Goal: Contribute content: Contribute content

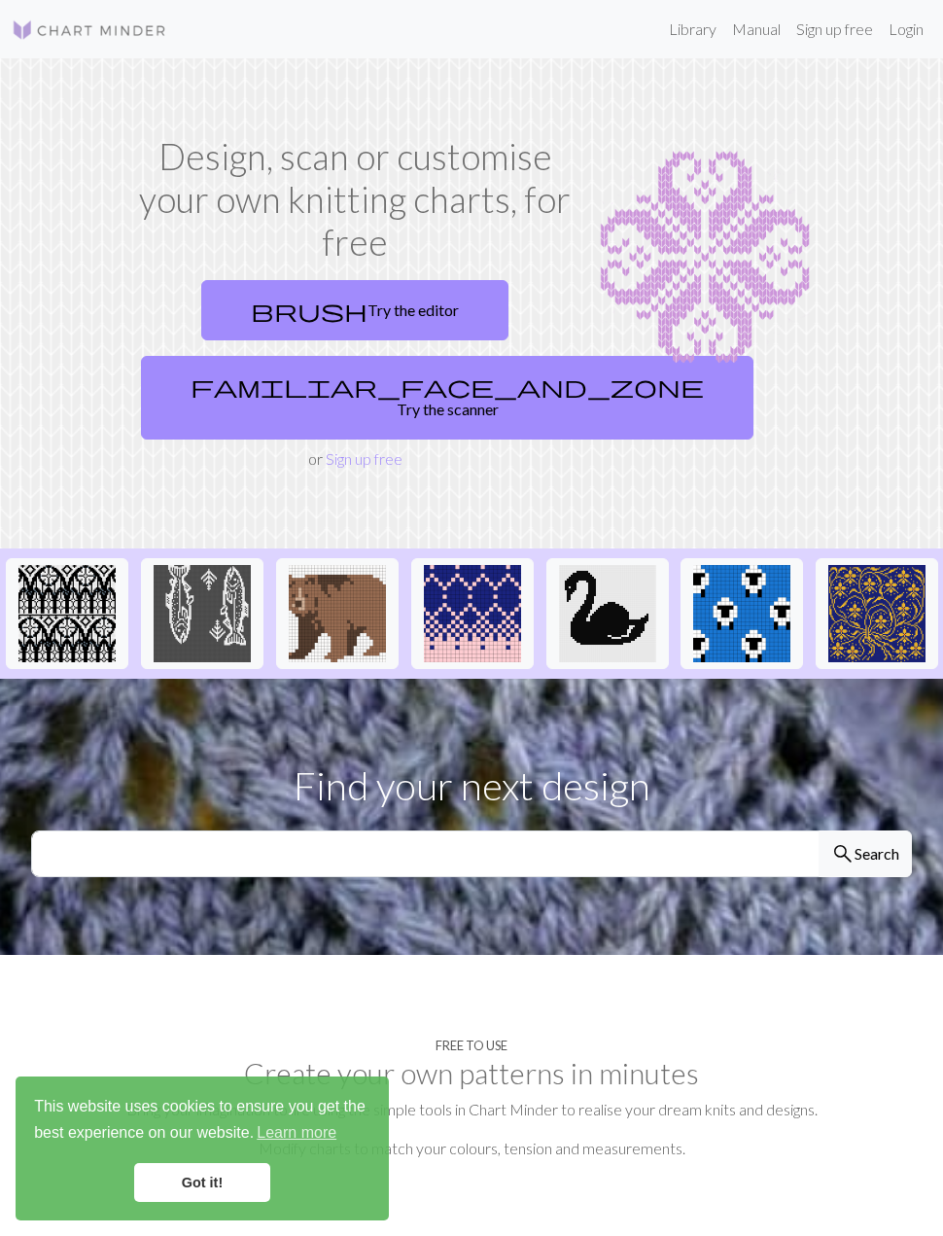
click at [908, 34] on link "Login" at bounding box center [906, 29] width 51 height 39
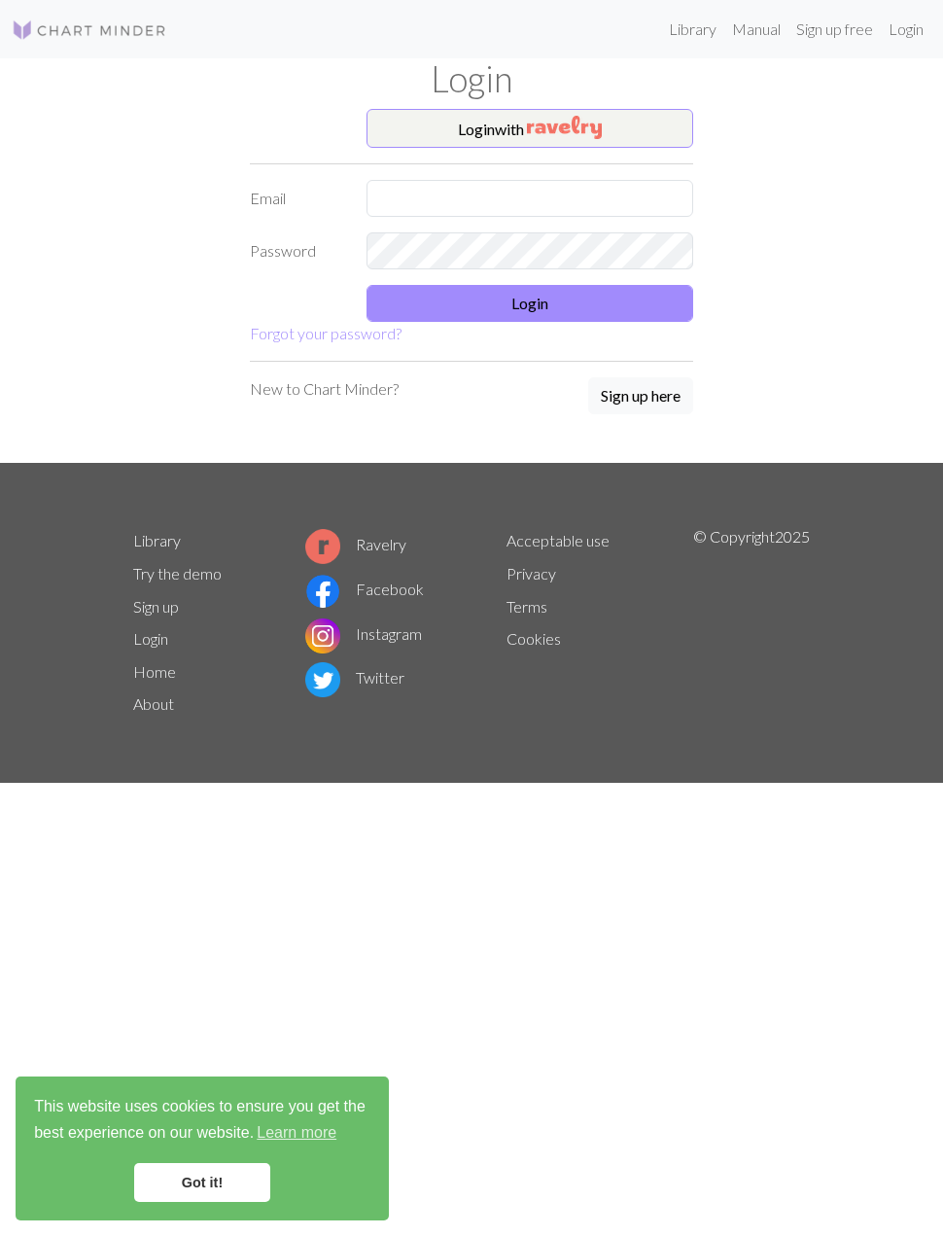
click at [281, 206] on label "Email" at bounding box center [296, 198] width 117 height 37
click at [422, 212] on input "text" at bounding box center [530, 198] width 327 height 37
type input "M"
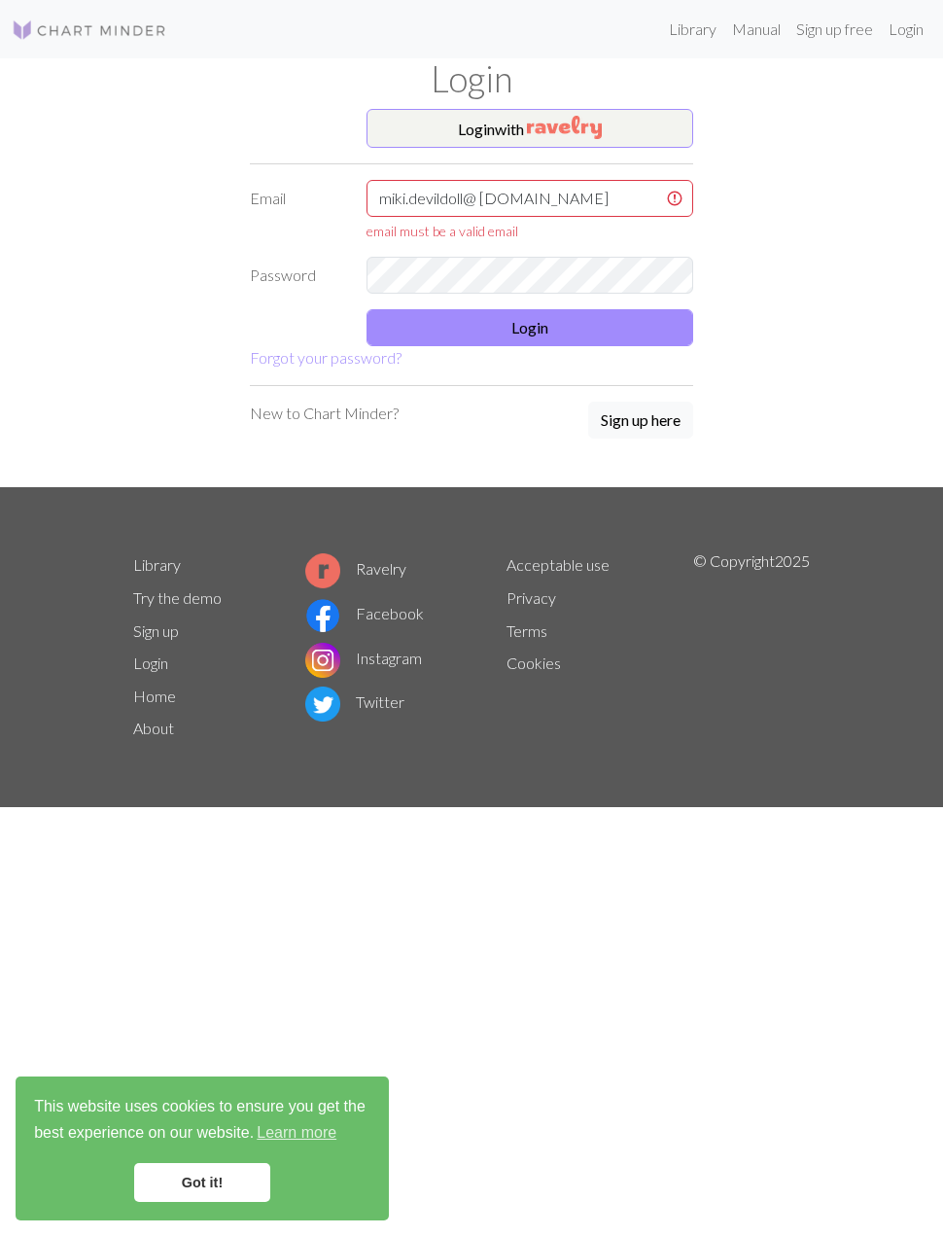
click at [567, 328] on button "Login" at bounding box center [530, 327] width 327 height 37
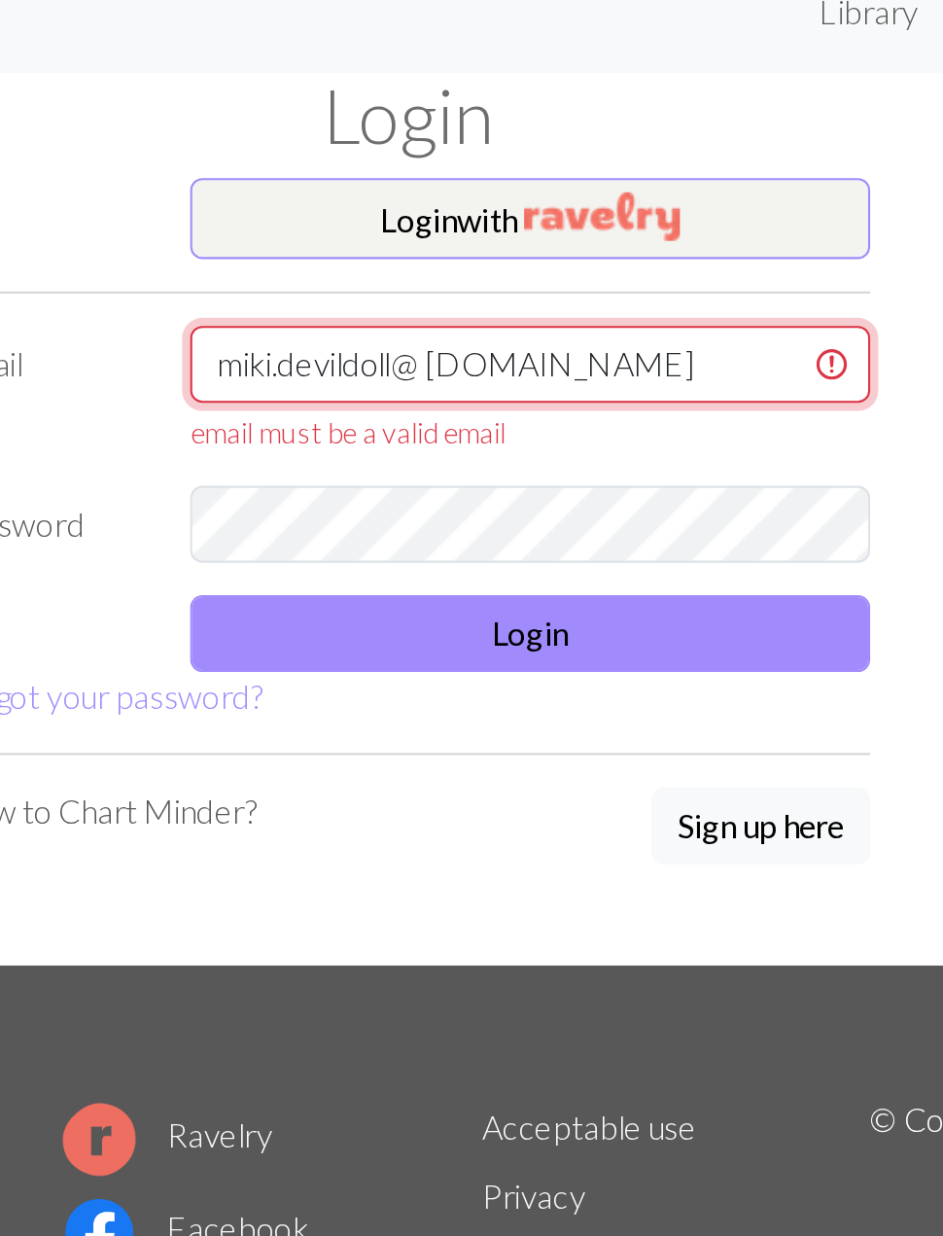
click at [403, 180] on input "miki.devildoll@ [DOMAIN_NAME]" at bounding box center [530, 198] width 327 height 37
type input "m"
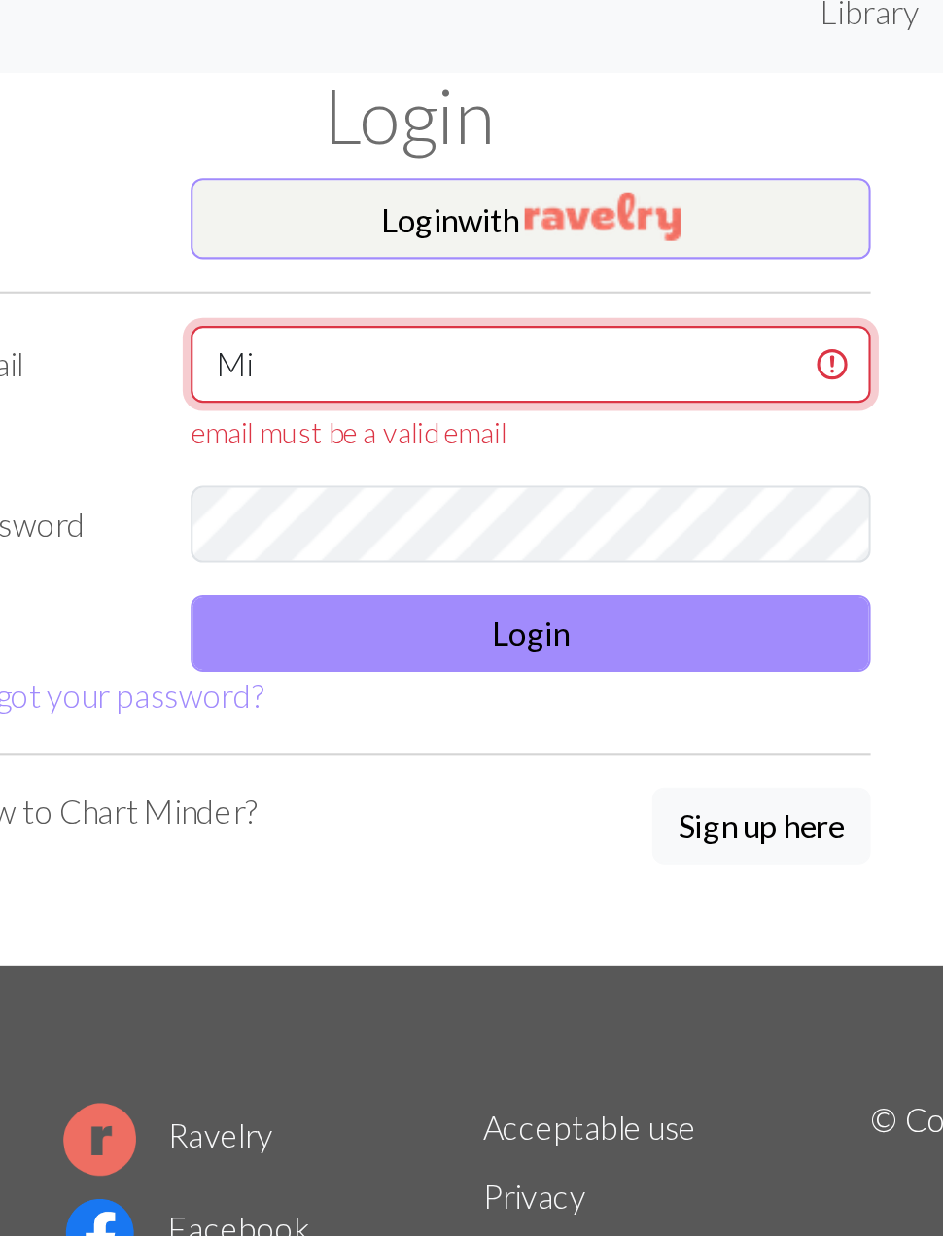
type input "M"
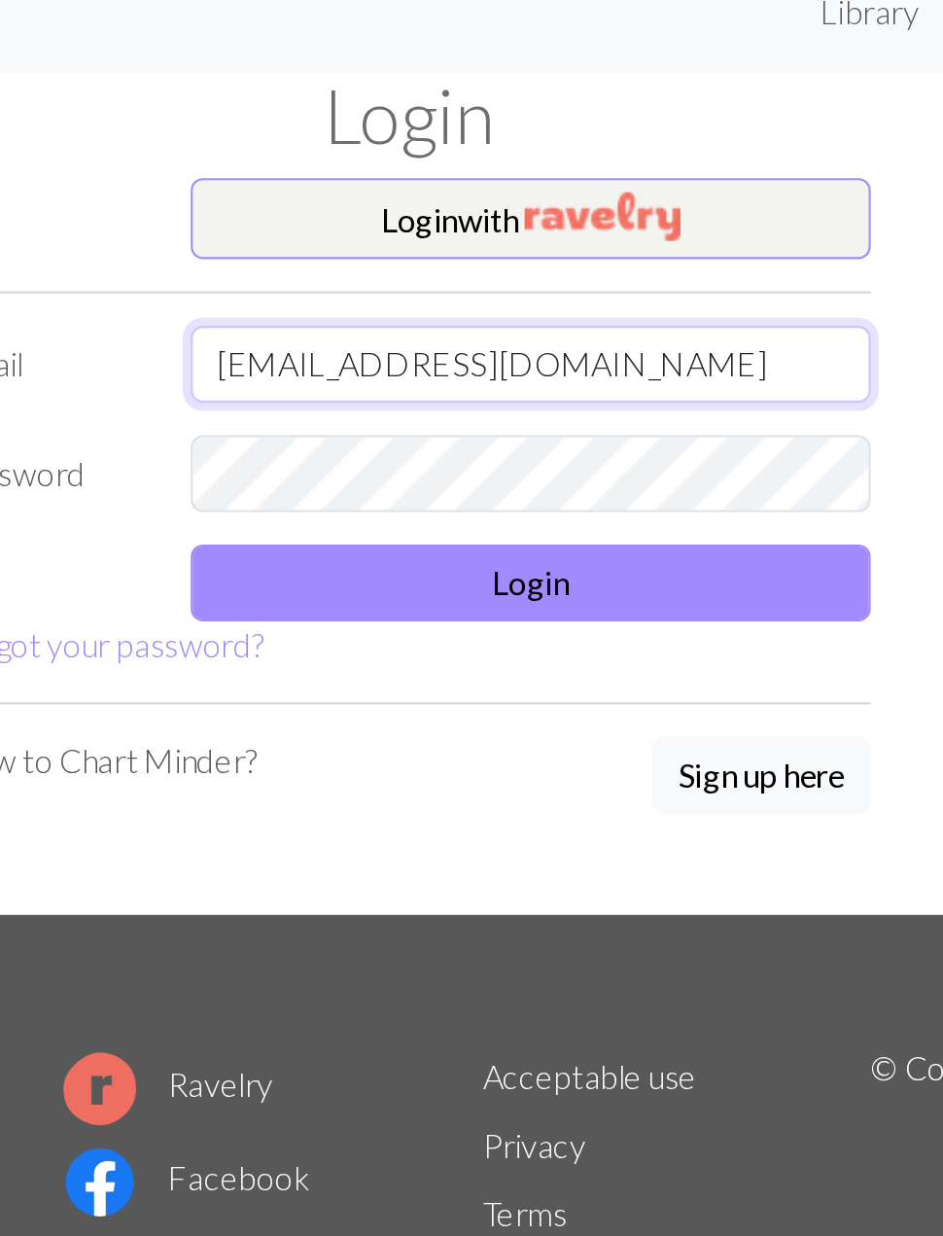
type input "[EMAIL_ADDRESS][DOMAIN_NAME]"
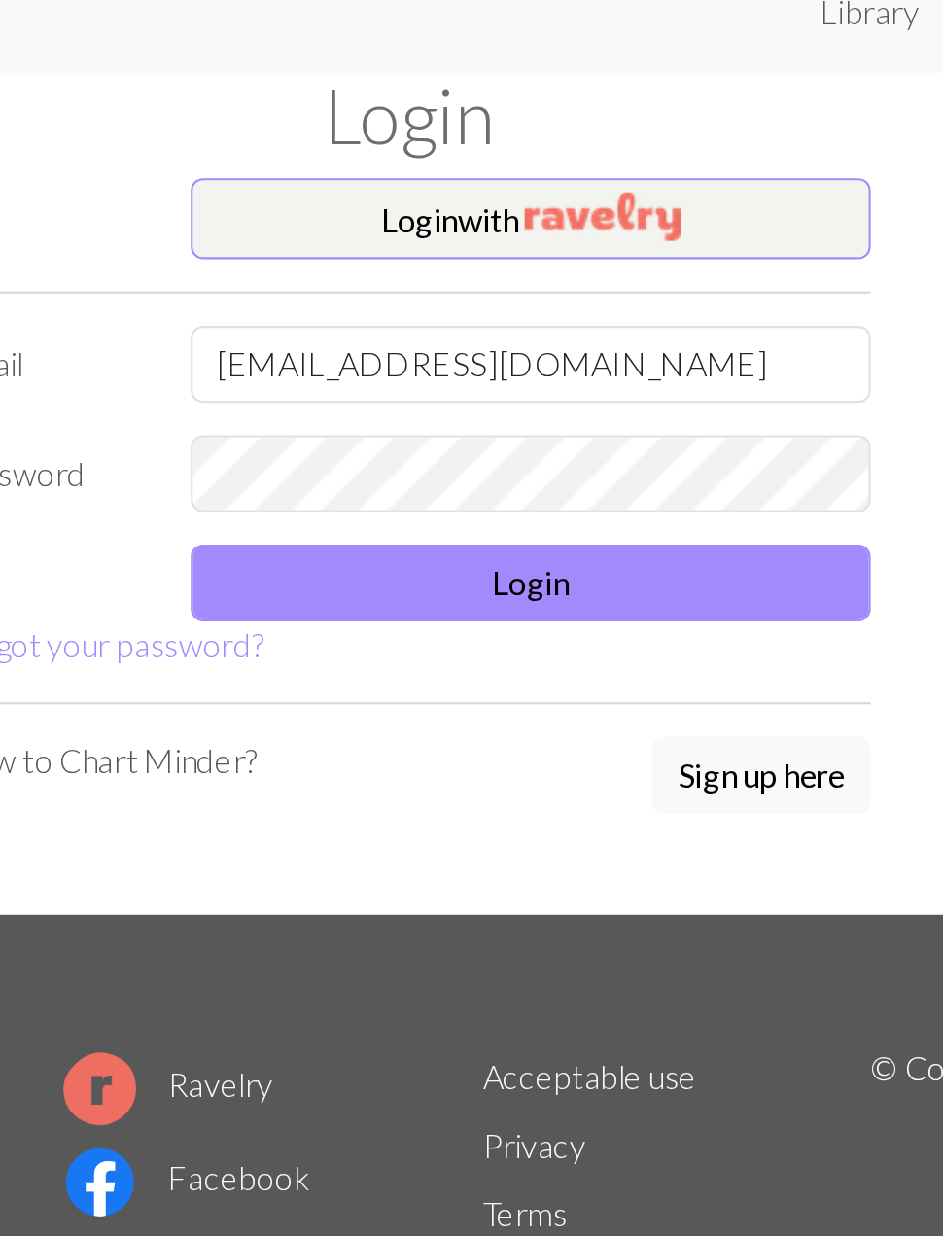
click at [367, 285] on button "Login" at bounding box center [530, 303] width 327 height 37
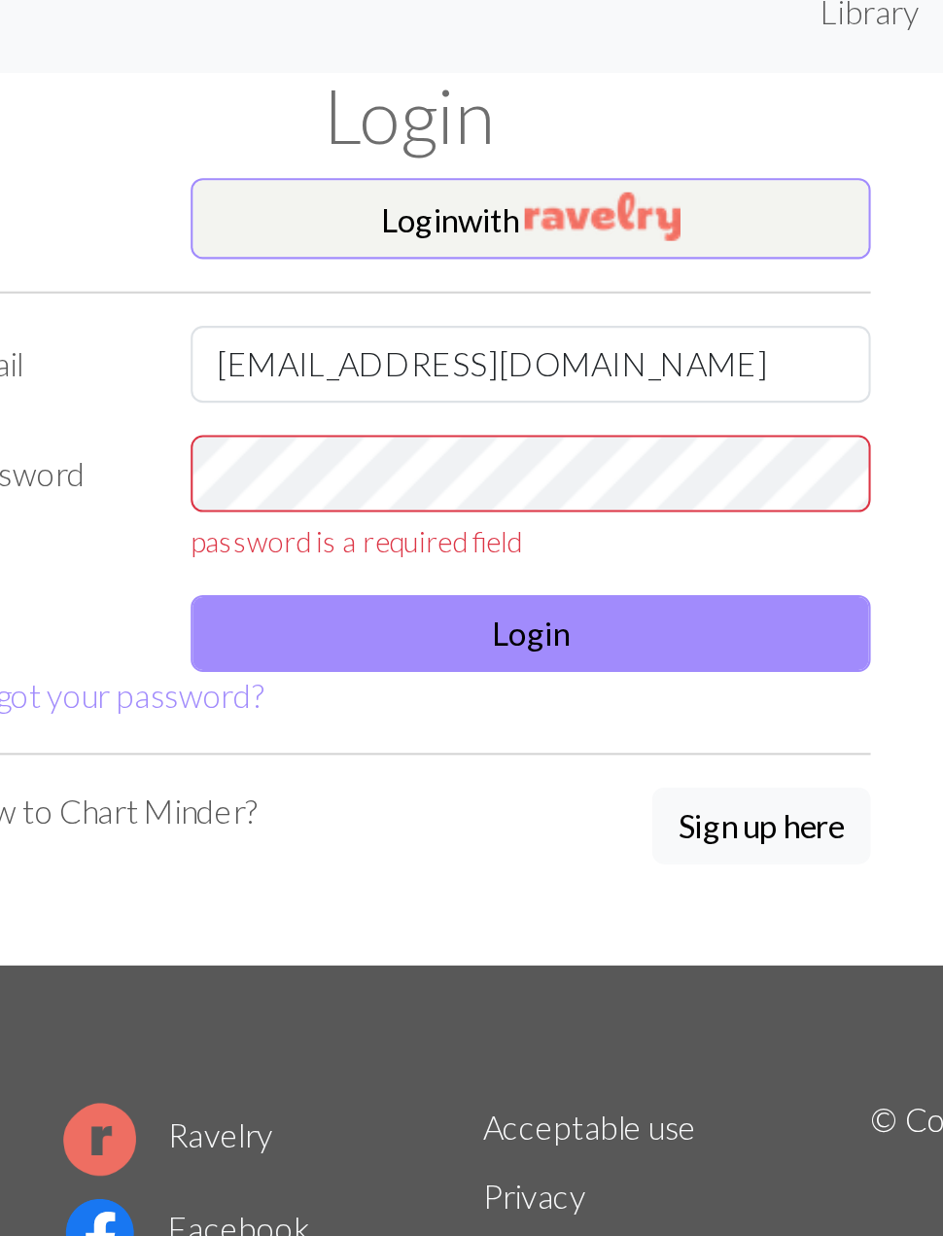
click at [527, 116] on img "button" at bounding box center [564, 127] width 75 height 23
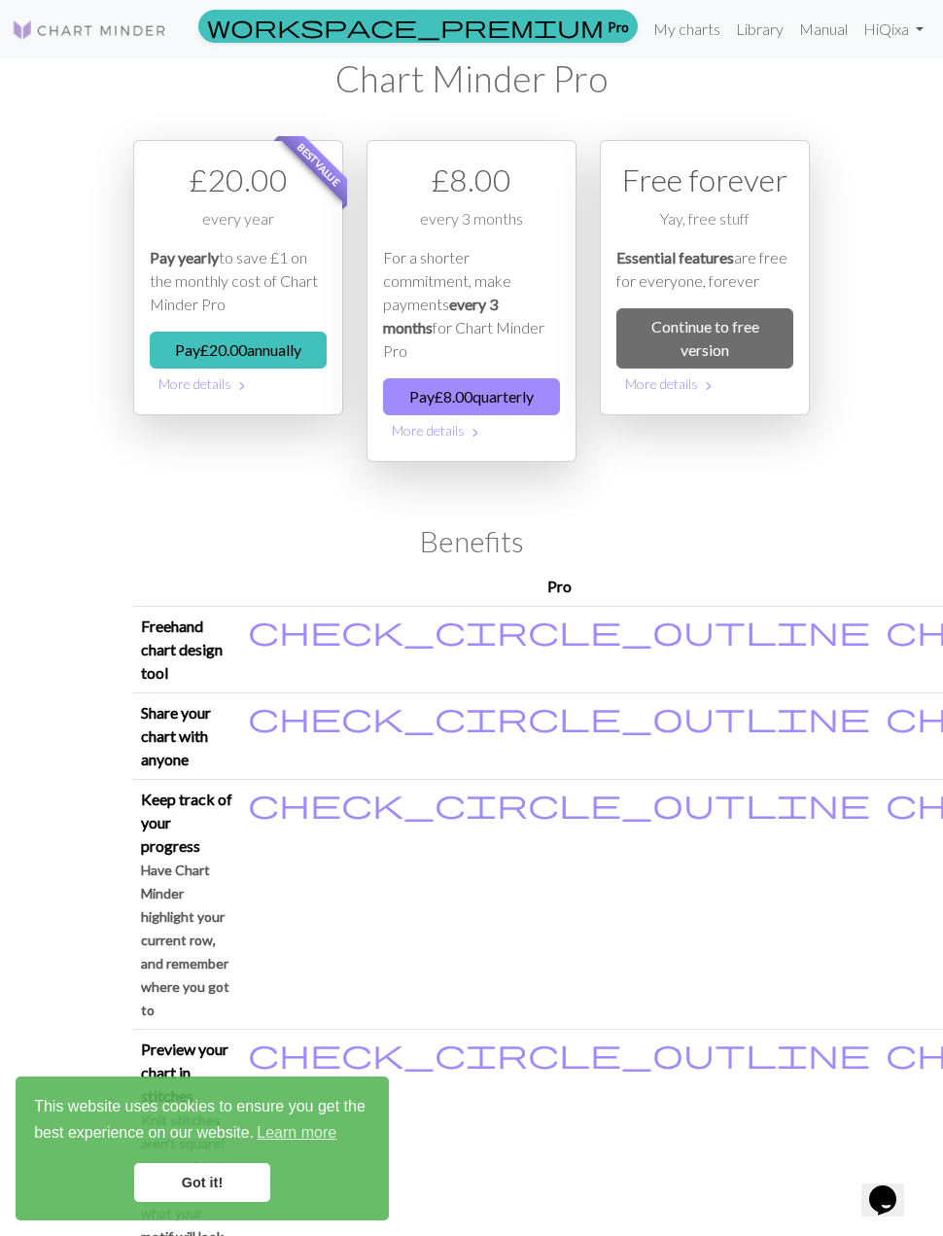
click at [211, 1195] on link "Got it!" at bounding box center [202, 1182] width 136 height 39
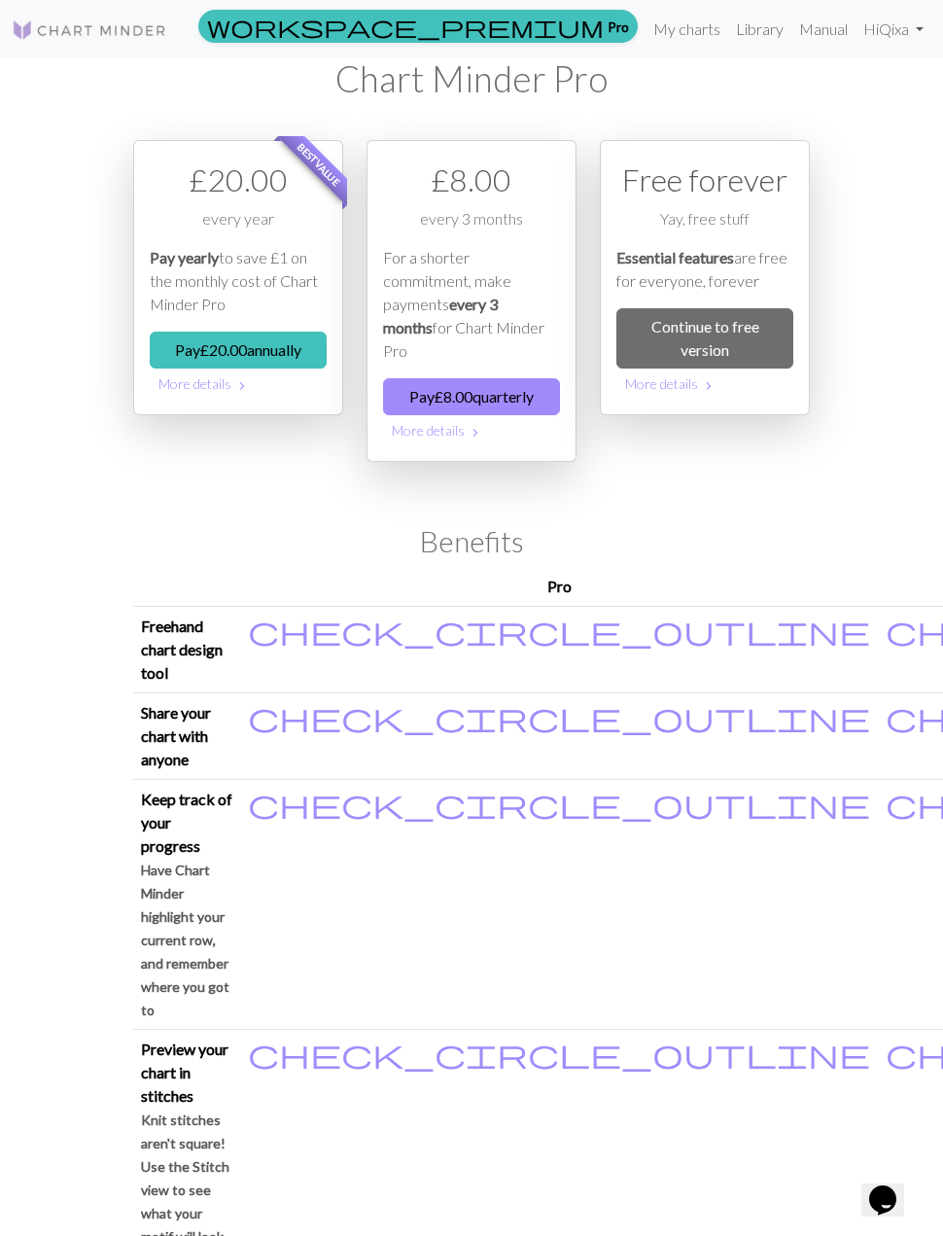
click at [690, 33] on link "My charts" at bounding box center [687, 29] width 83 height 39
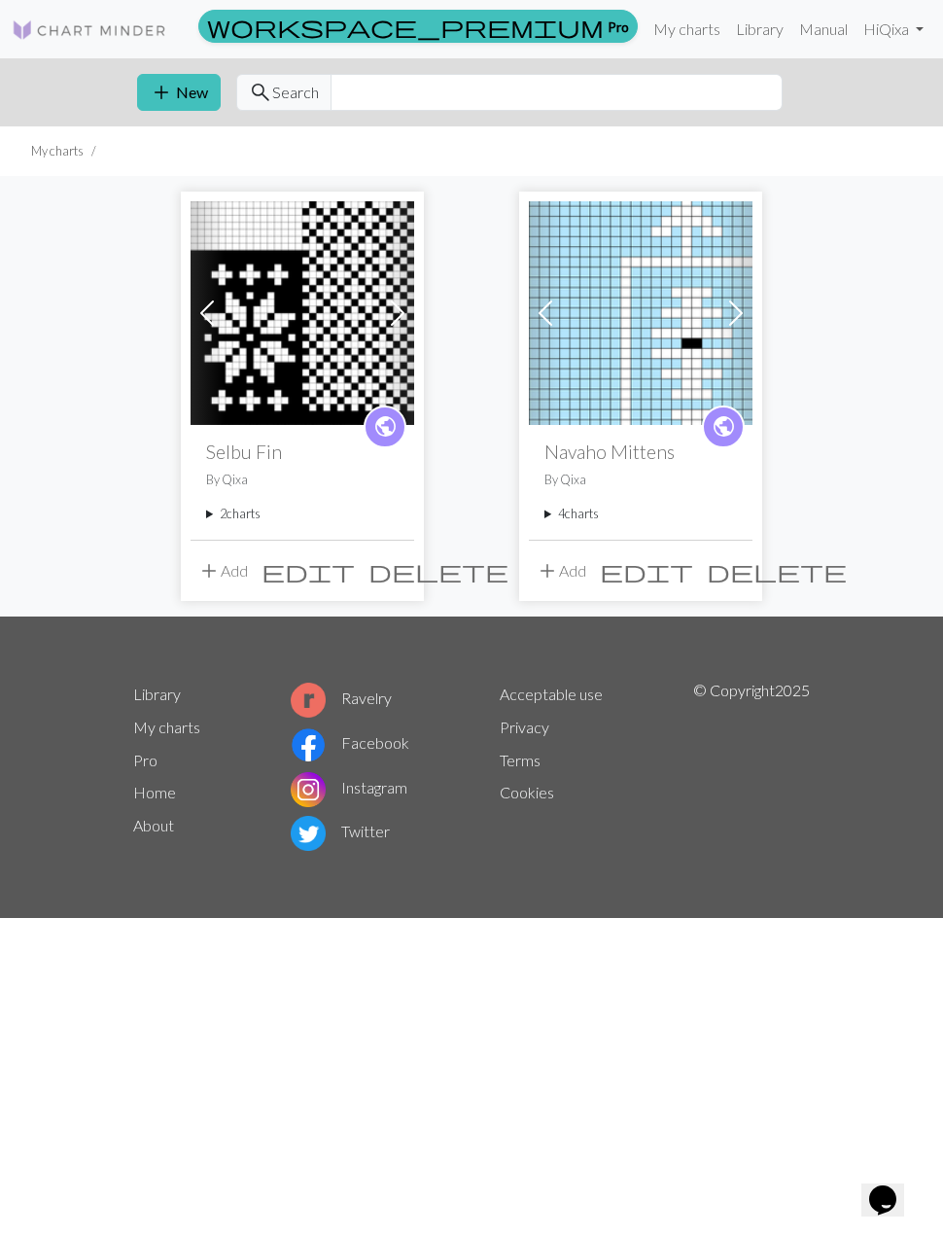
click at [169, 90] on span "add" at bounding box center [161, 92] width 23 height 27
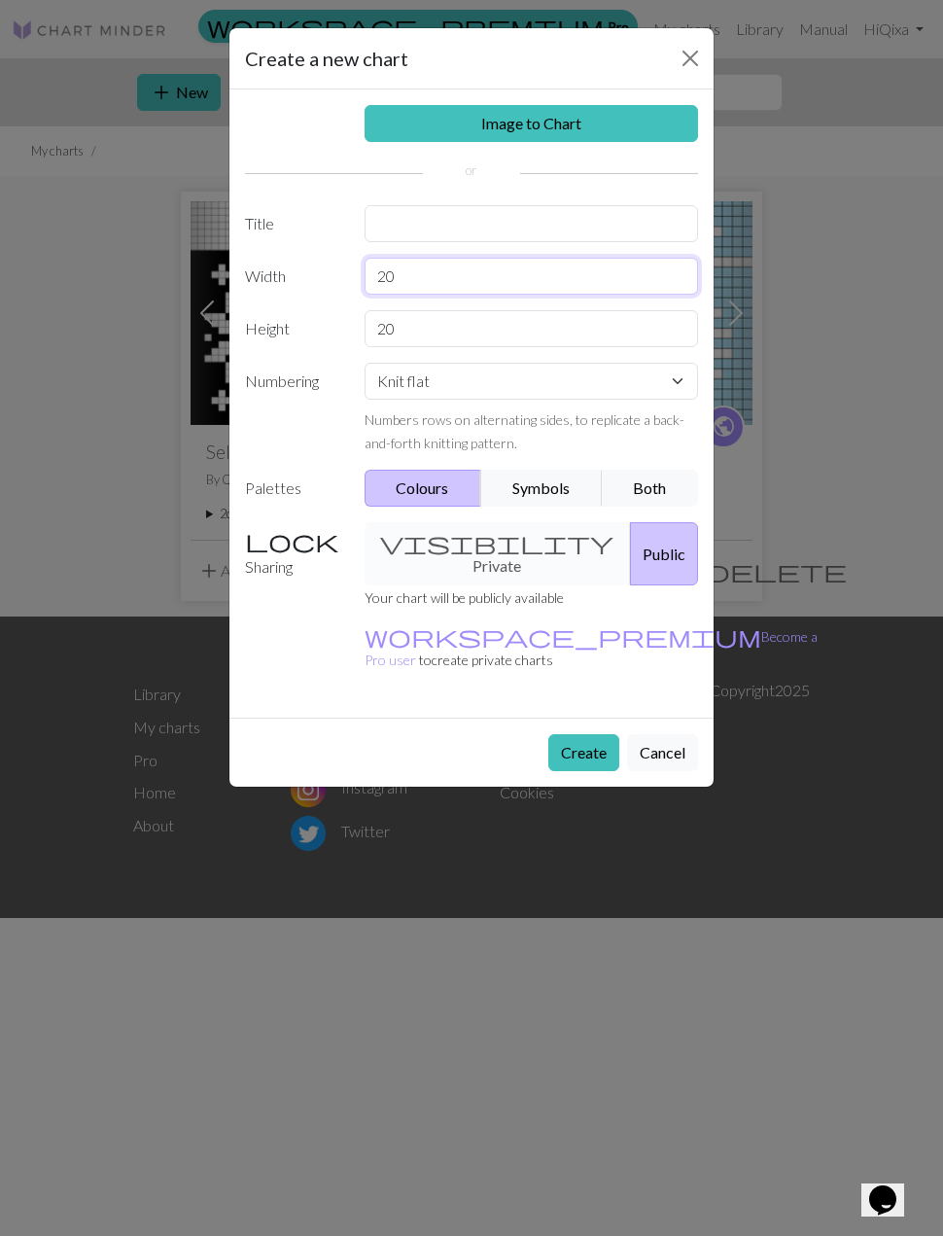
click at [421, 286] on input "20" at bounding box center [532, 276] width 335 height 37
click at [405, 219] on input "text" at bounding box center [532, 223] width 335 height 37
type input "Fox"
click at [408, 275] on input "20" at bounding box center [532, 276] width 335 height 37
type input "2"
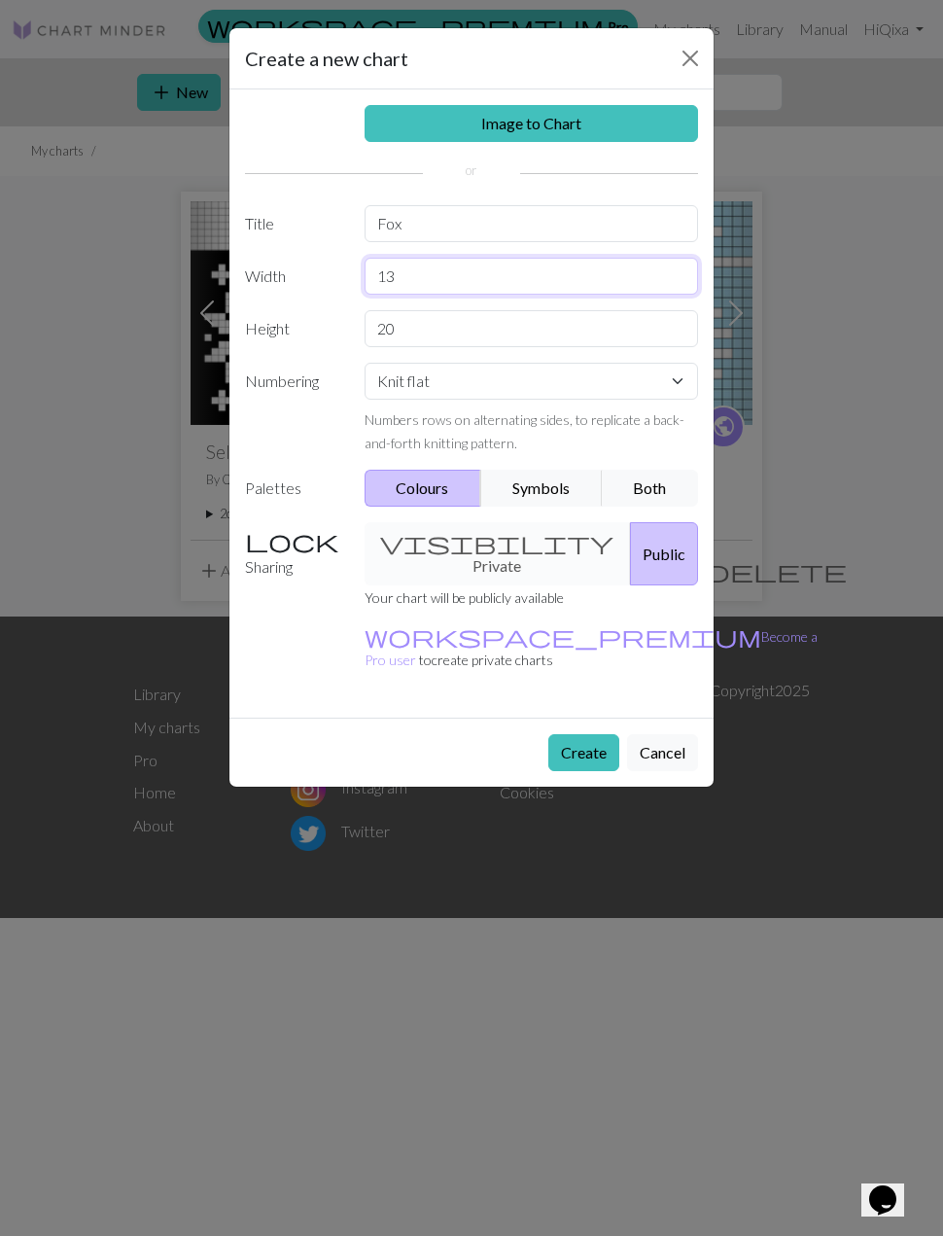
type input "13"
click at [419, 336] on input "20" at bounding box center [532, 328] width 335 height 37
type input "2"
type input "12"
click at [442, 486] on button "Colours" at bounding box center [424, 488] width 118 height 37
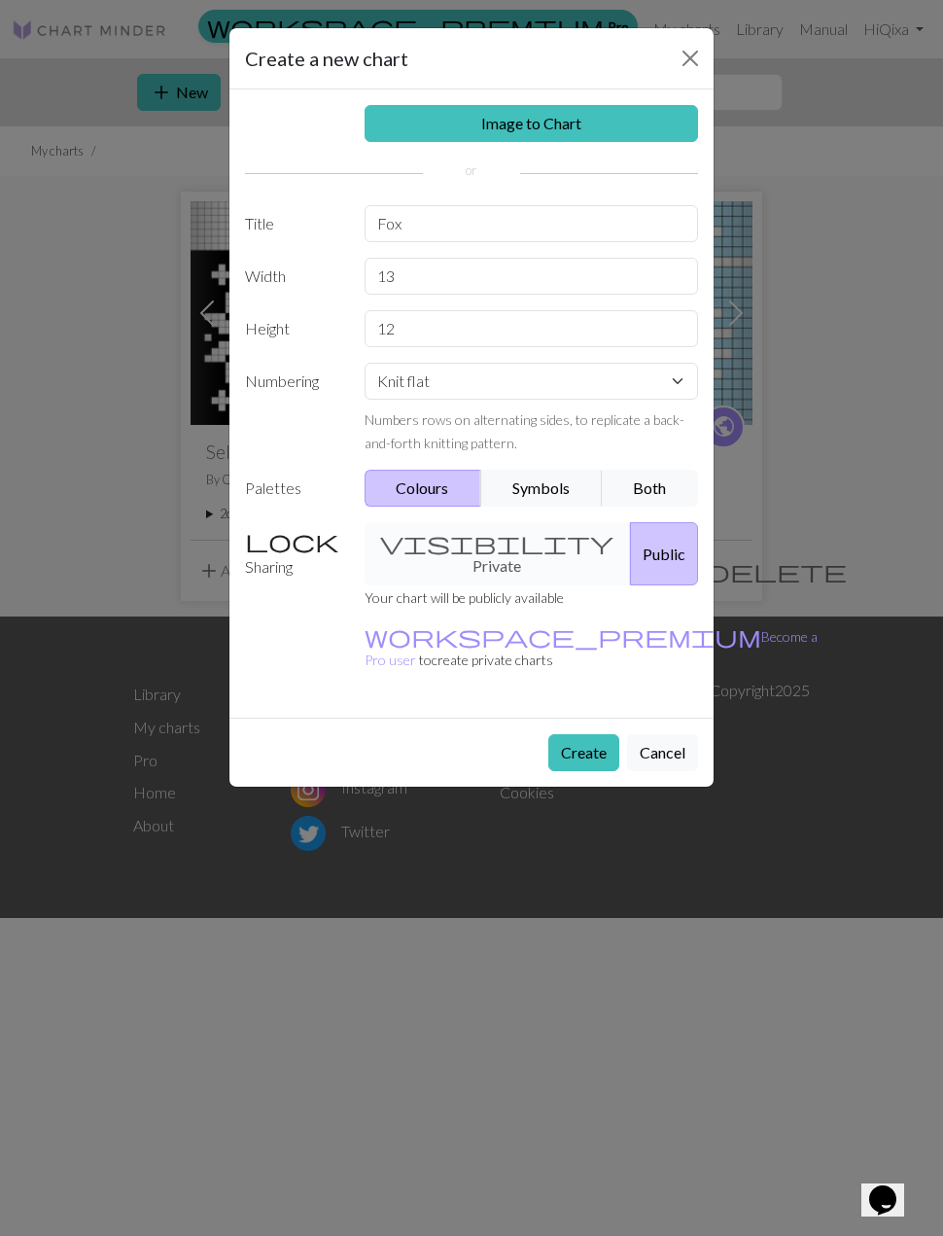
click at [433, 503] on button "Colours" at bounding box center [424, 488] width 118 height 37
click at [463, 493] on button "Colours" at bounding box center [424, 488] width 118 height 37
click at [463, 541] on div "visibility Private Public" at bounding box center [532, 553] width 358 height 63
click at [497, 546] on div "visibility Private Public" at bounding box center [532, 553] width 358 height 63
click at [586, 734] on button "Create" at bounding box center [584, 752] width 71 height 37
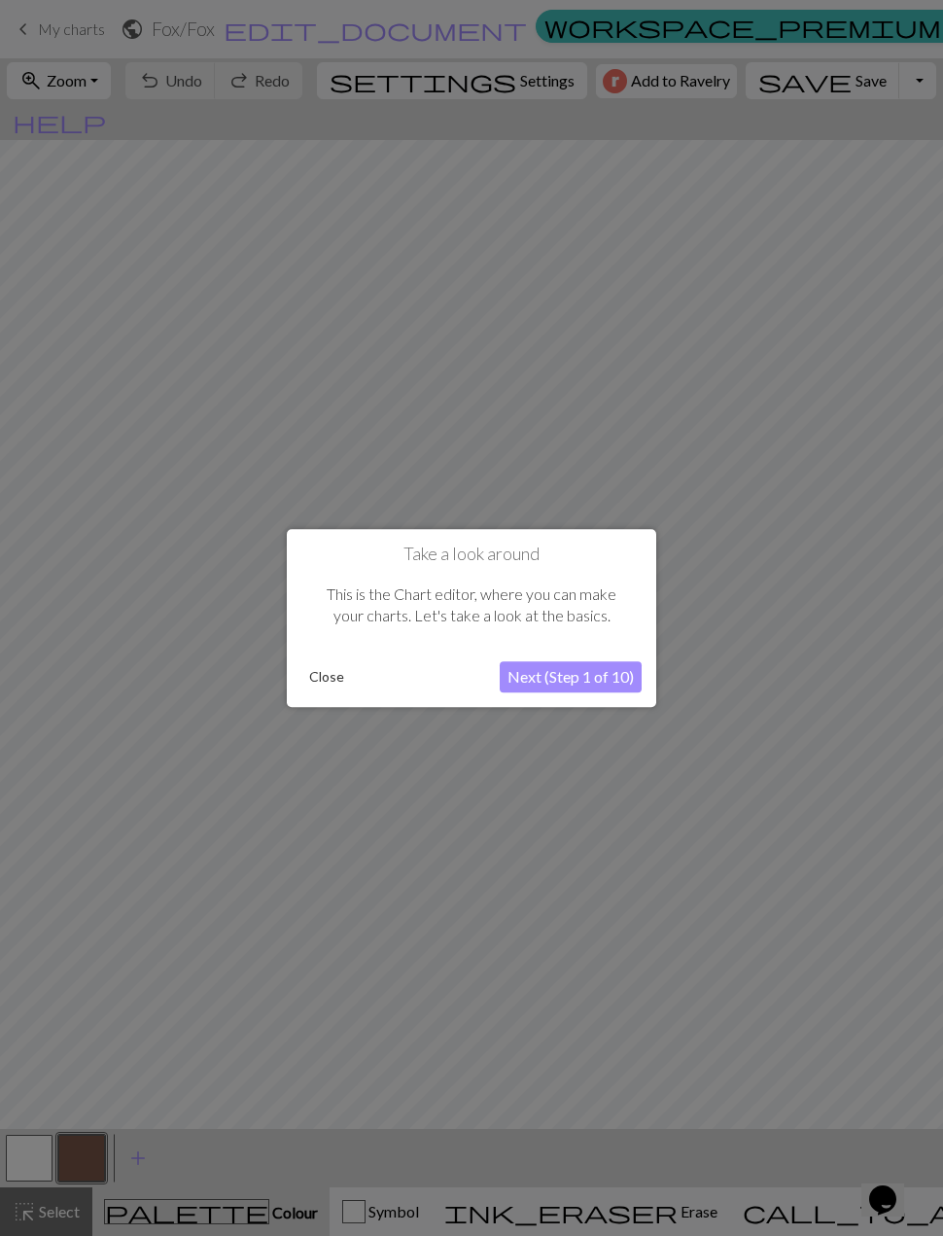
click at [611, 687] on button "Next (Step 1 of 10)" at bounding box center [571, 676] width 142 height 31
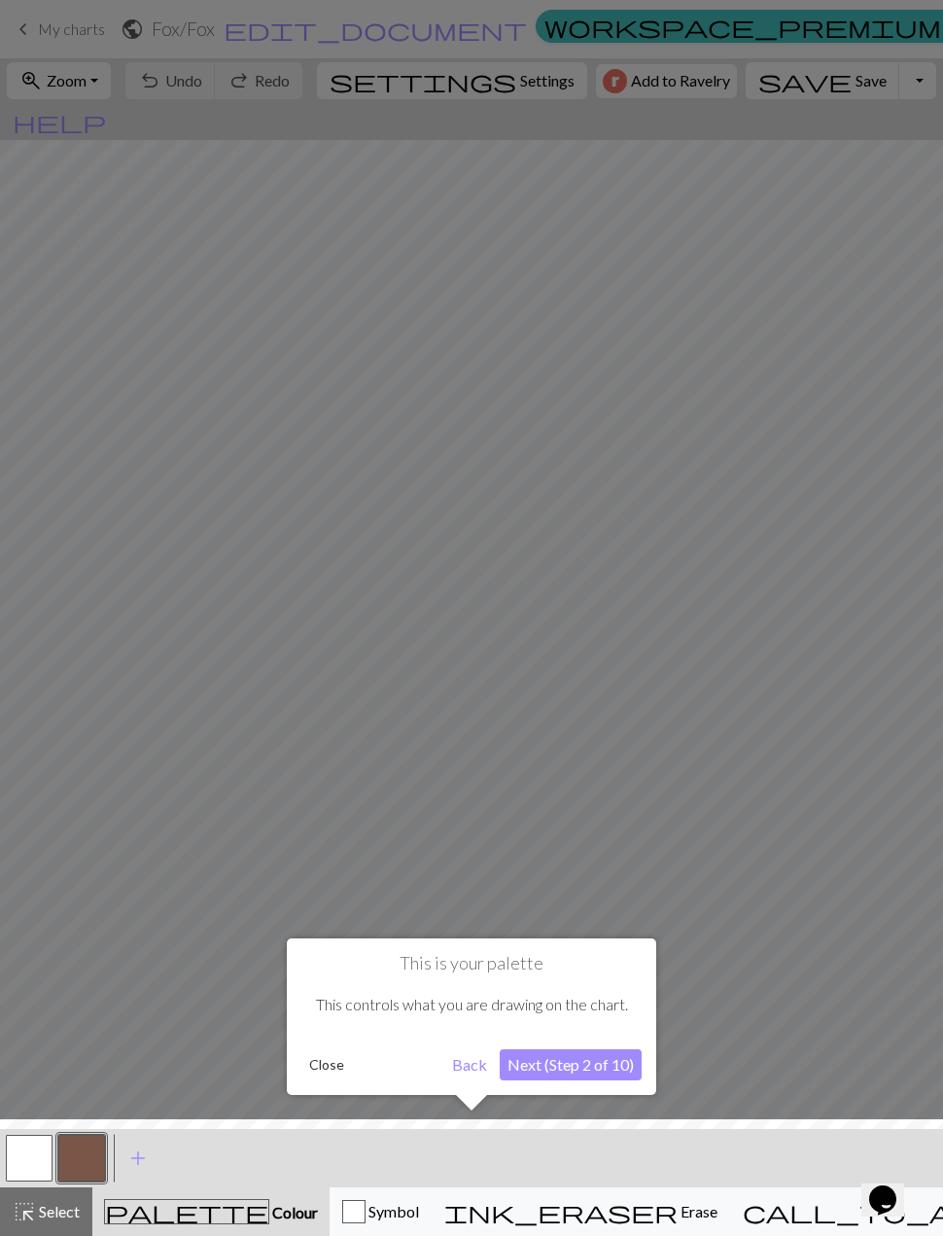
click at [543, 1079] on button "Next (Step 2 of 10)" at bounding box center [571, 1065] width 142 height 31
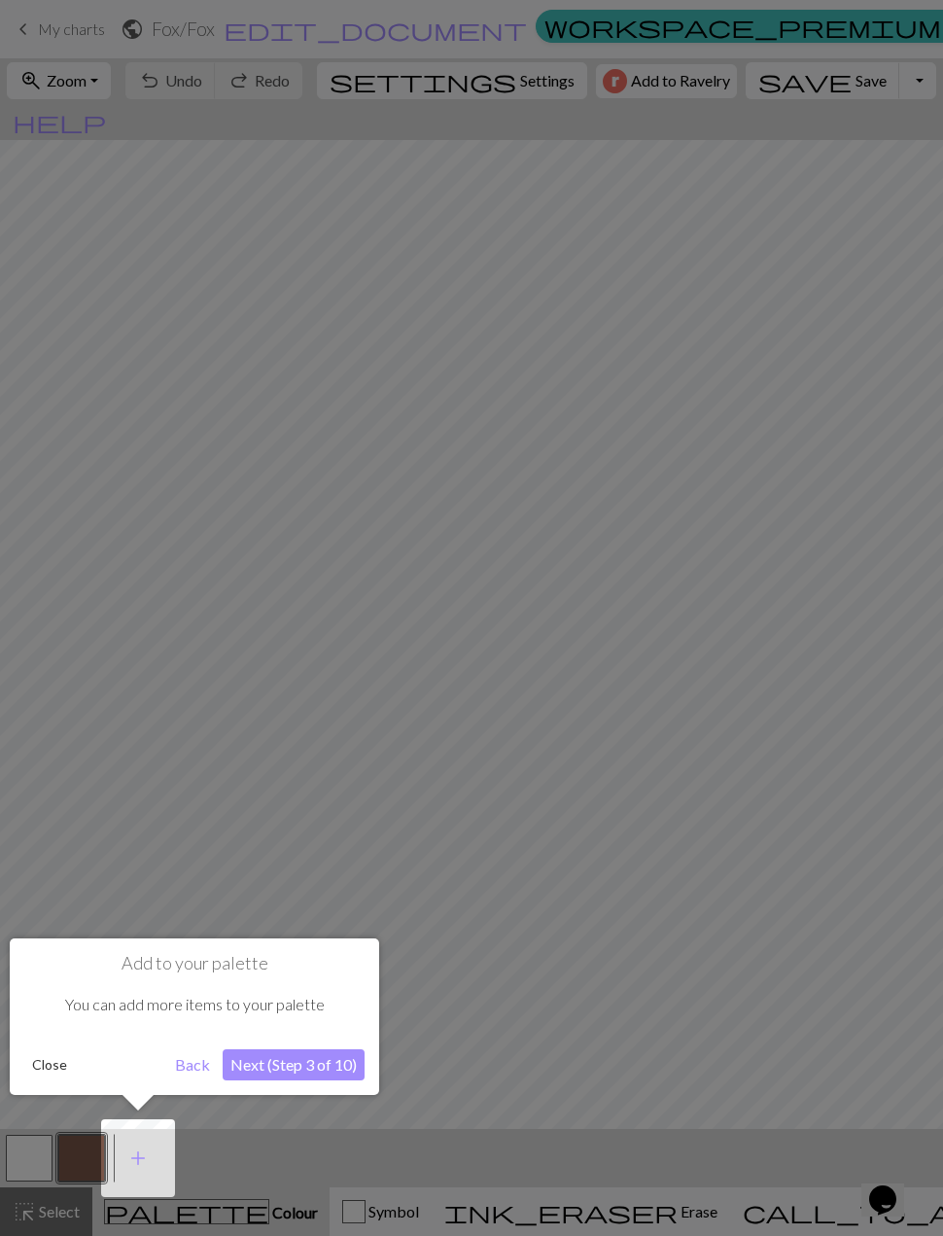
click at [173, 1075] on button "Back" at bounding box center [192, 1065] width 51 height 31
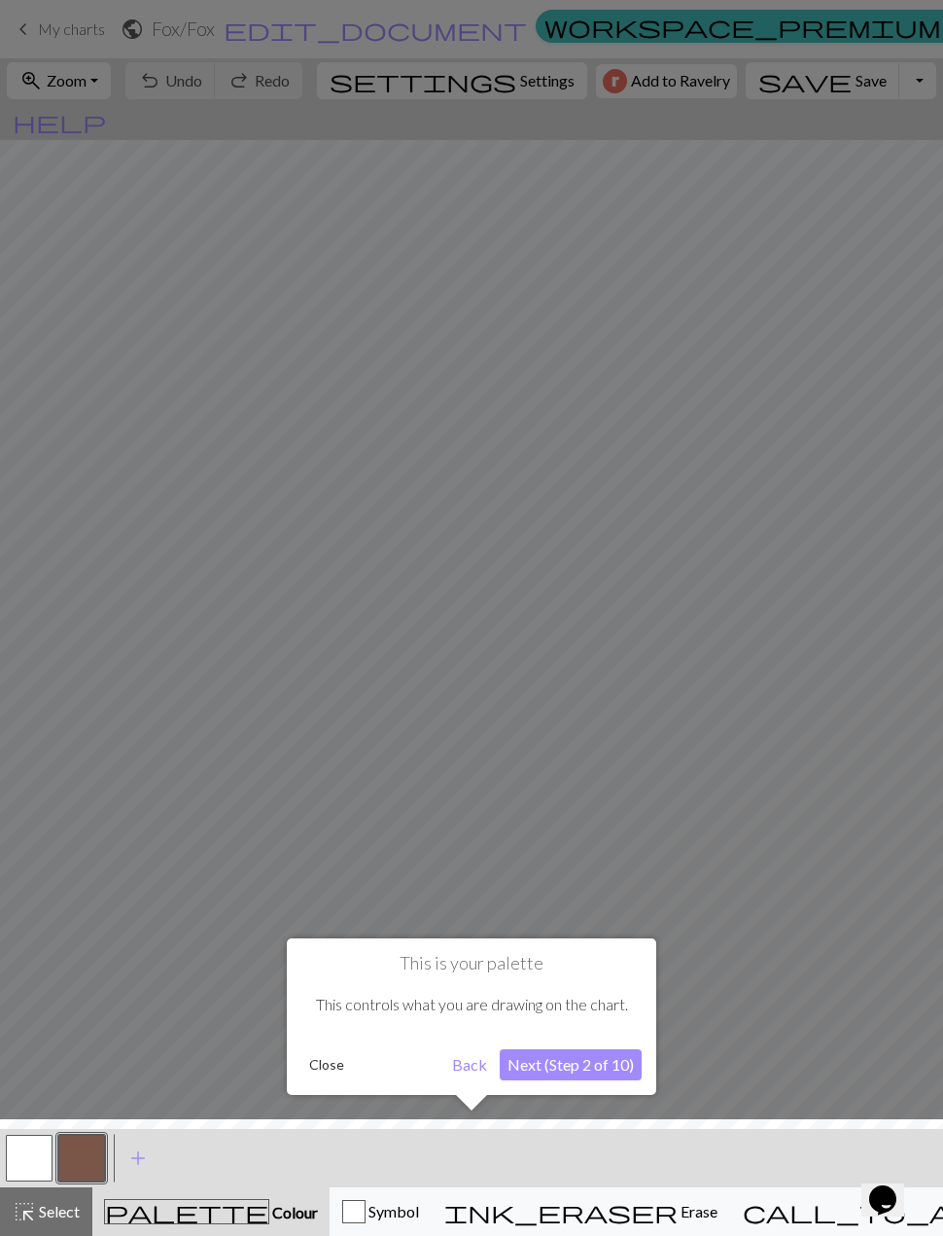
click at [35, 1159] on div at bounding box center [471, 1183] width 963 height 126
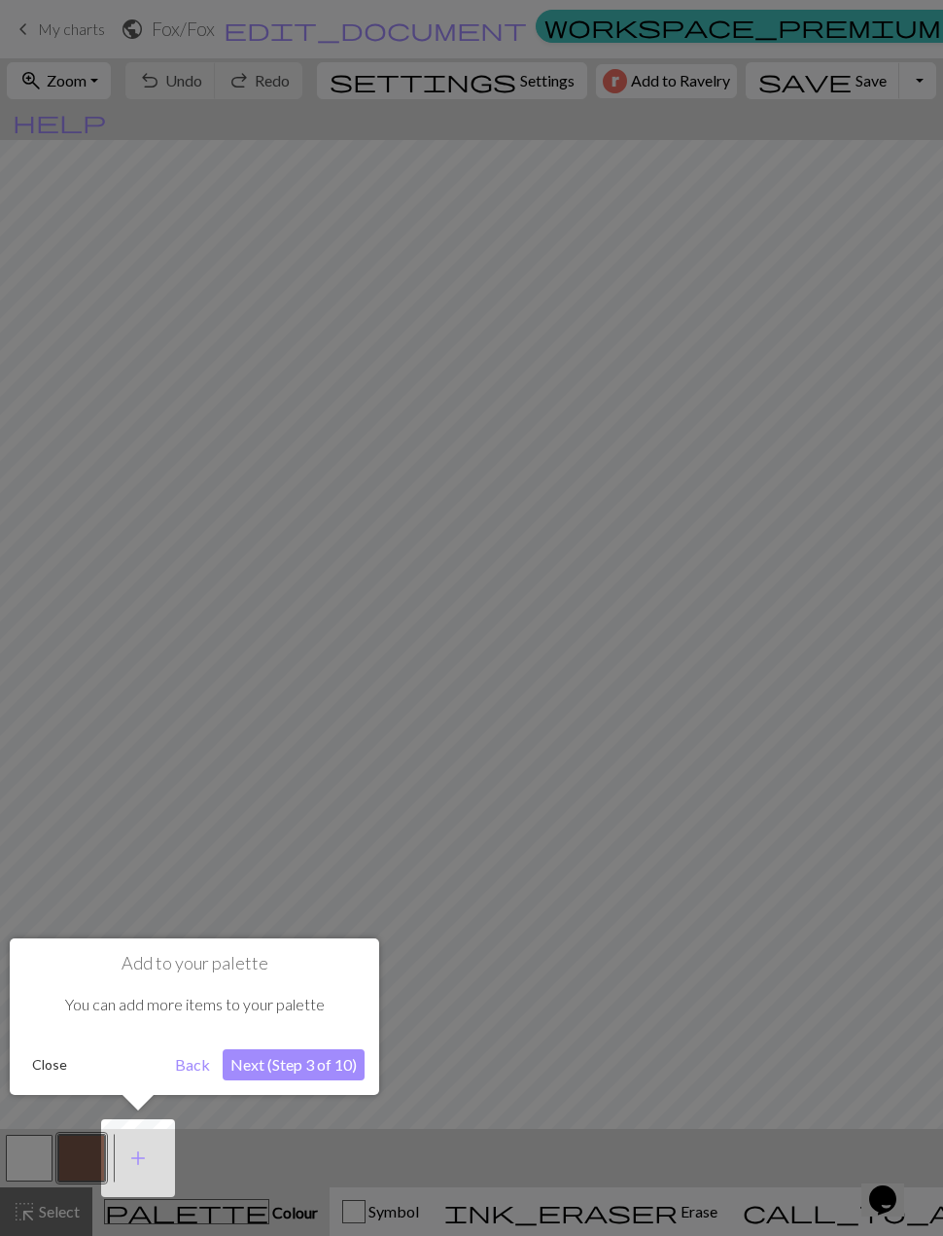
click at [88, 1167] on div at bounding box center [471, 618] width 943 height 1236
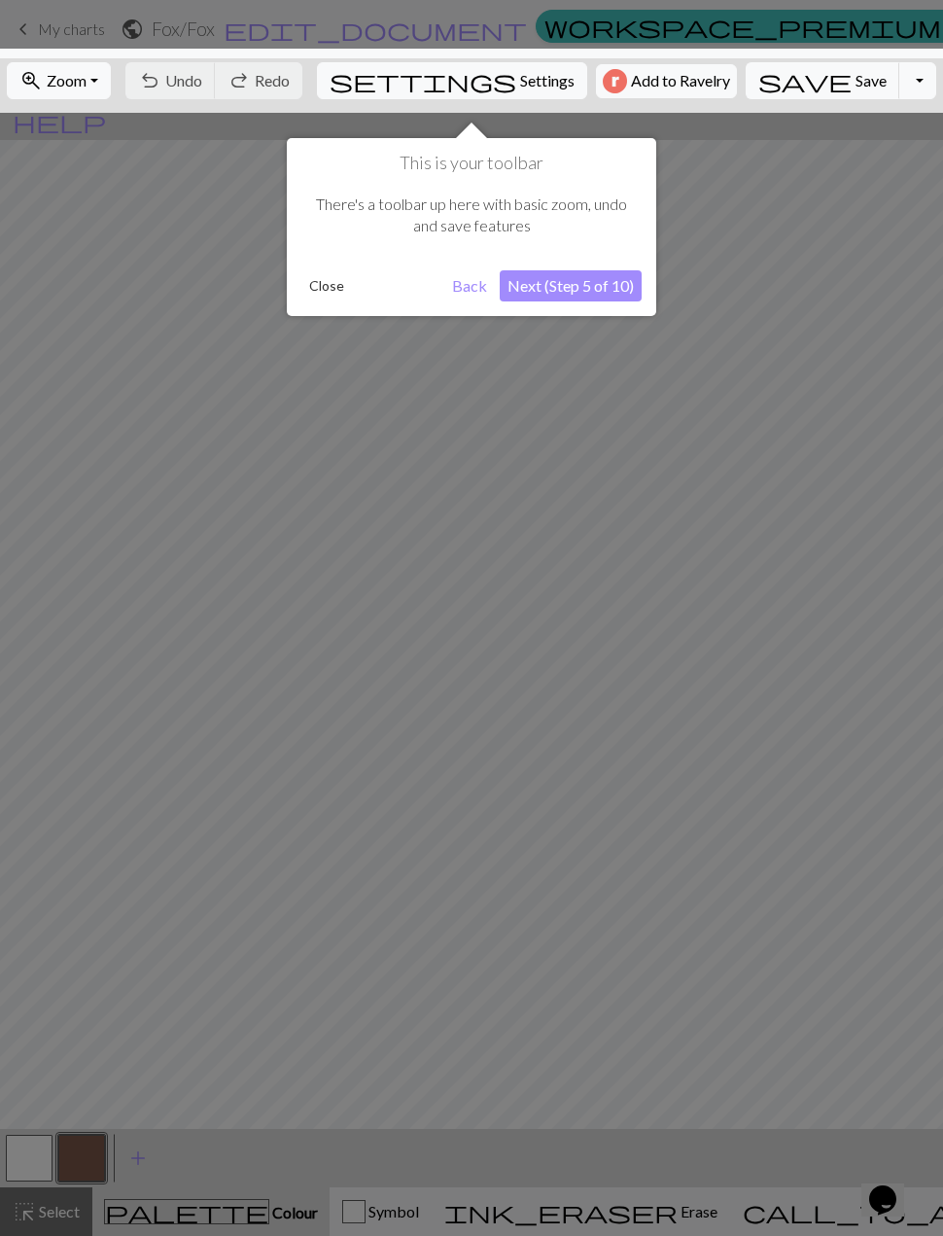
click at [93, 1165] on div at bounding box center [471, 618] width 943 height 1236
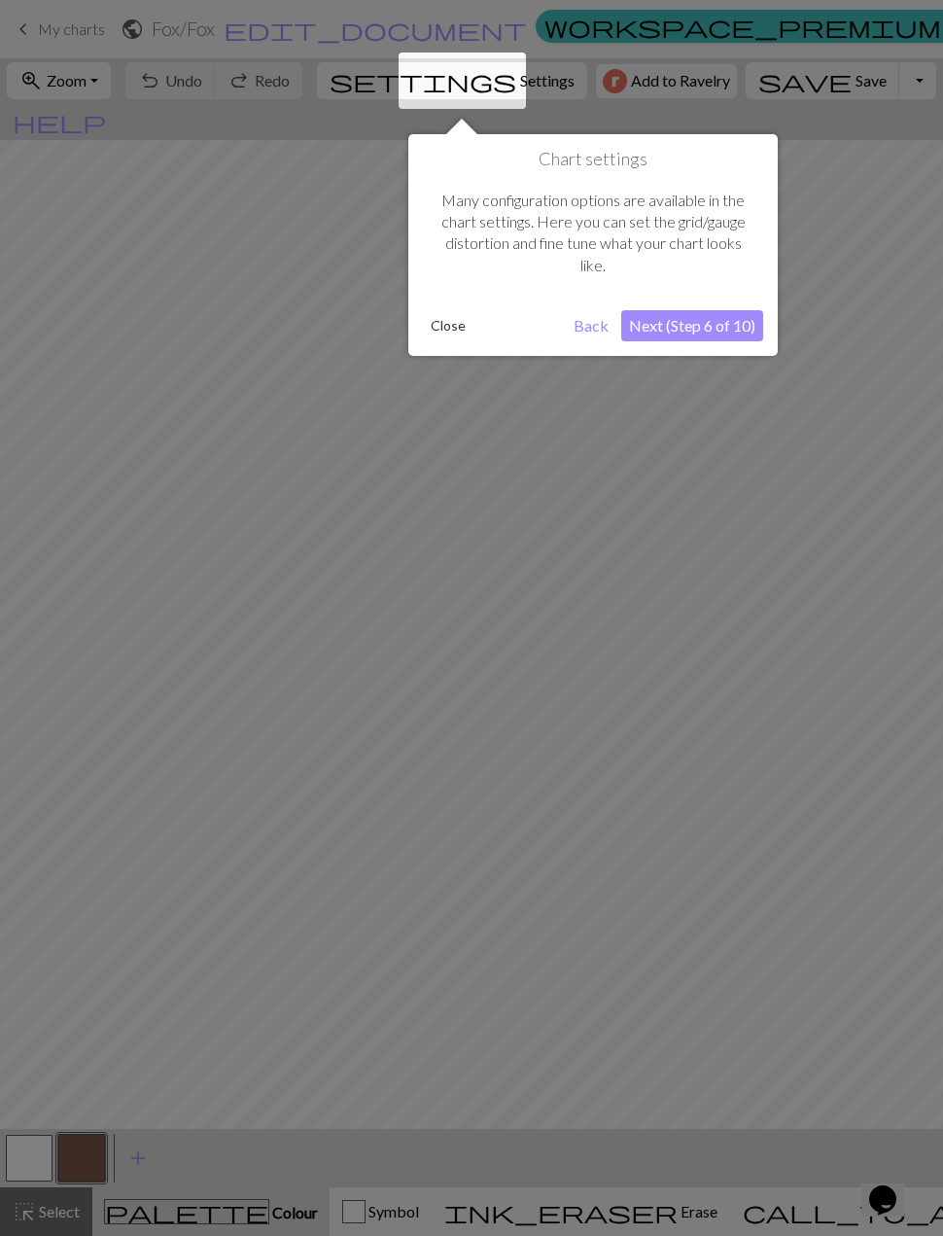
click at [443, 334] on button "Close" at bounding box center [448, 325] width 51 height 29
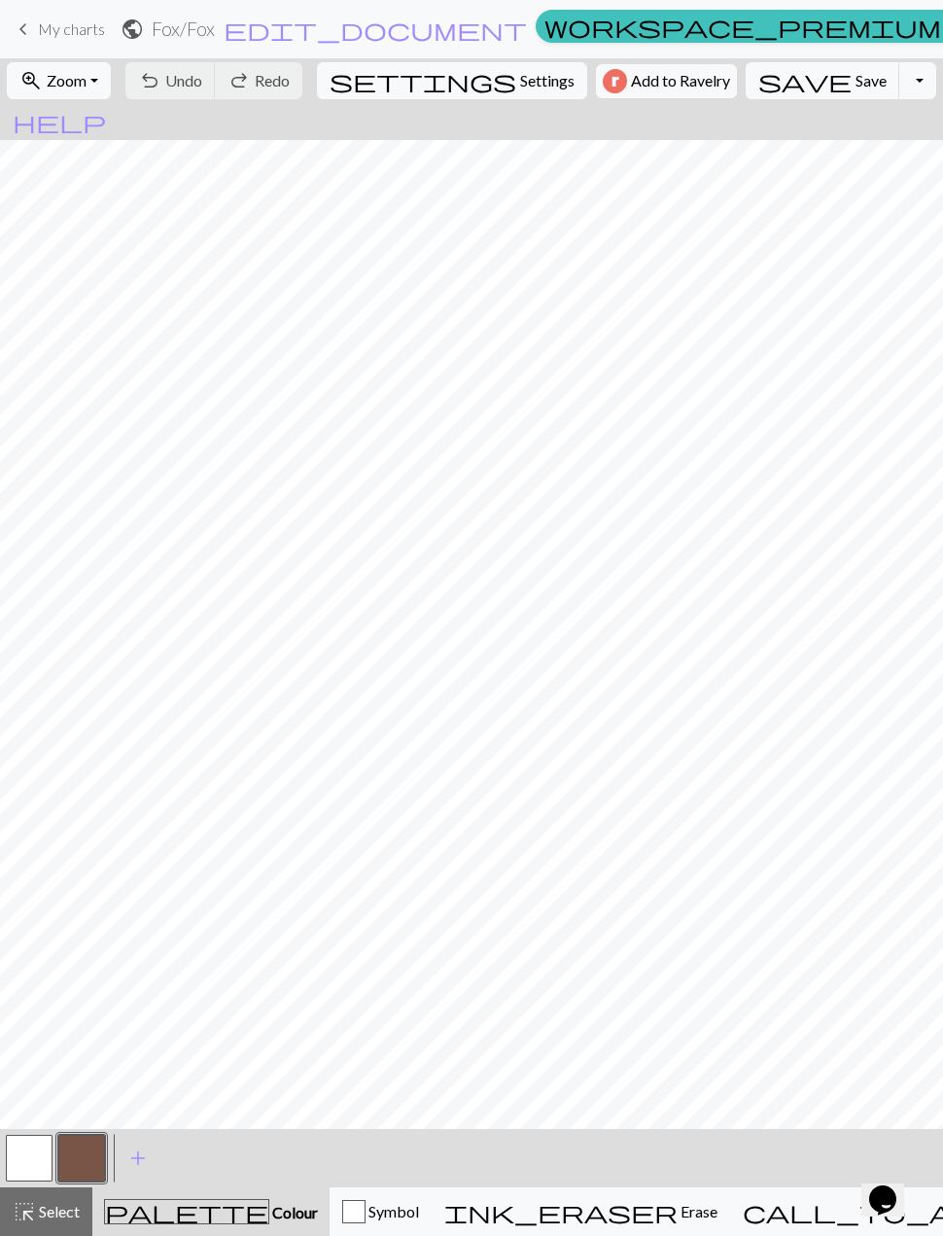
click at [81, 1157] on button "button" at bounding box center [81, 1158] width 47 height 47
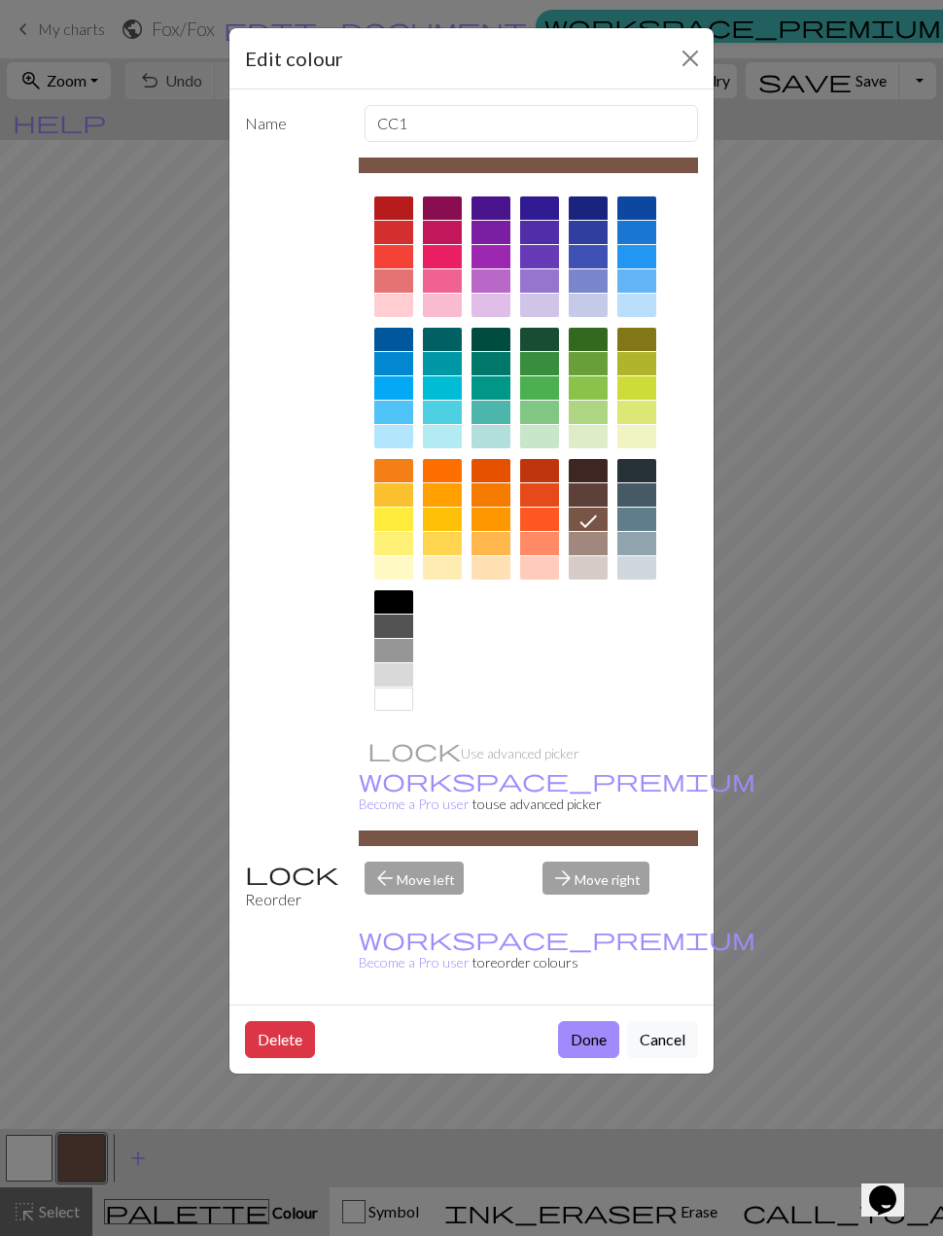
click at [497, 499] on div at bounding box center [491, 494] width 39 height 23
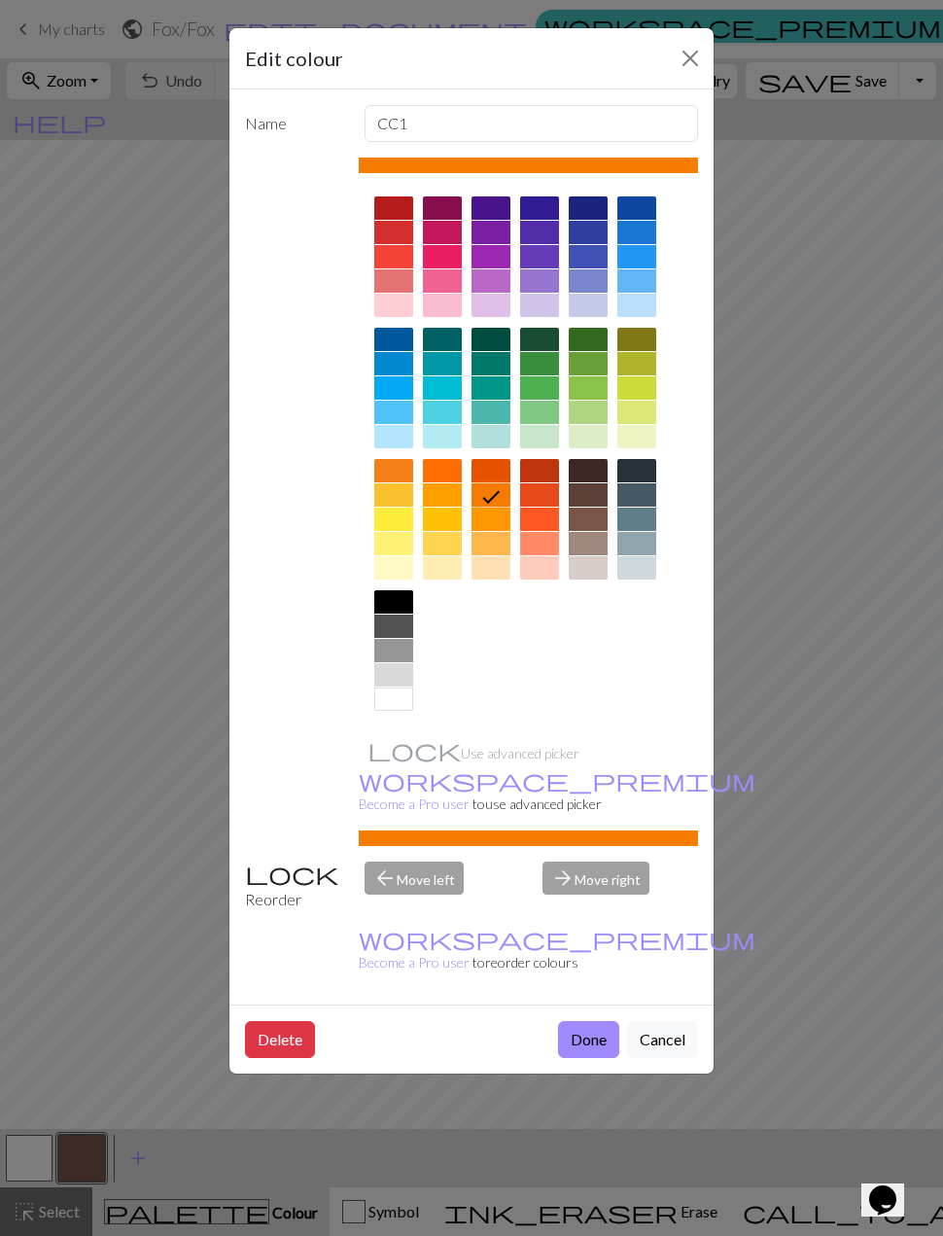
click at [604, 1021] on button "Done" at bounding box center [588, 1039] width 61 height 37
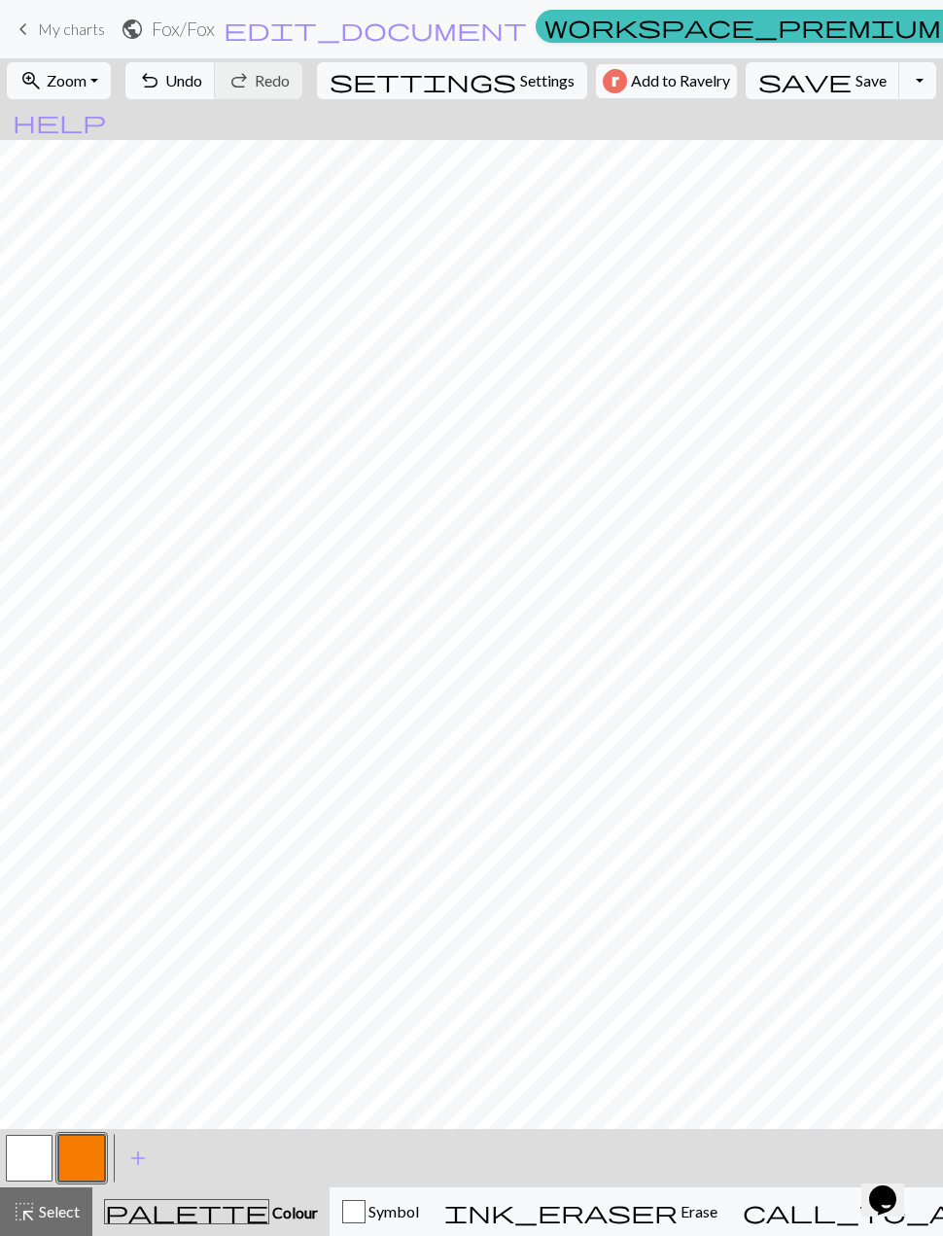
click at [138, 1160] on span "add" at bounding box center [137, 1158] width 23 height 27
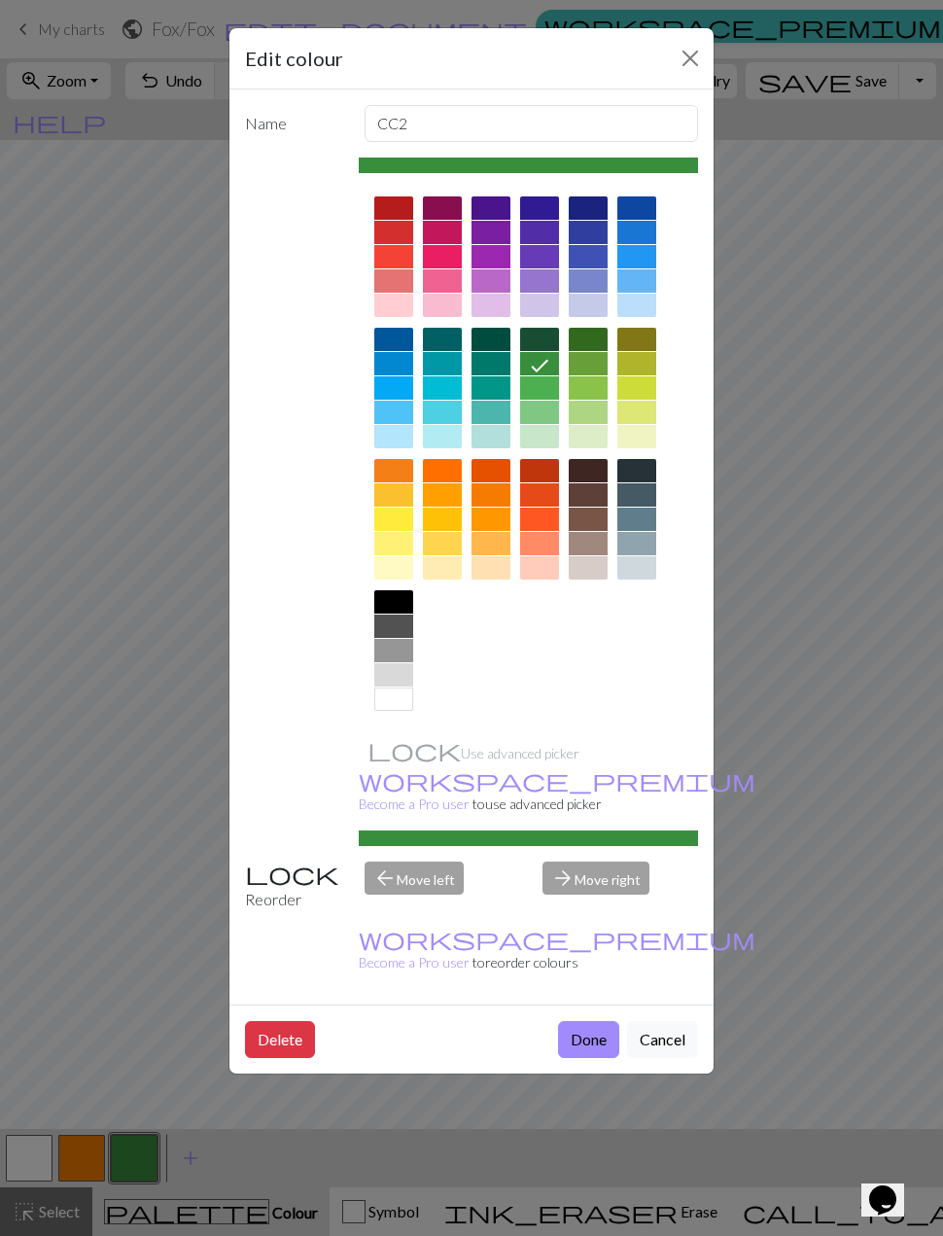
click at [399, 604] on div at bounding box center [393, 601] width 39 height 23
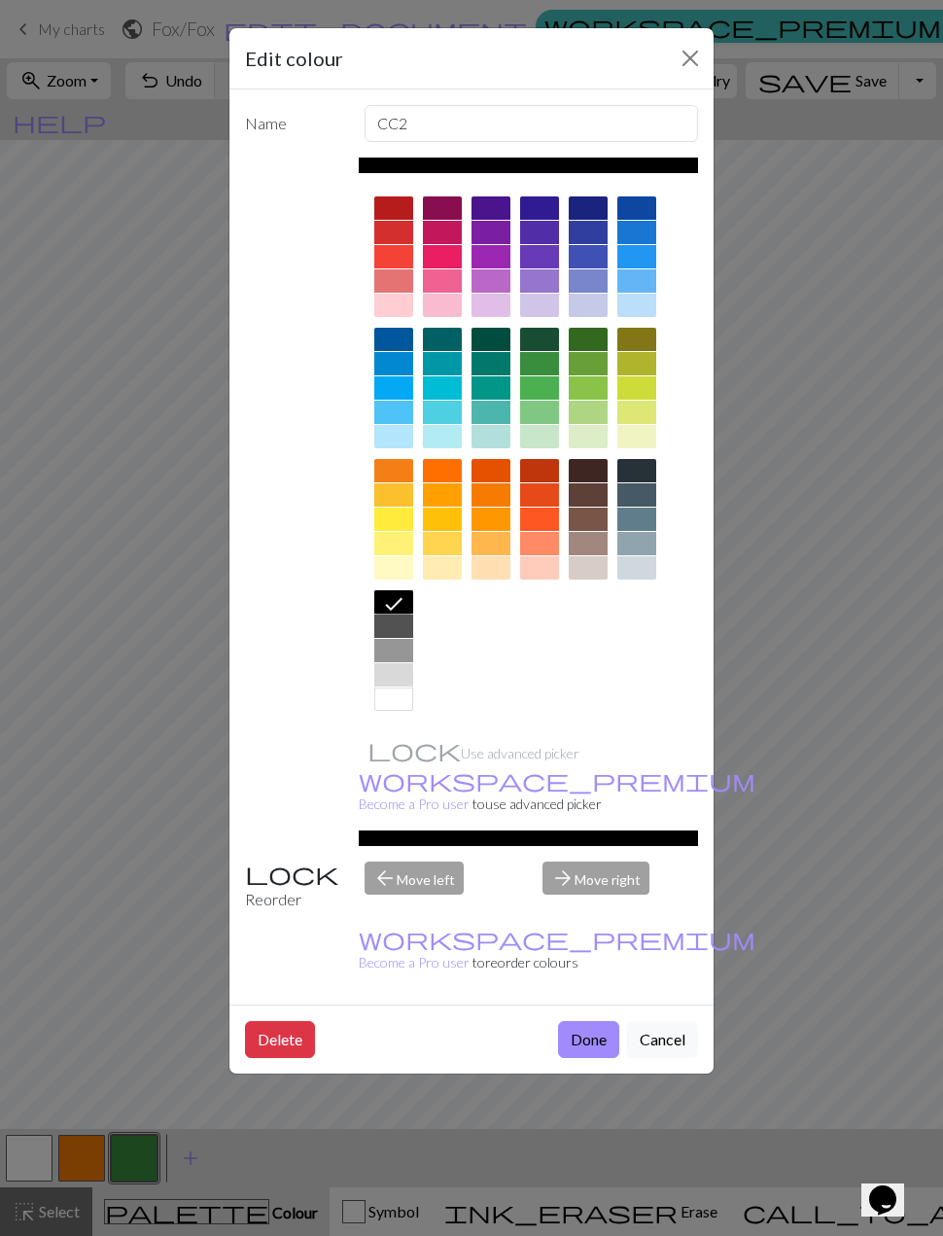
click at [594, 1021] on button "Done" at bounding box center [588, 1039] width 61 height 37
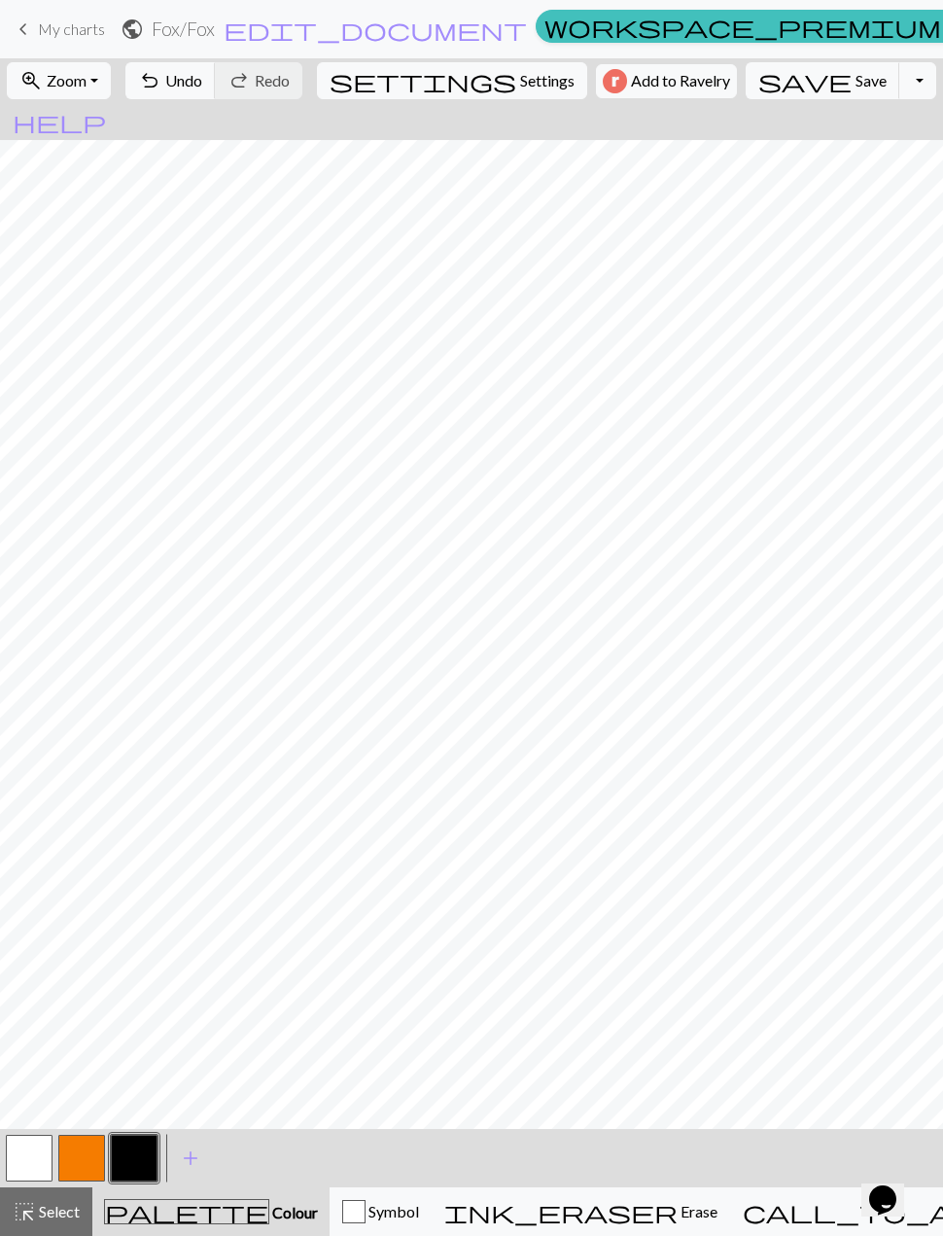
click at [88, 1163] on button "button" at bounding box center [81, 1158] width 47 height 47
click at [137, 1170] on button "button" at bounding box center [134, 1158] width 47 height 47
click at [29, 1166] on button "button" at bounding box center [29, 1158] width 47 height 47
click at [42, 1157] on button "button" at bounding box center [29, 1158] width 47 height 47
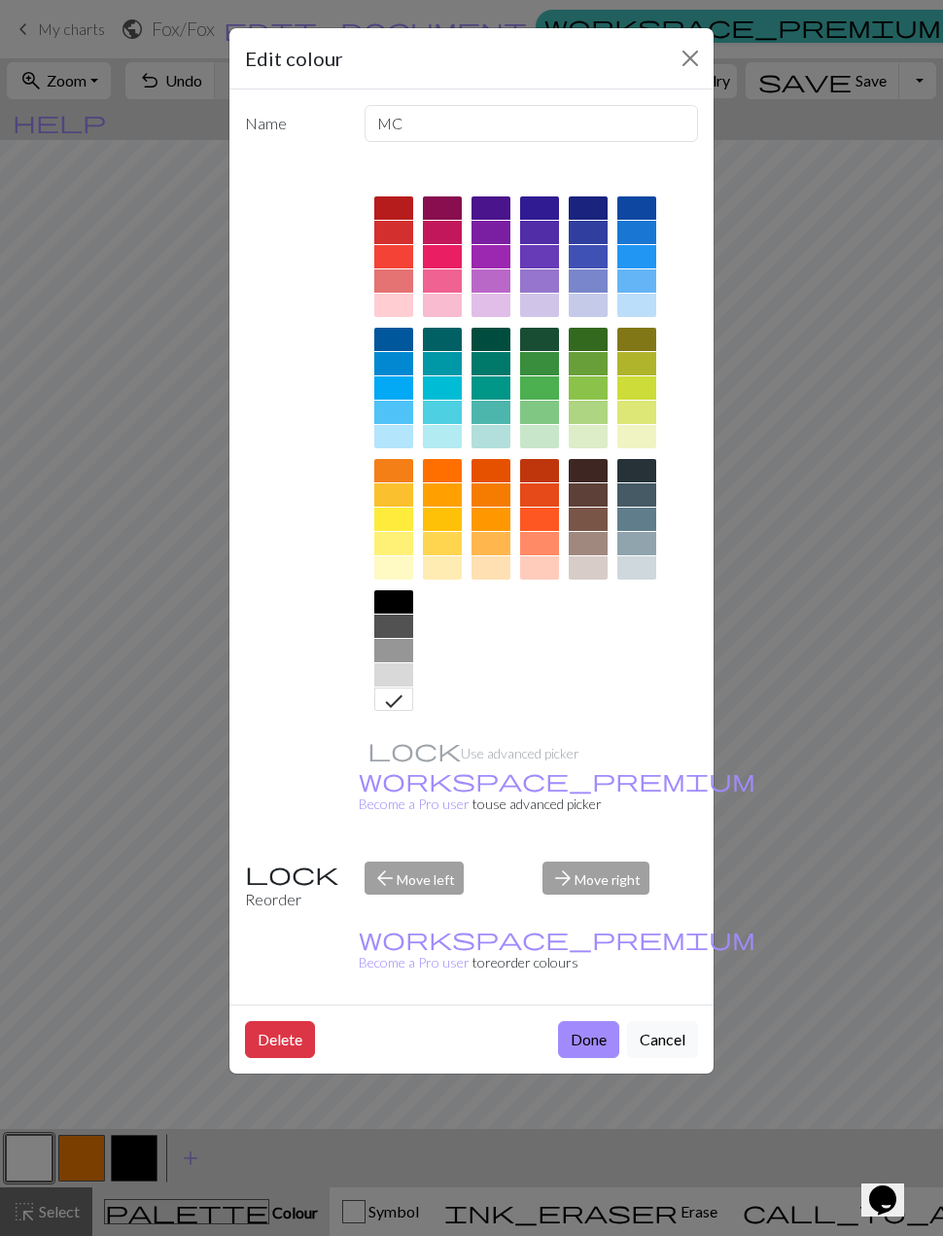
click at [394, 706] on icon at bounding box center [393, 701] width 23 height 23
click at [590, 1021] on button "Done" at bounding box center [588, 1039] width 61 height 37
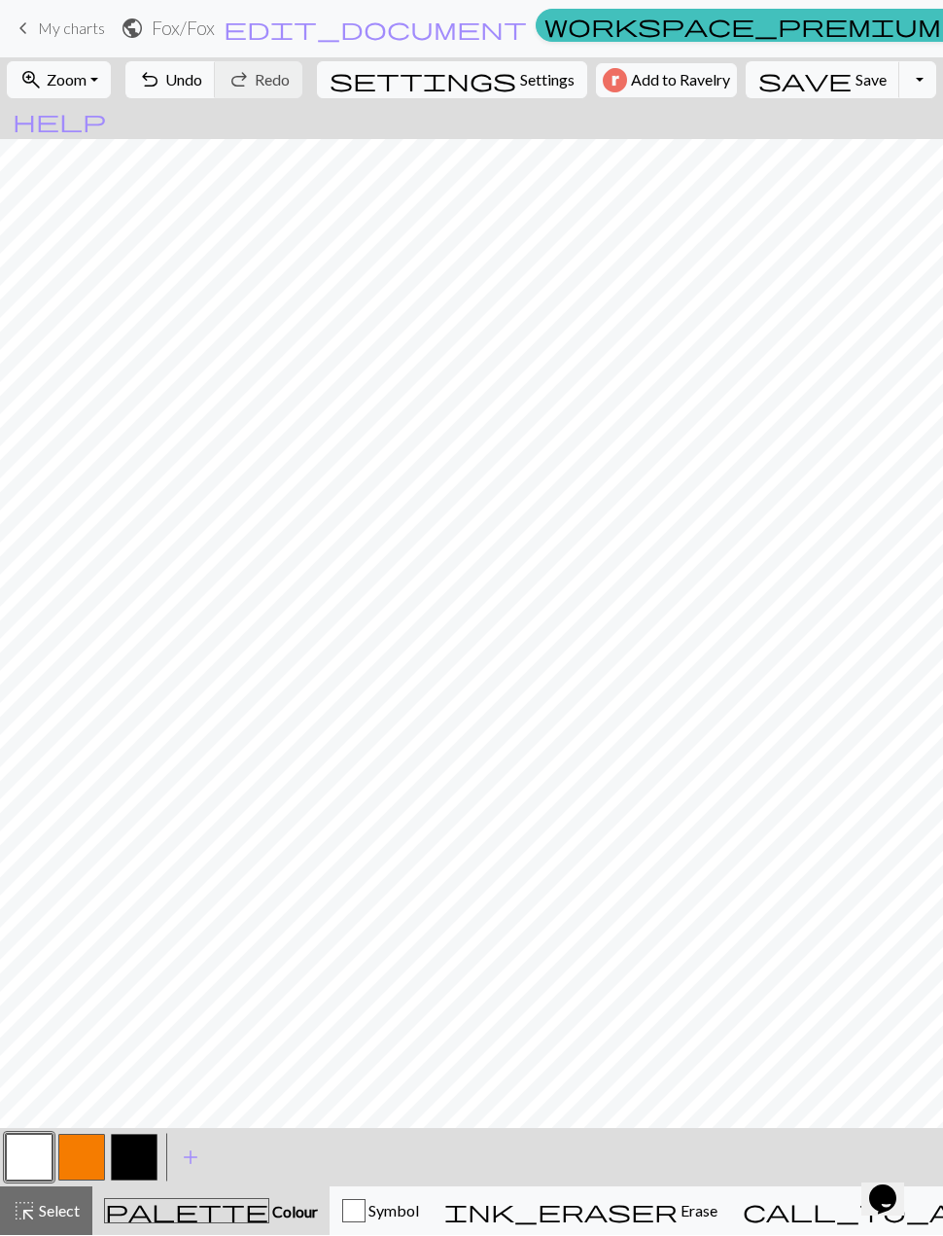
click at [134, 1155] on button "button" at bounding box center [134, 1158] width 47 height 47
click at [42, 1151] on button "button" at bounding box center [29, 1158] width 47 height 47
click at [34, 1161] on button "button" at bounding box center [29, 1158] width 47 height 47
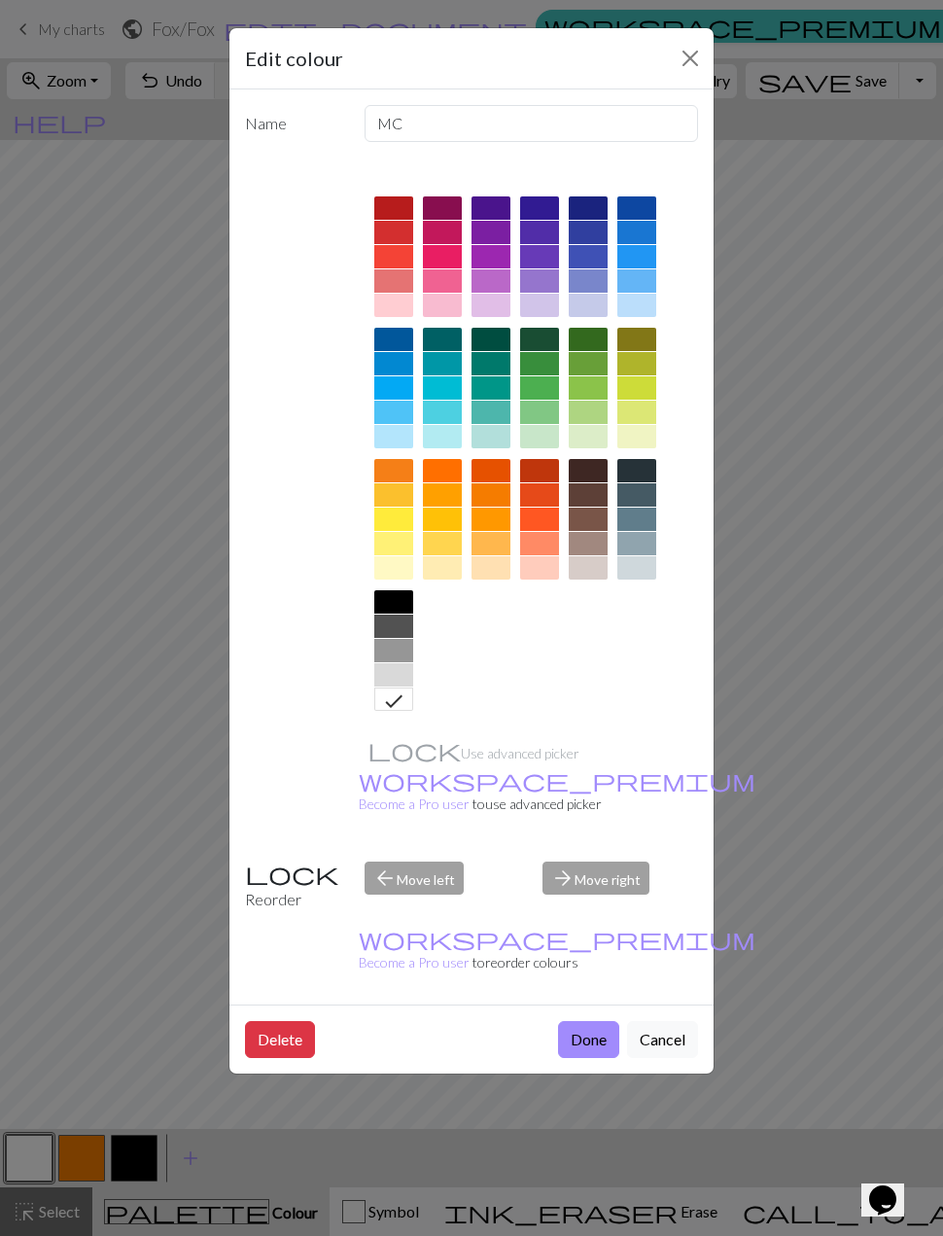
click at [401, 573] on div at bounding box center [393, 567] width 39 height 23
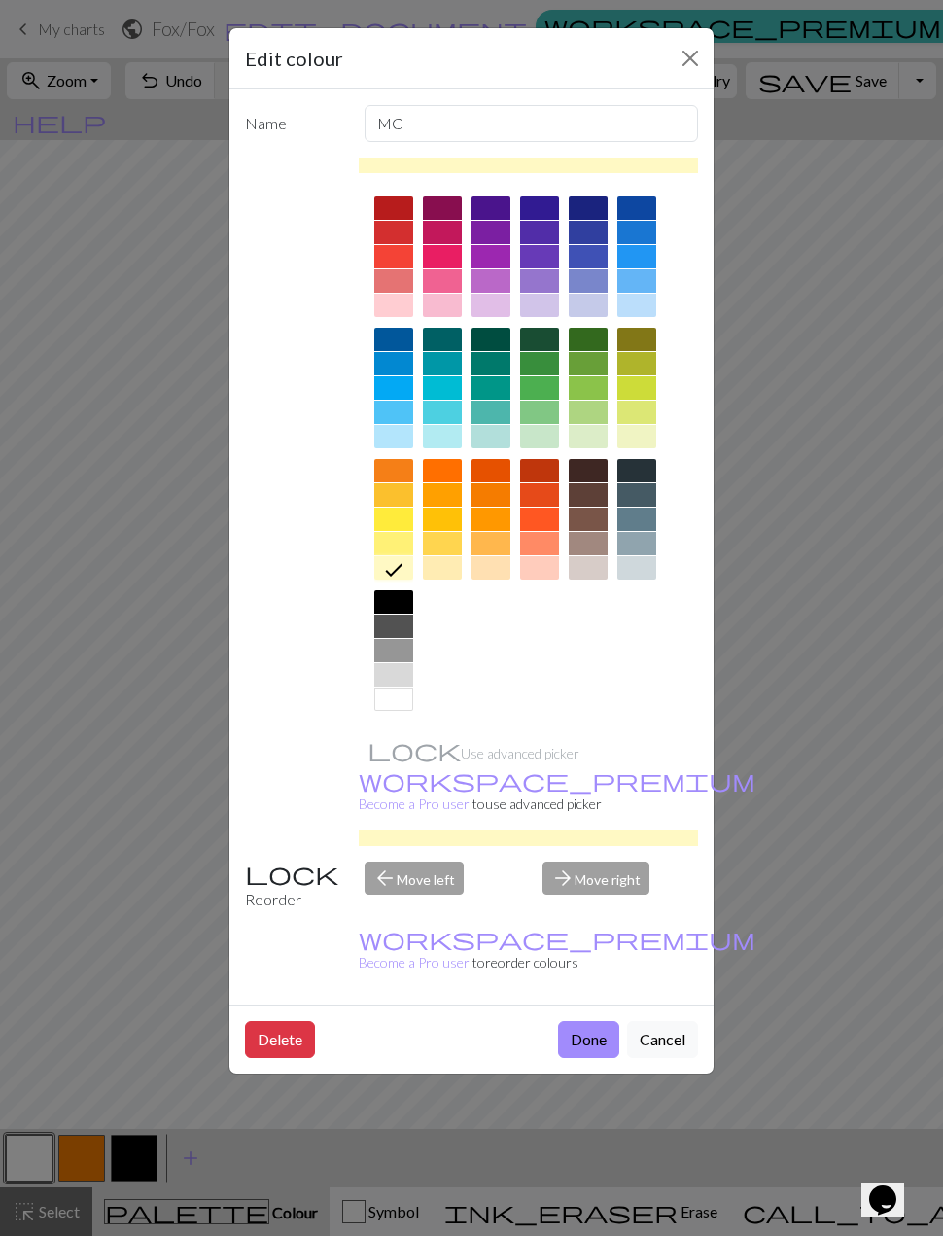
click at [608, 1021] on button "Done" at bounding box center [588, 1039] width 61 height 37
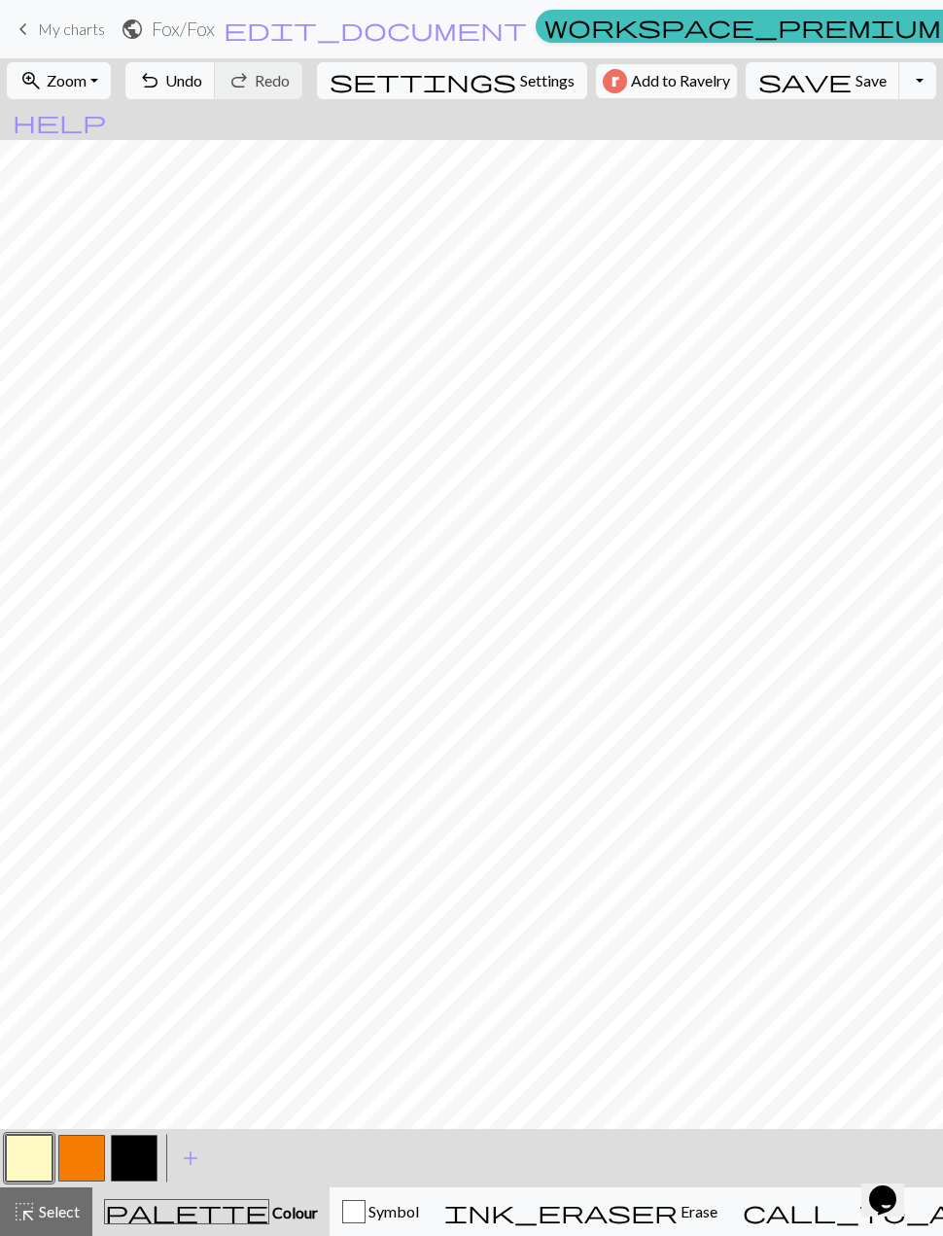
click at [26, 1157] on button "button" at bounding box center [29, 1158] width 47 height 47
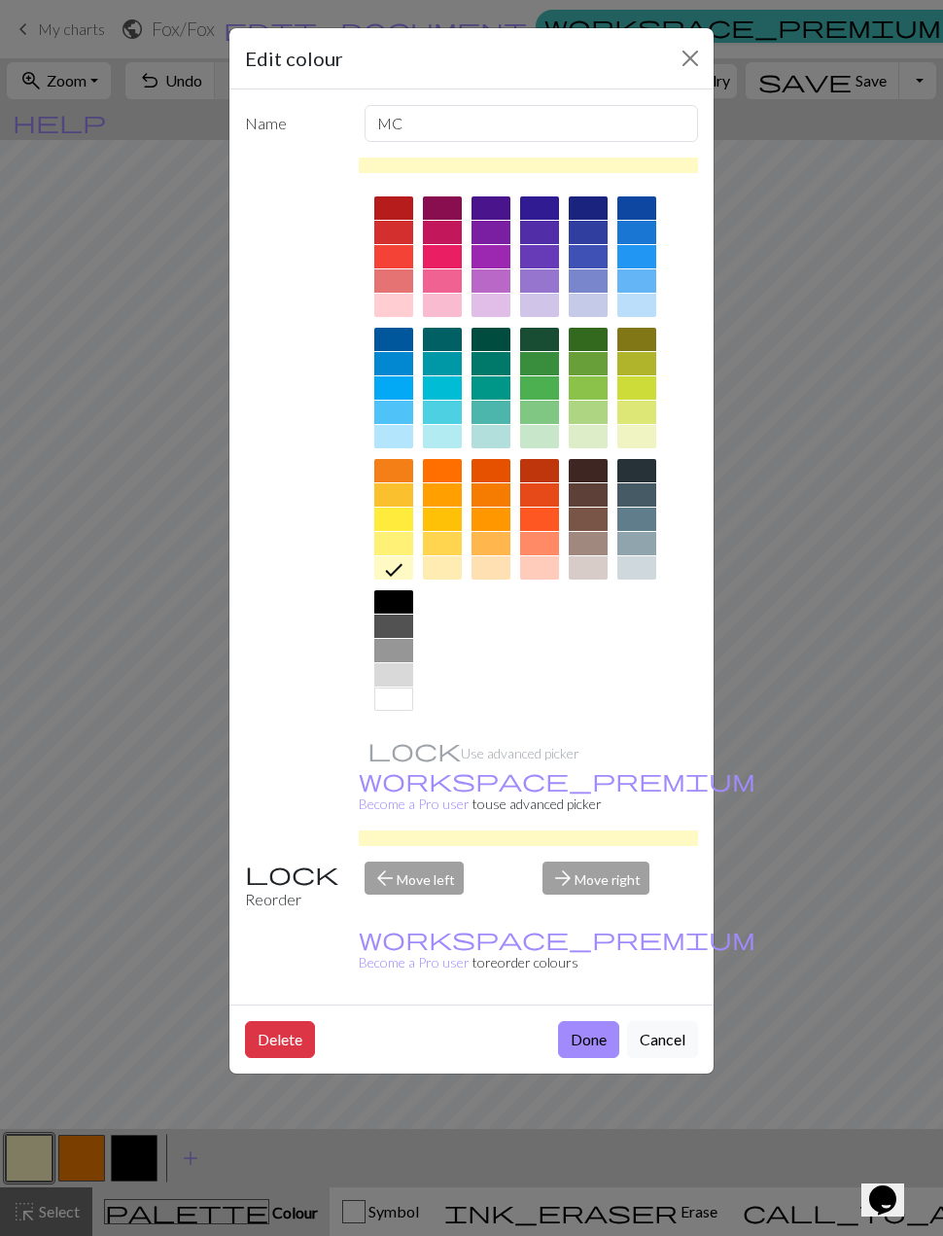
click at [397, 698] on div at bounding box center [393, 699] width 39 height 23
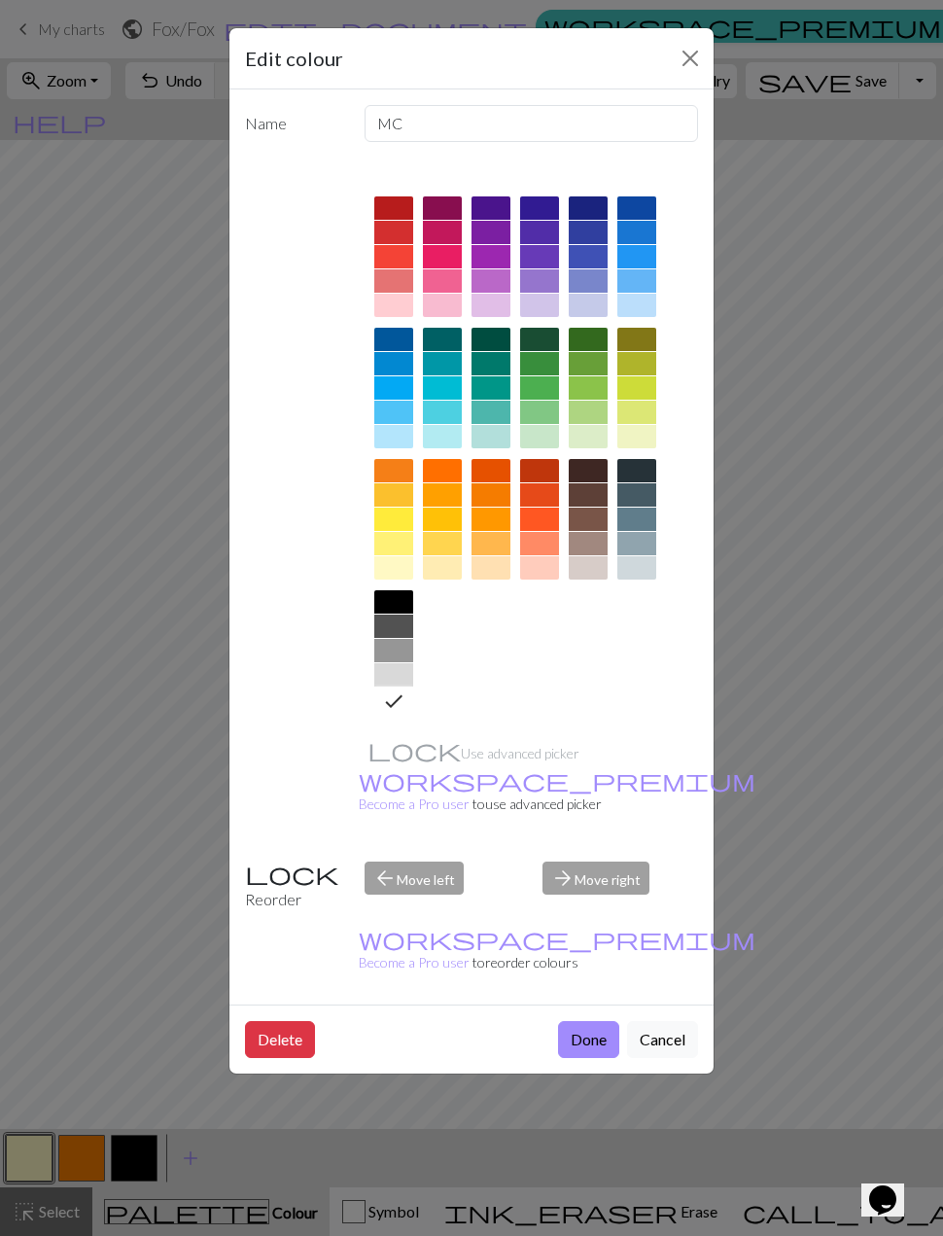
click at [596, 1021] on button "Done" at bounding box center [588, 1039] width 61 height 37
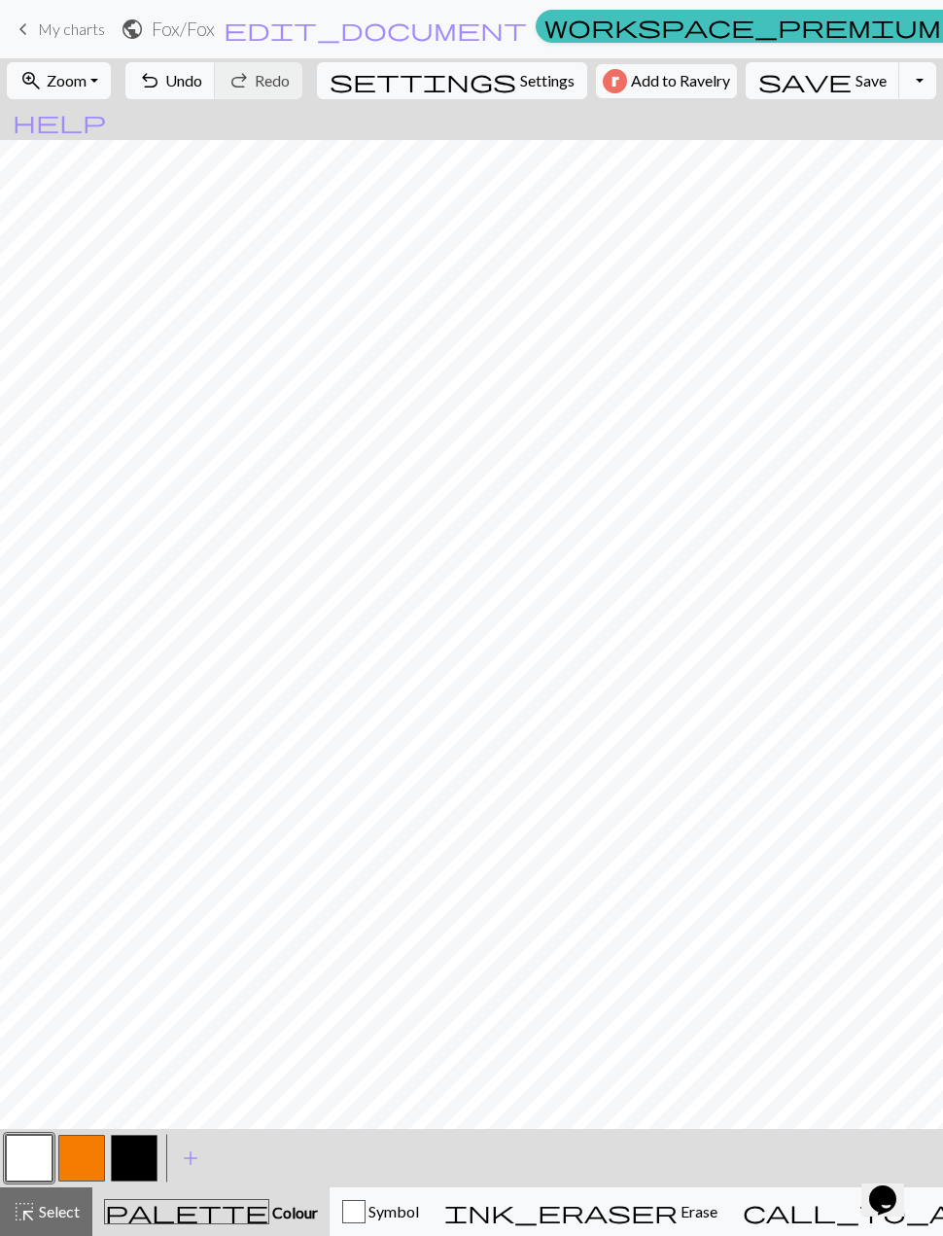
click at [197, 1162] on span "add" at bounding box center [190, 1158] width 23 height 27
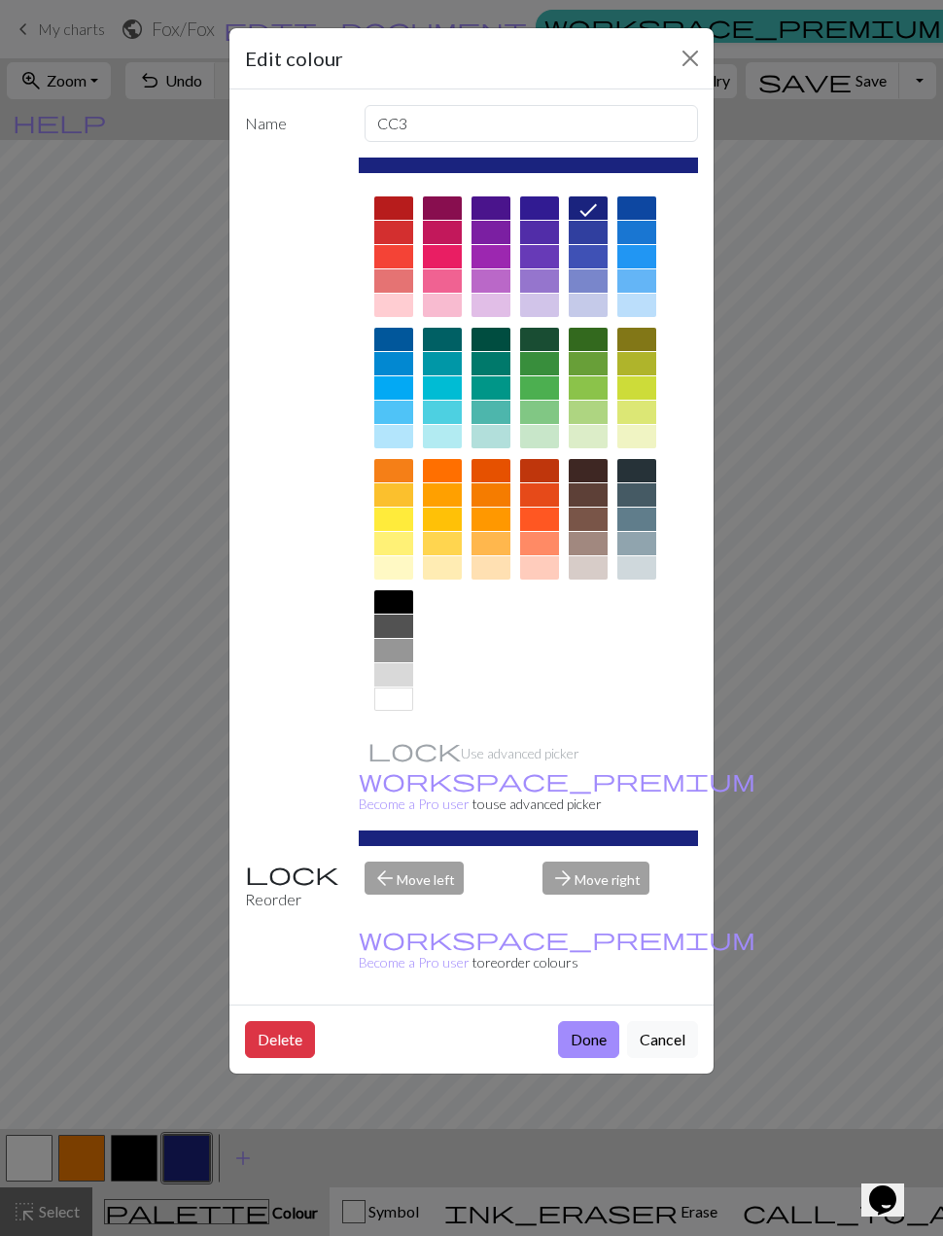
click at [688, 64] on button "Close" at bounding box center [690, 58] width 31 height 31
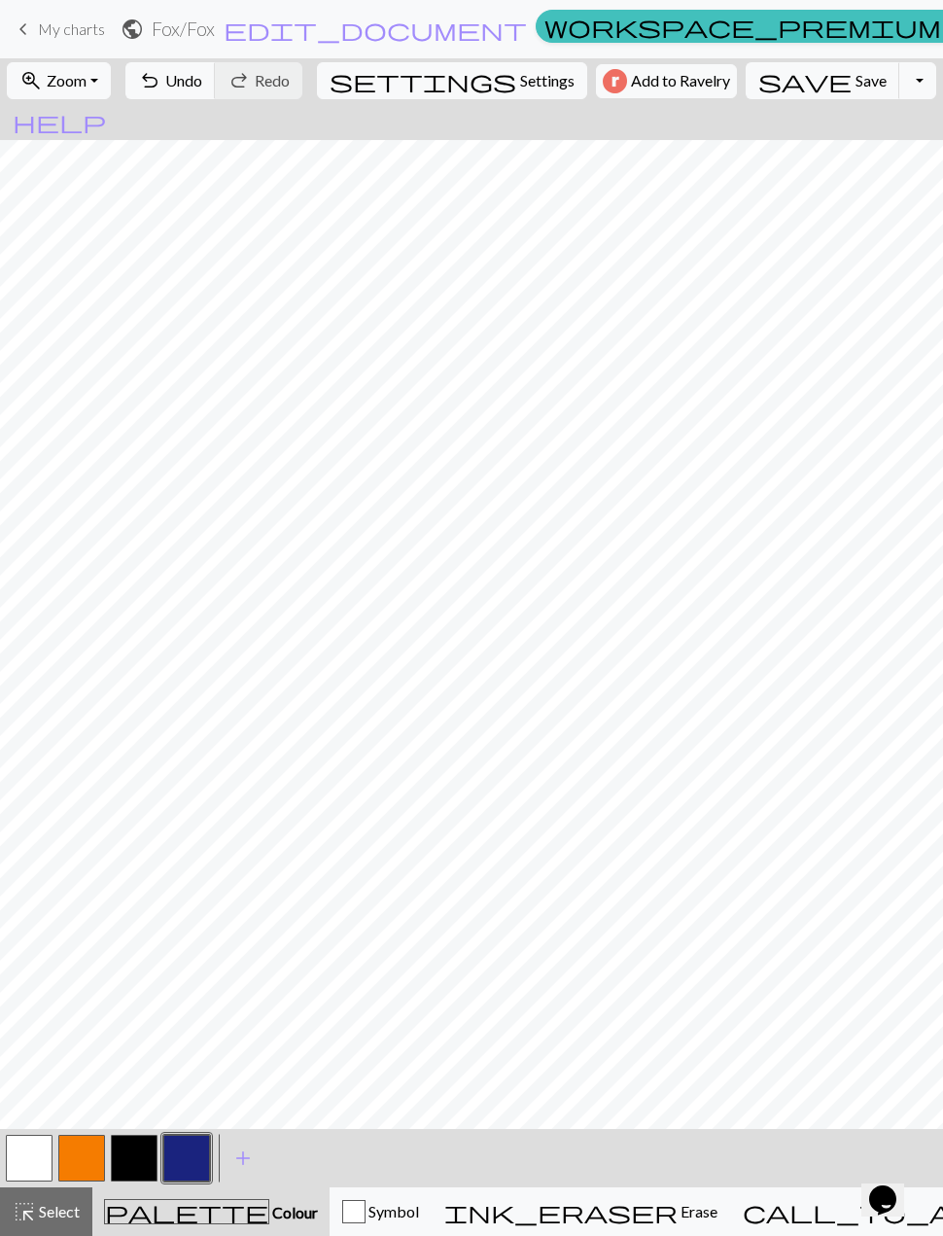
click at [23, 1160] on button "button" at bounding box center [29, 1158] width 47 height 47
click at [32, 1160] on button "button" at bounding box center [29, 1158] width 47 height 47
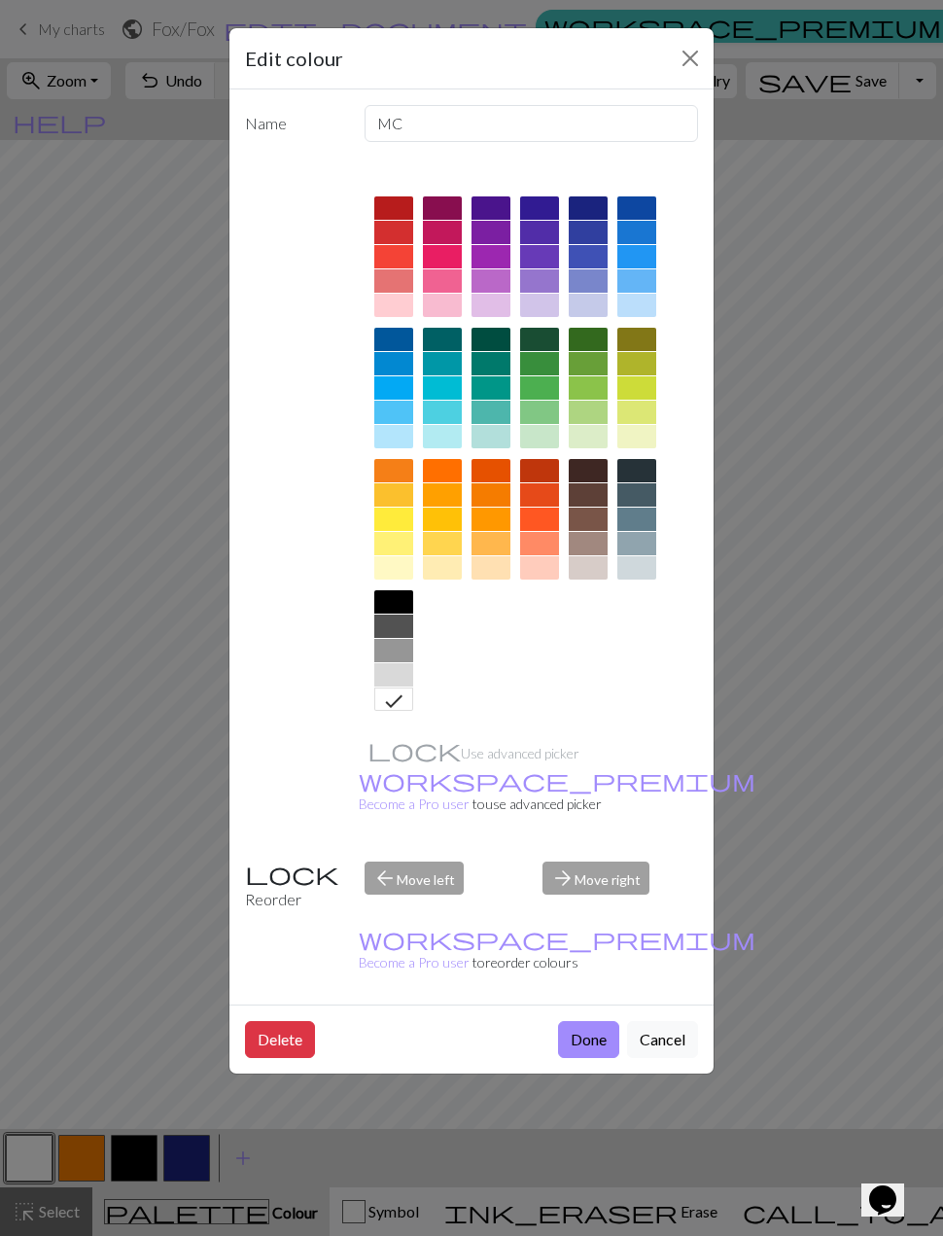
click at [646, 498] on div at bounding box center [637, 494] width 39 height 23
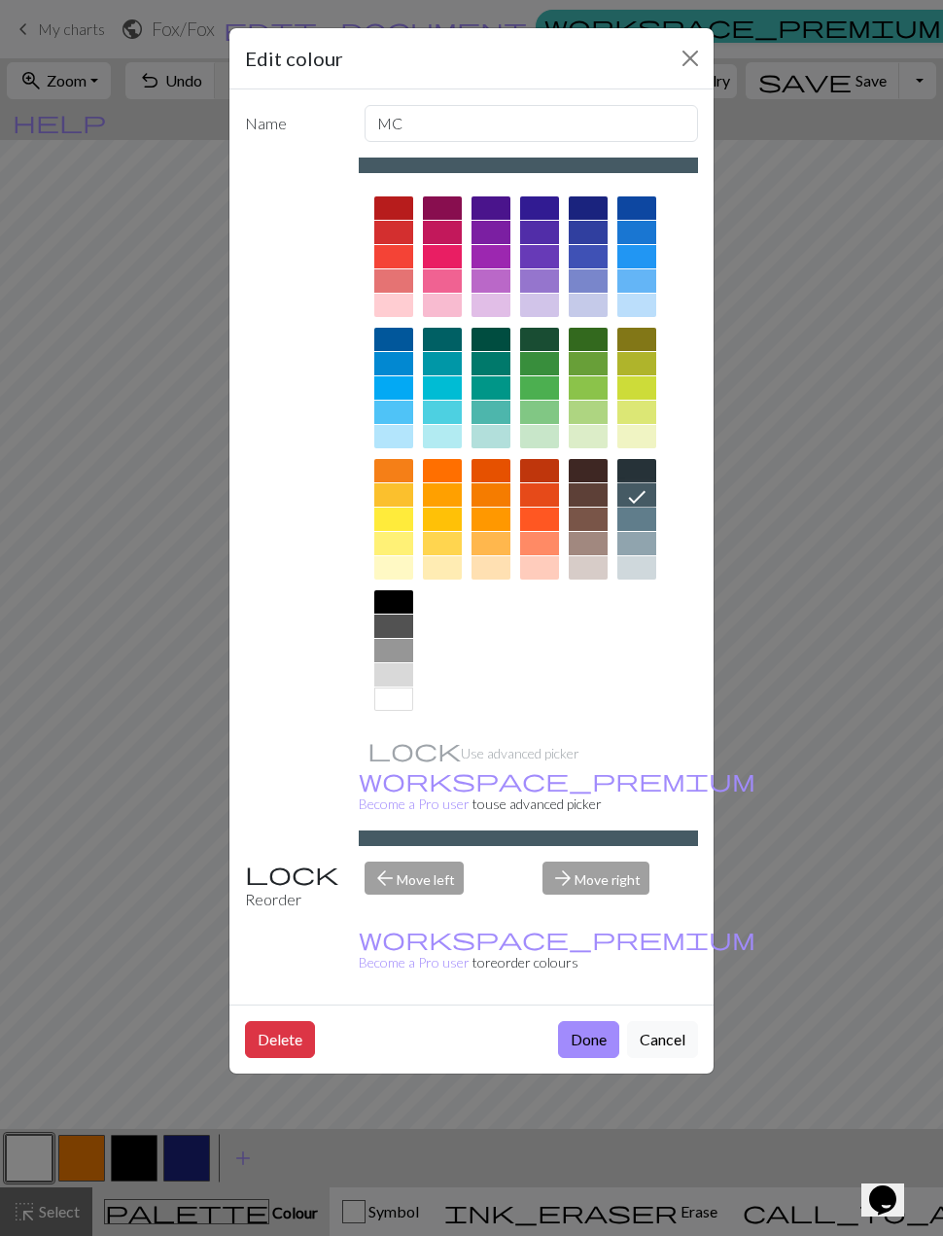
click at [602, 1021] on button "Done" at bounding box center [588, 1039] width 61 height 37
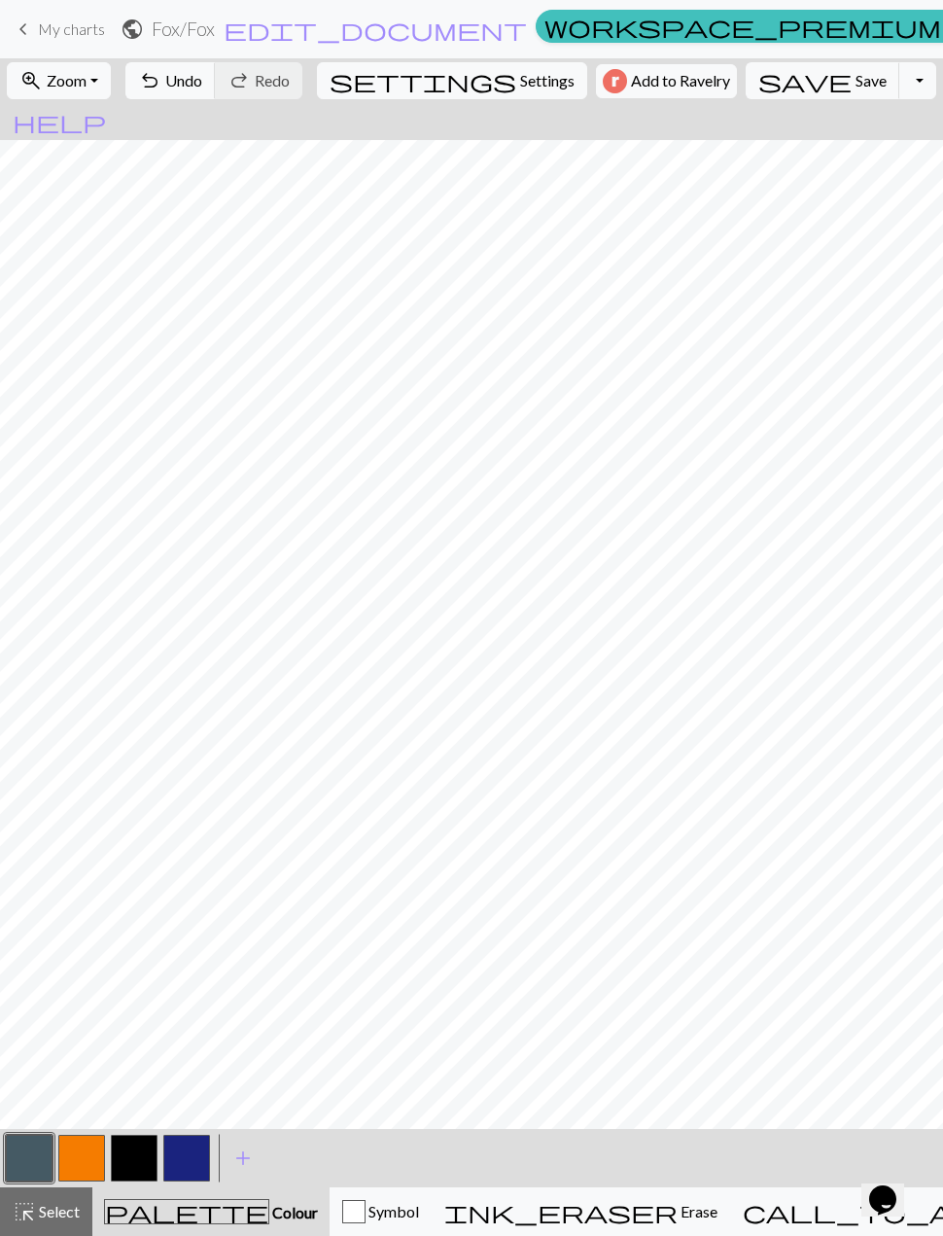
click at [184, 1157] on button "button" at bounding box center [186, 1158] width 47 height 47
click at [192, 1153] on button "button" at bounding box center [186, 1158] width 47 height 47
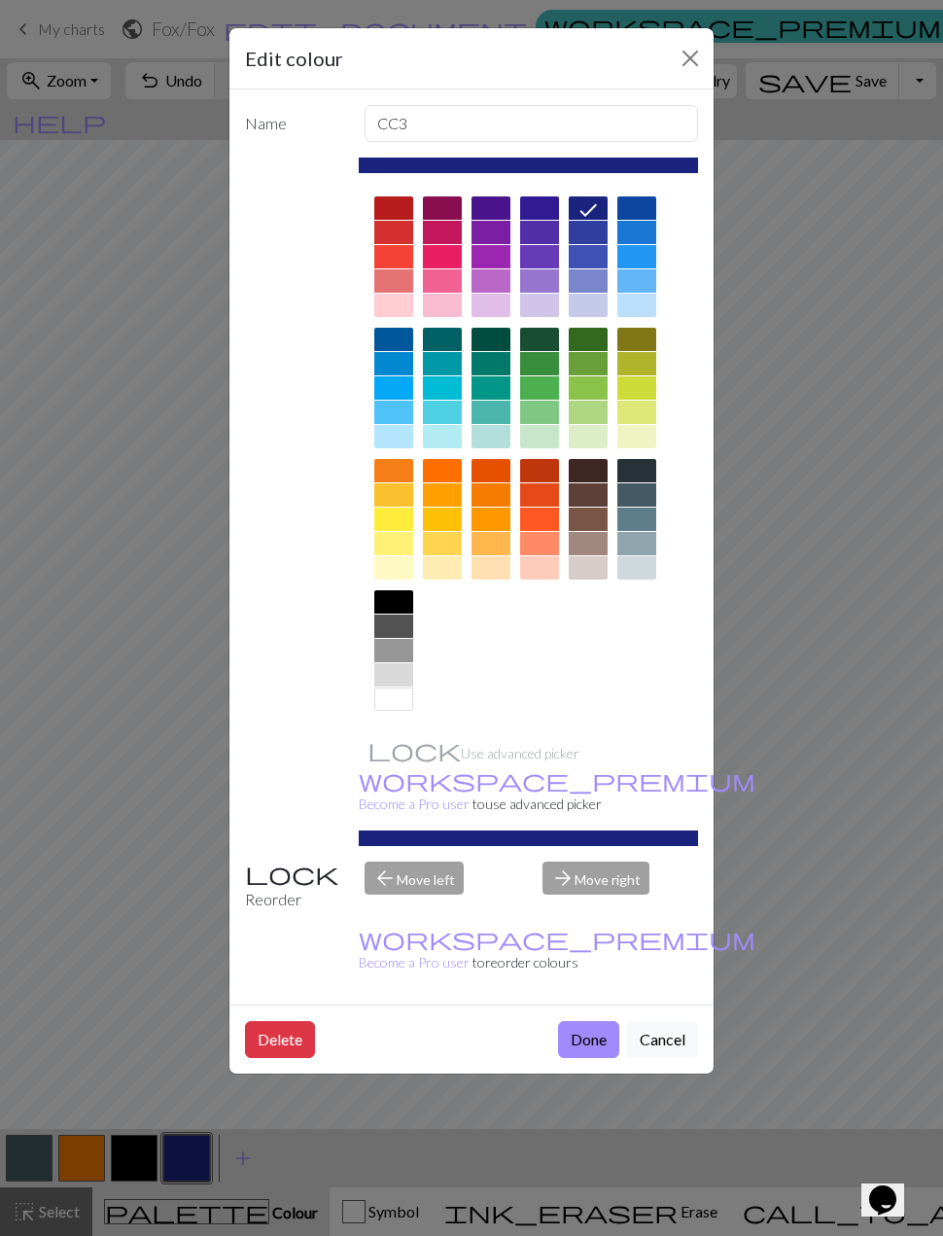
click at [398, 703] on div at bounding box center [393, 699] width 39 height 23
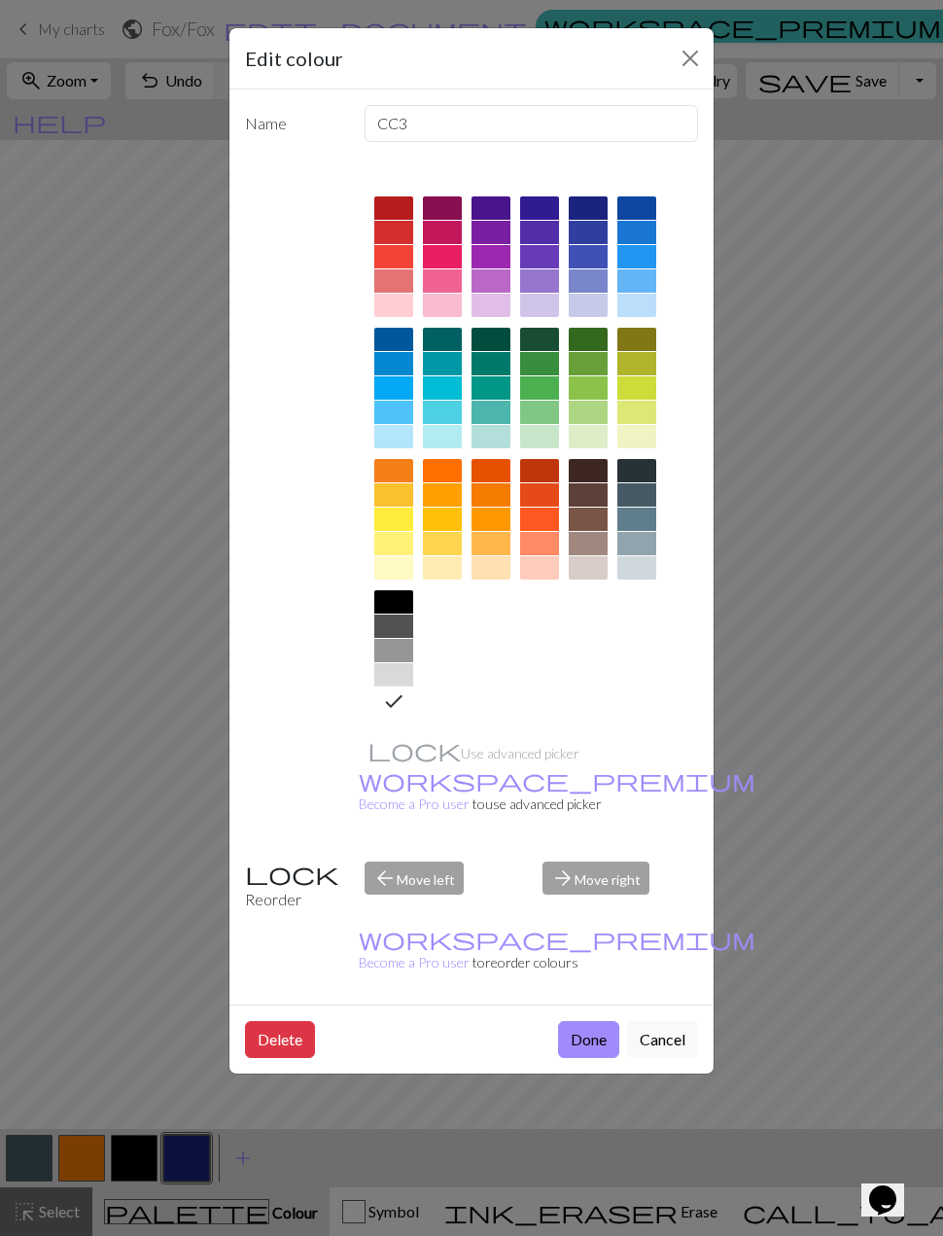
click at [692, 61] on button "Close" at bounding box center [690, 58] width 31 height 31
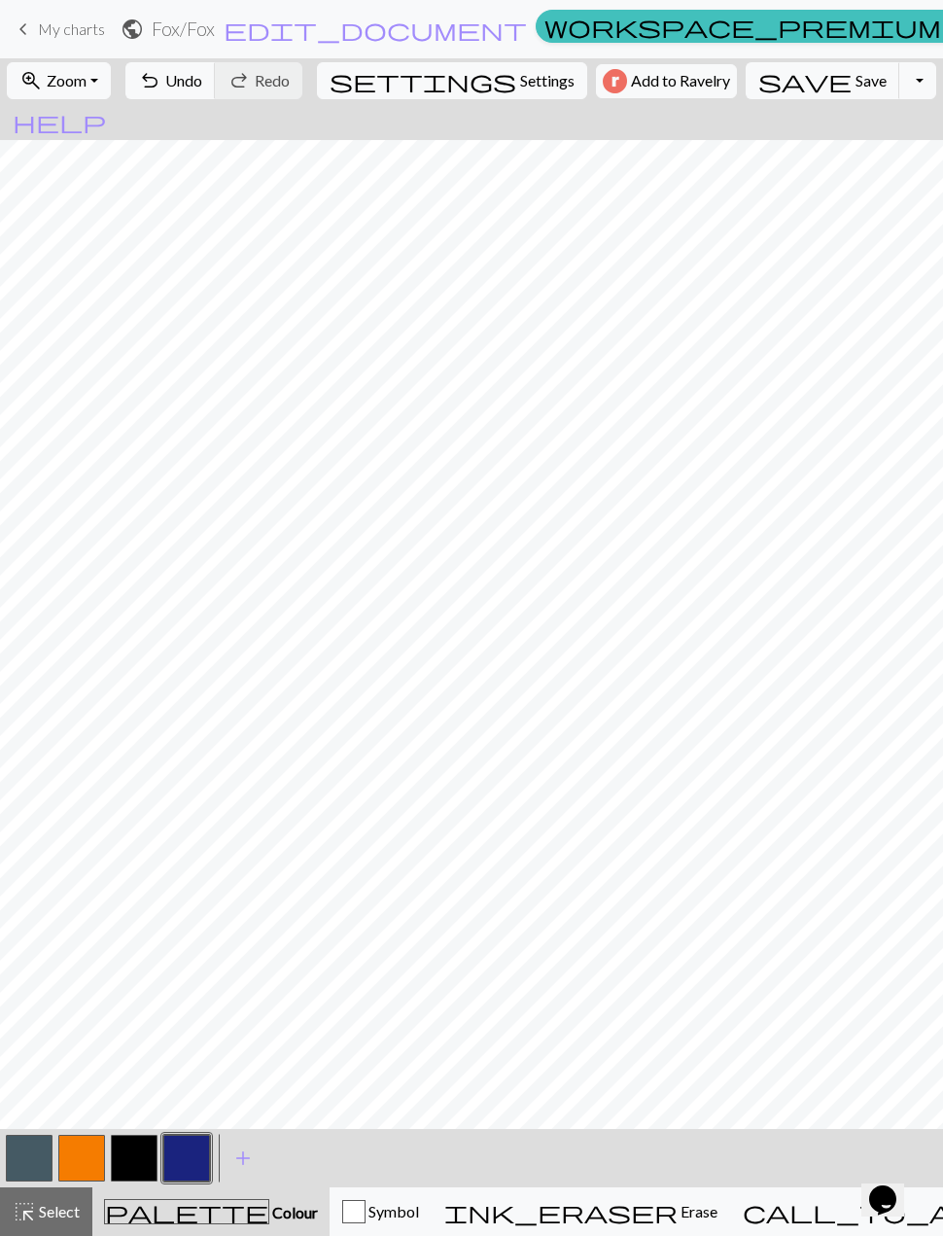
click at [190, 1158] on button "button" at bounding box center [186, 1158] width 47 height 47
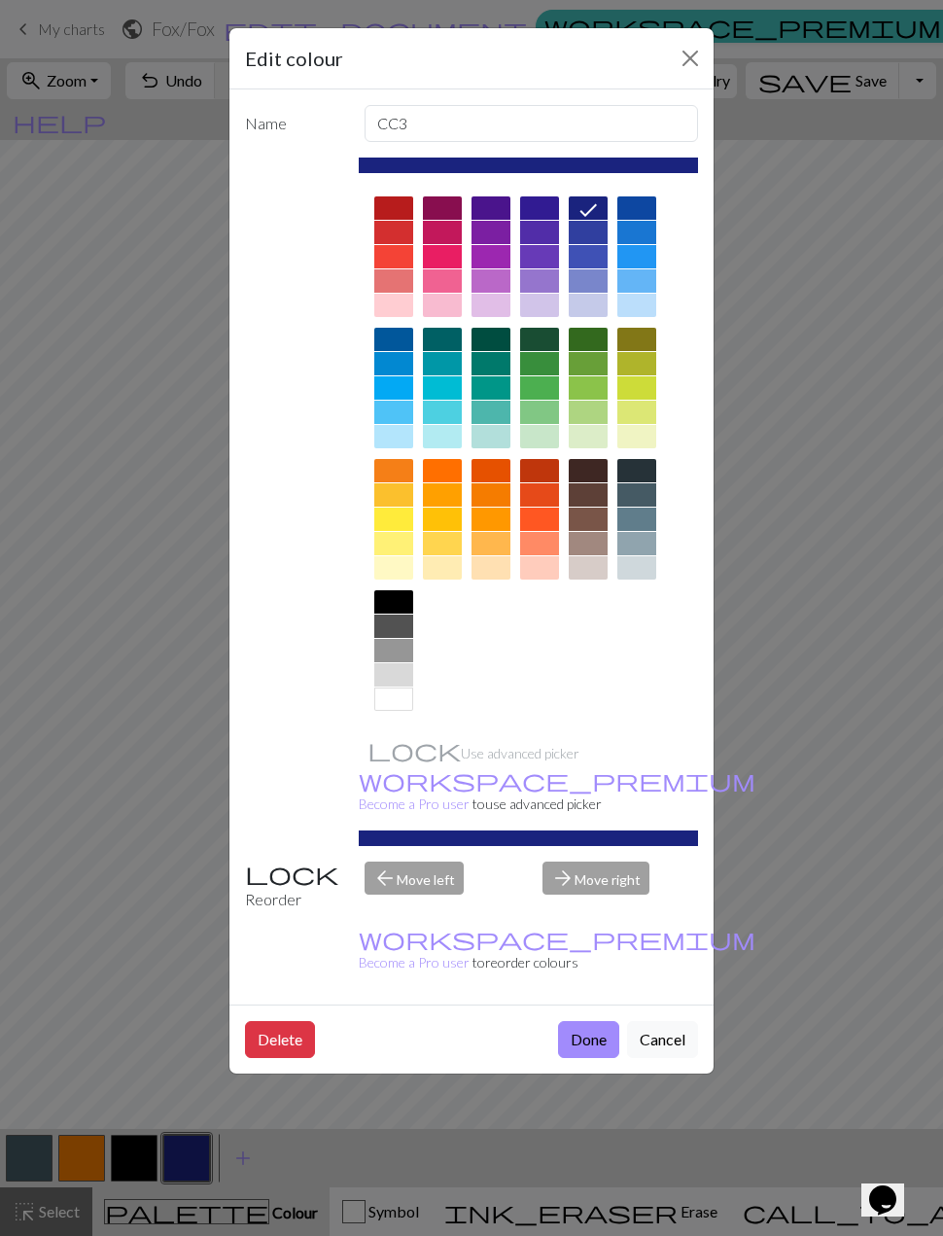
click at [398, 700] on div at bounding box center [393, 699] width 39 height 23
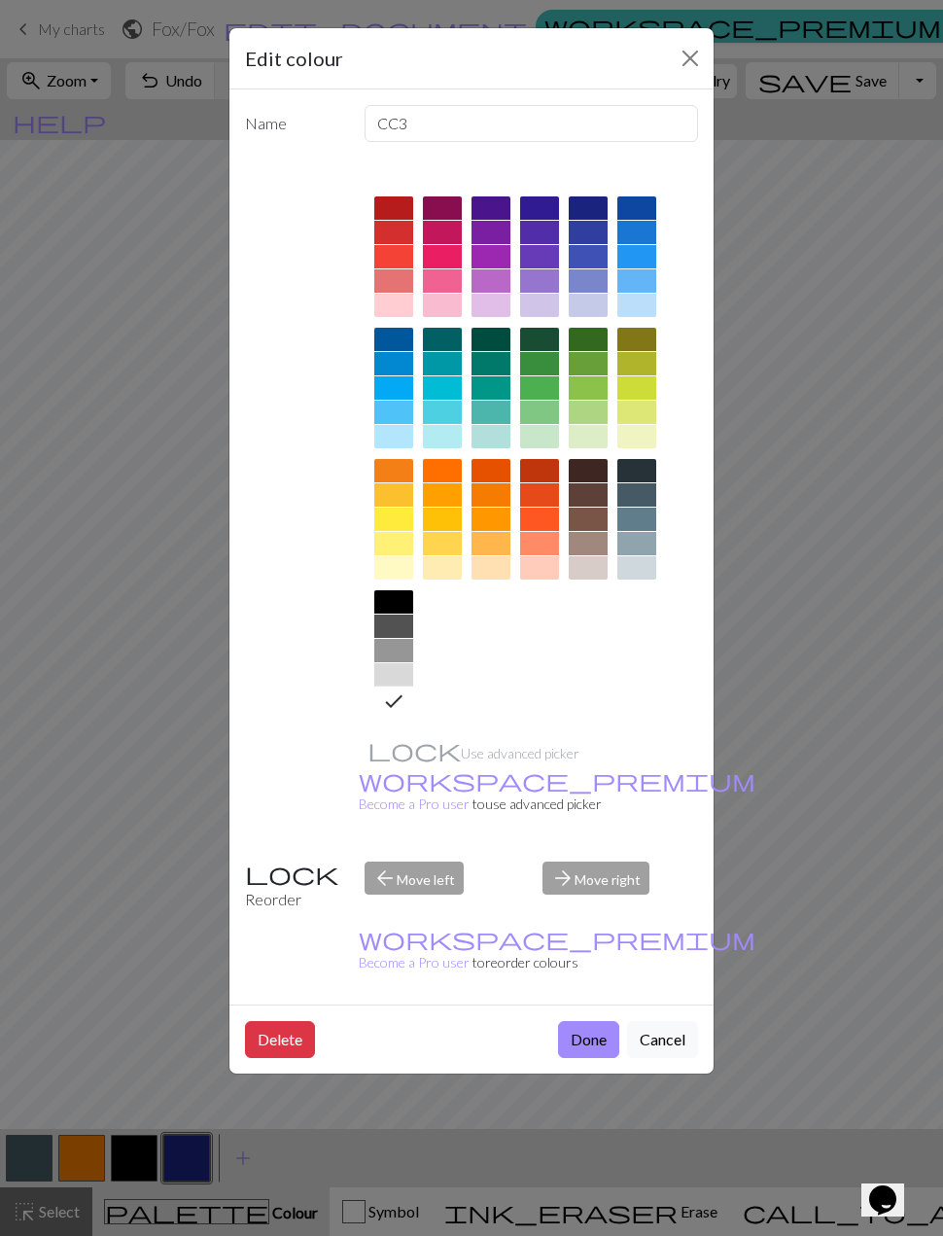
click at [595, 1021] on button "Done" at bounding box center [588, 1039] width 61 height 37
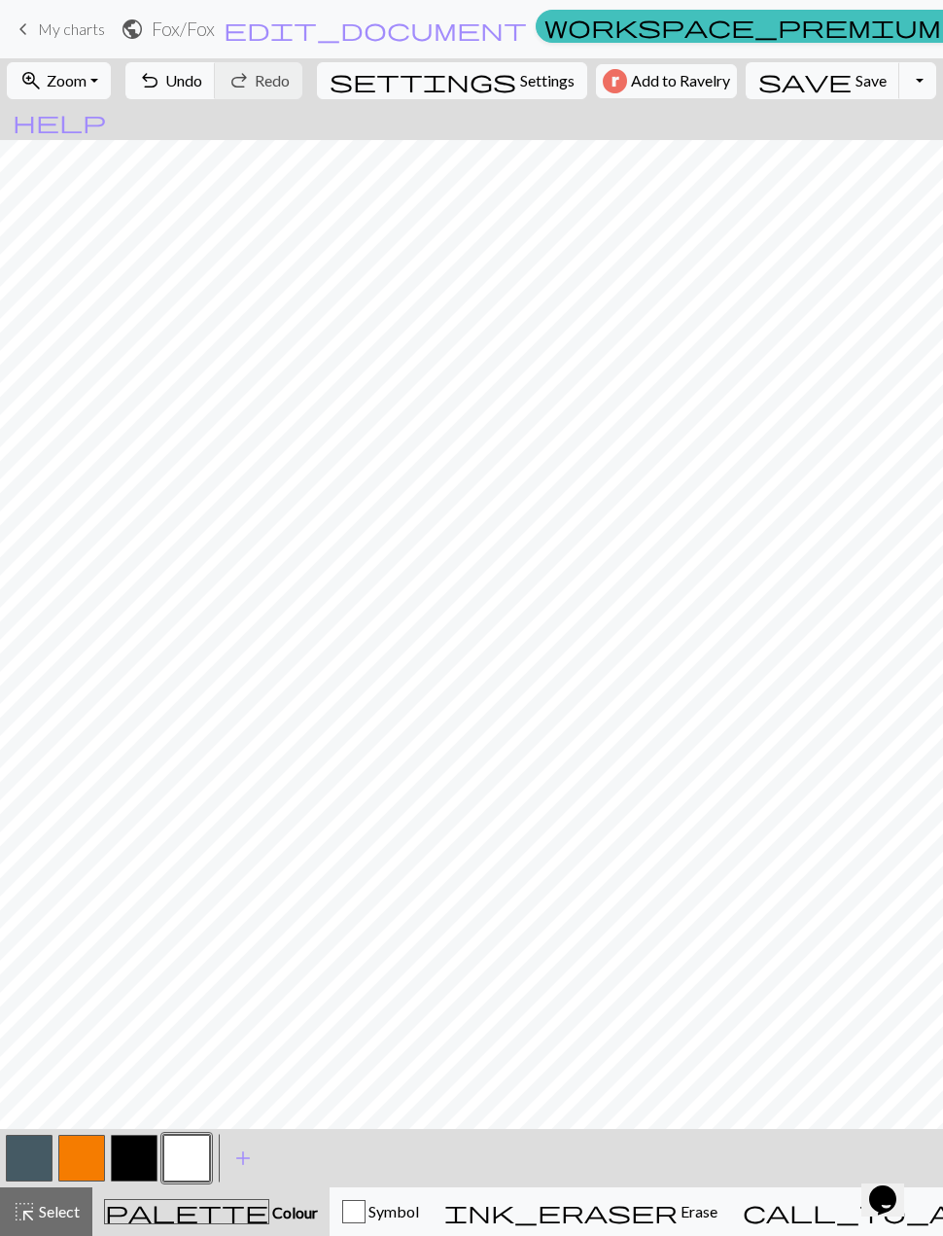
click at [89, 1161] on button "button" at bounding box center [81, 1158] width 47 height 47
click at [139, 1153] on button "button" at bounding box center [134, 1158] width 47 height 47
click at [81, 1164] on button "button" at bounding box center [81, 1158] width 47 height 47
click at [191, 1157] on button "button" at bounding box center [186, 1158] width 47 height 47
click at [202, 82] on span "Undo" at bounding box center [183, 80] width 37 height 18
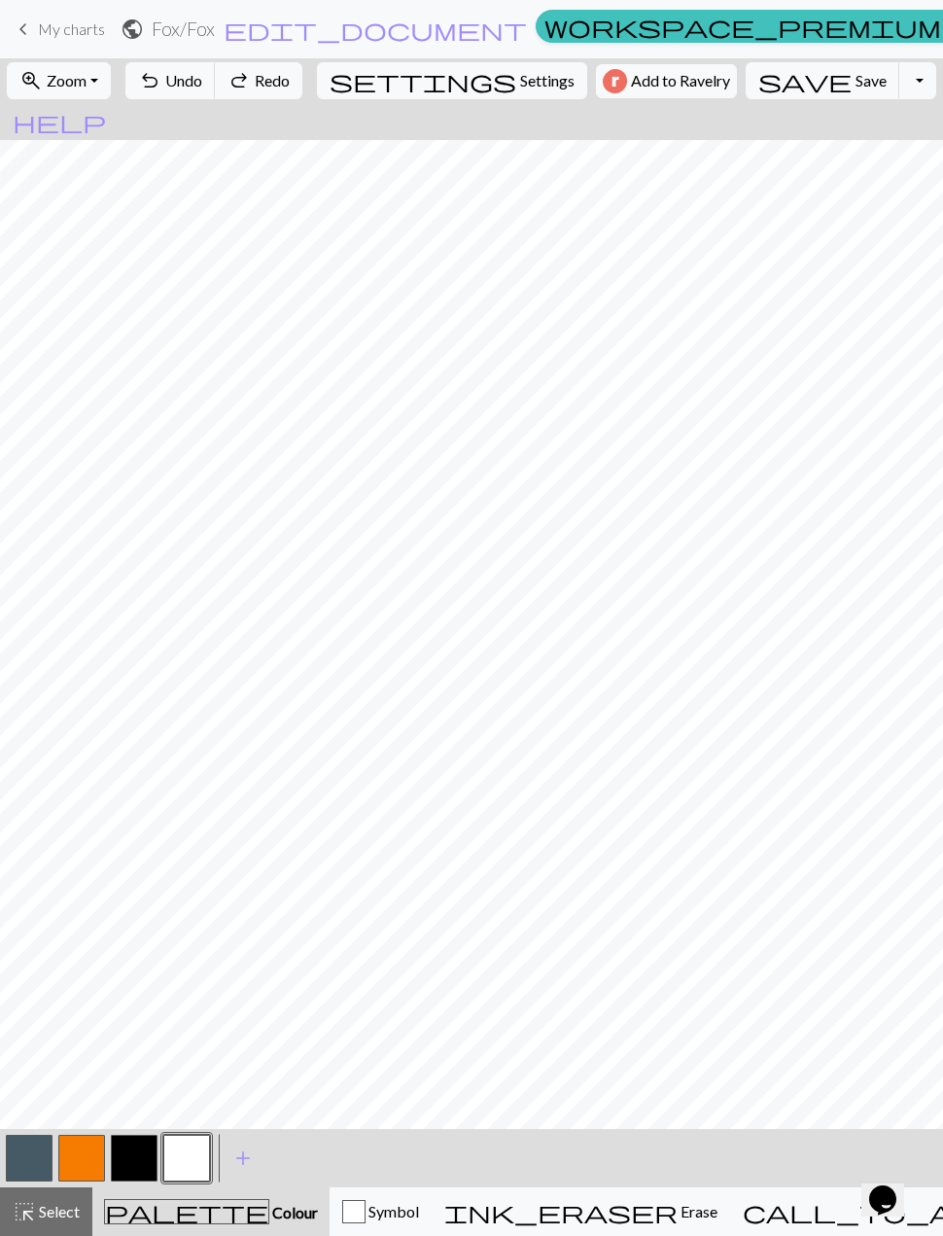
click at [202, 82] on span "Undo" at bounding box center [183, 80] width 37 height 18
click at [900, 91] on button "Toggle Dropdown" at bounding box center [918, 80] width 37 height 37
click at [782, 158] on button "save_alt Download" at bounding box center [775, 154] width 321 height 31
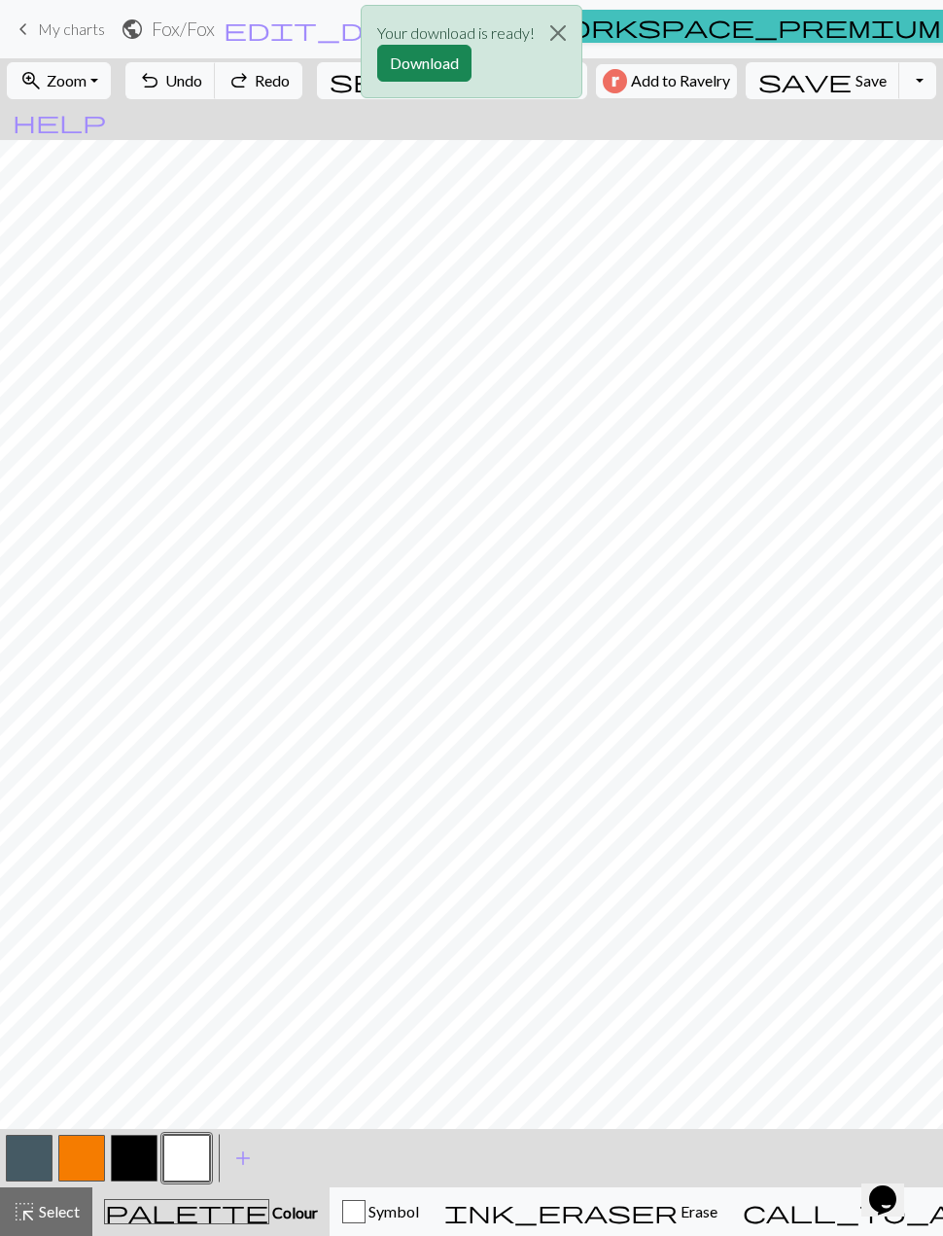
click at [432, 73] on button "Download" at bounding box center [424, 63] width 94 height 37
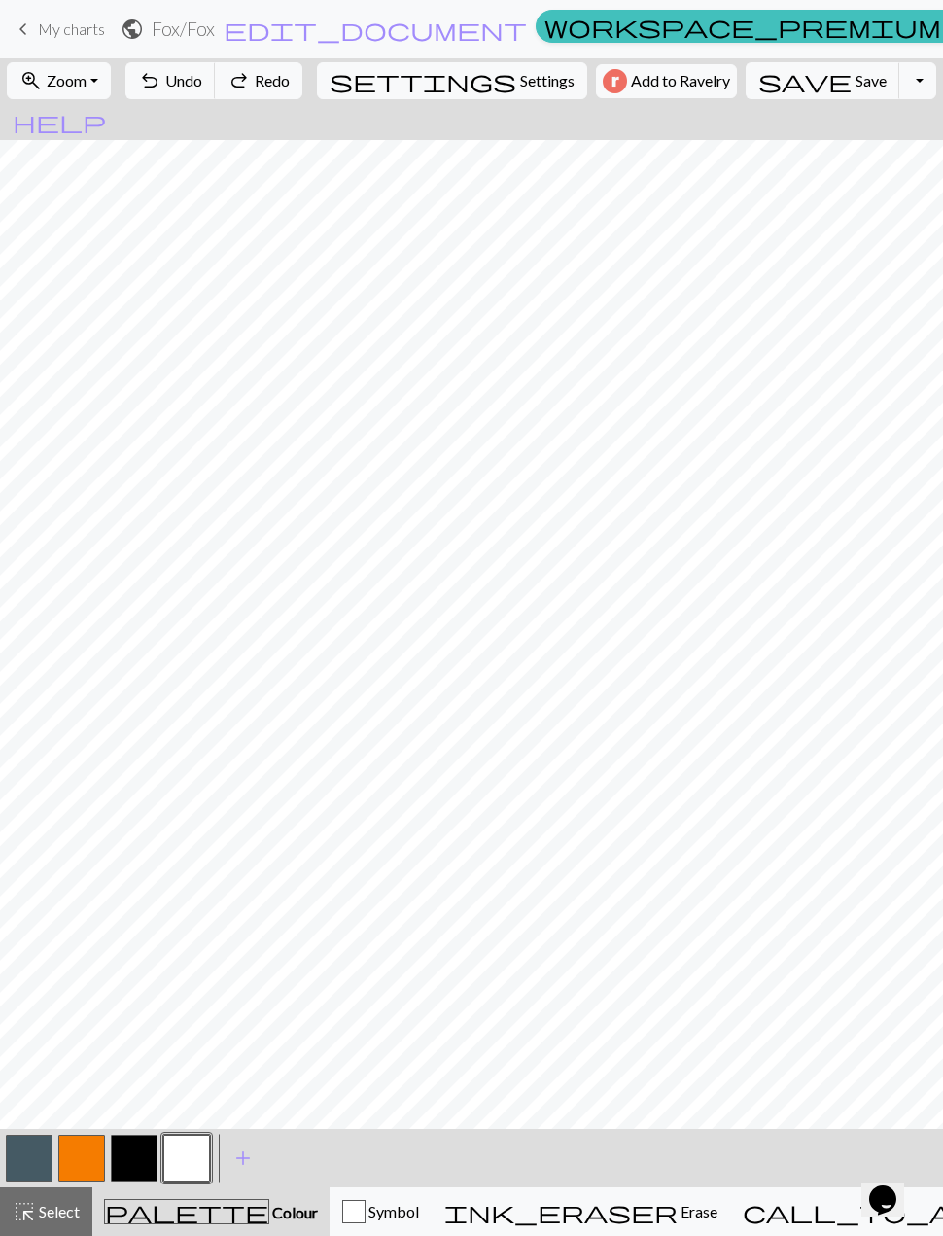
click at [44, 19] on span "My charts" at bounding box center [71, 28] width 67 height 18
click at [520, 83] on span "Settings" at bounding box center [547, 80] width 54 height 23
select select "aran"
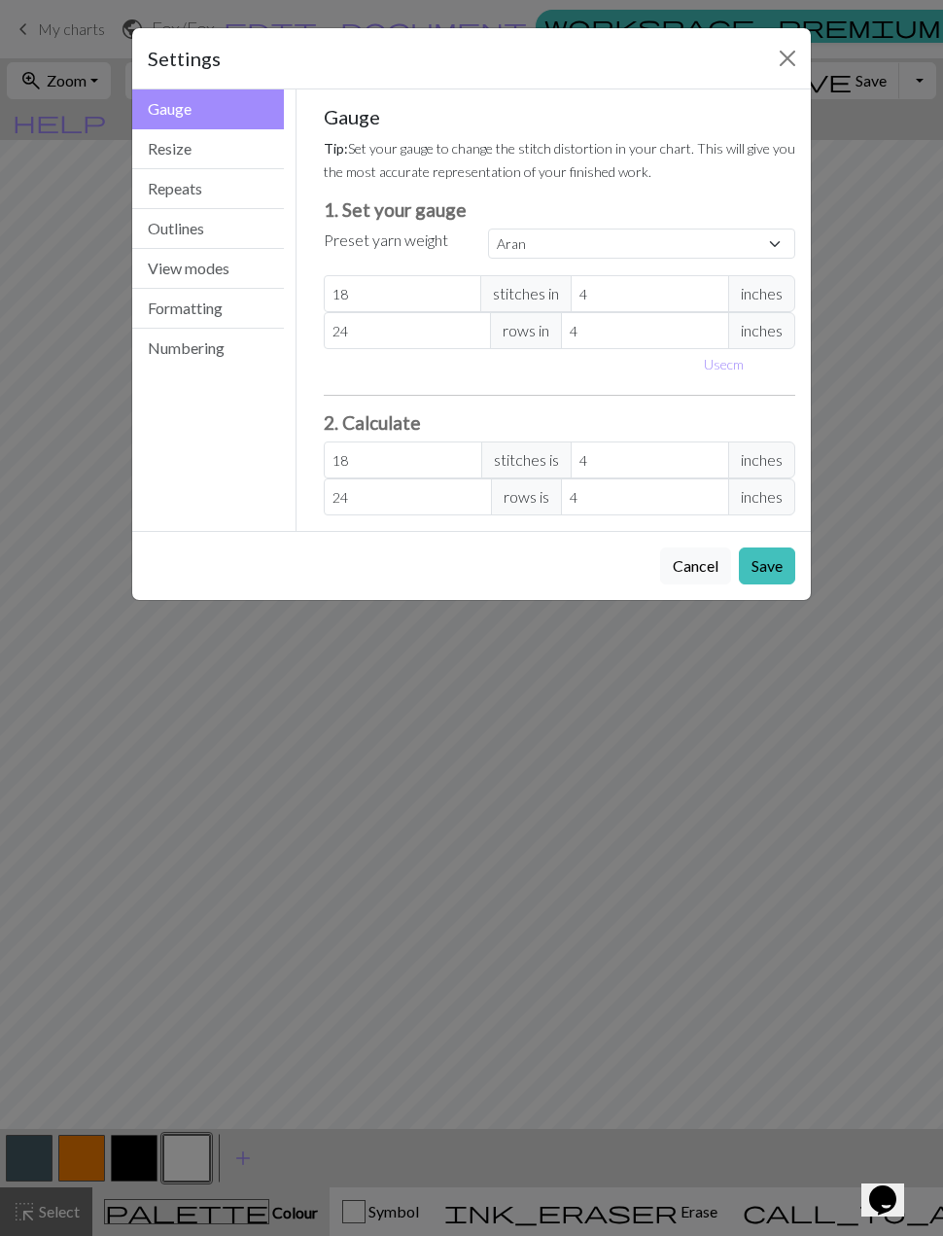
click at [782, 58] on button "Close" at bounding box center [787, 58] width 31 height 31
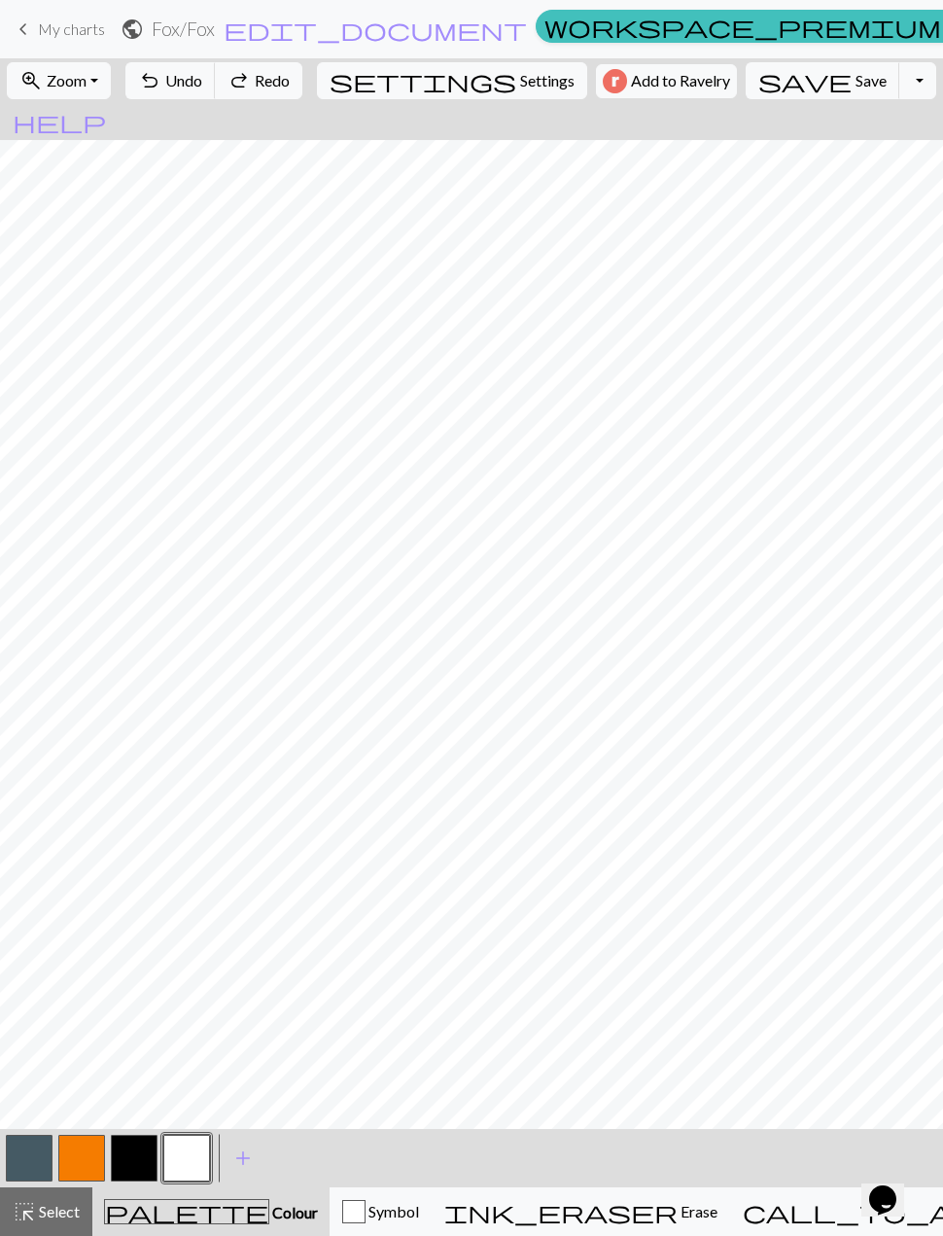
click at [856, 89] on span "Save" at bounding box center [871, 80] width 31 height 18
click at [783, 90] on span "save" at bounding box center [805, 80] width 93 height 27
click at [52, 31] on span "My charts" at bounding box center [71, 28] width 67 height 18
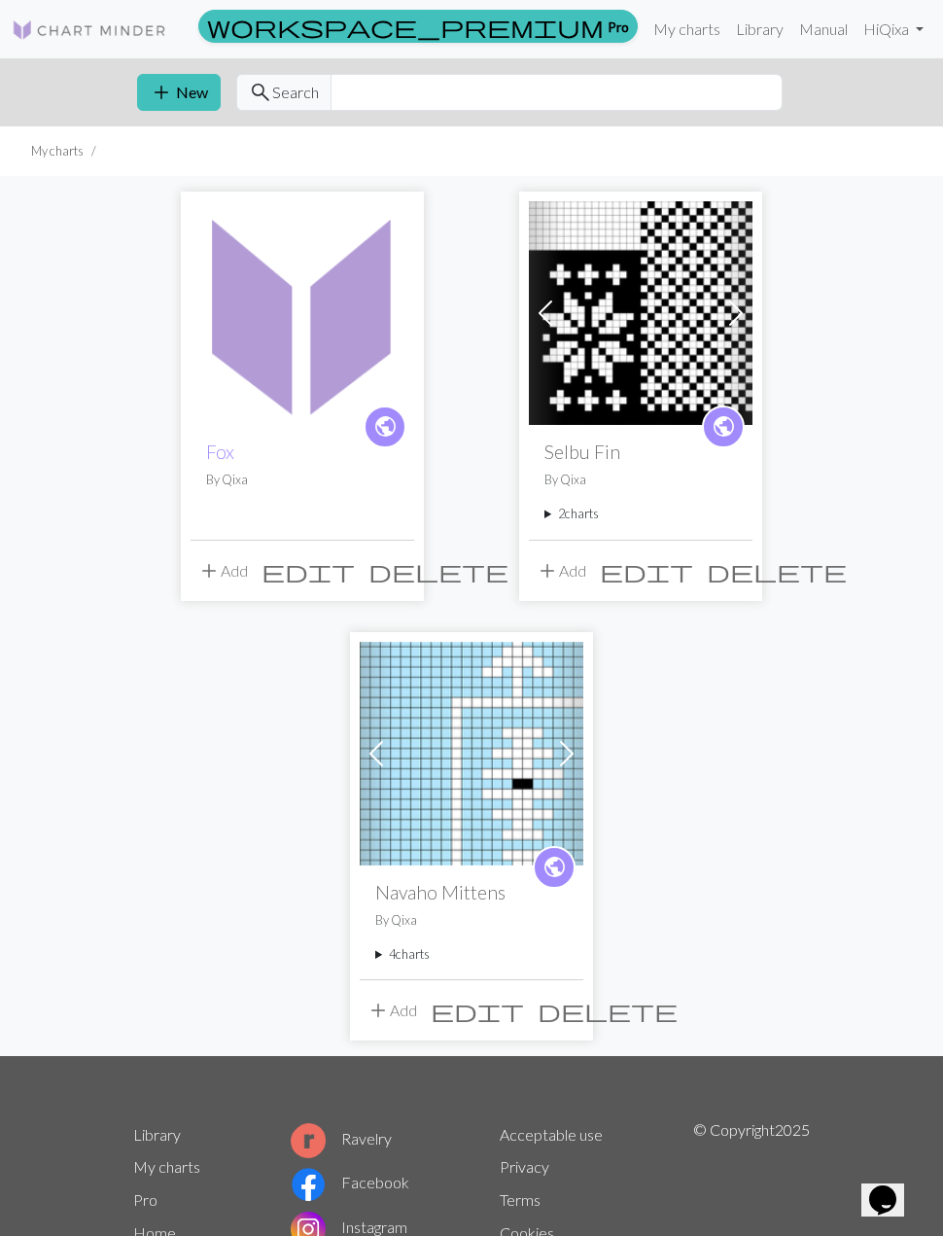
click at [662, 409] on img at bounding box center [641, 313] width 224 height 224
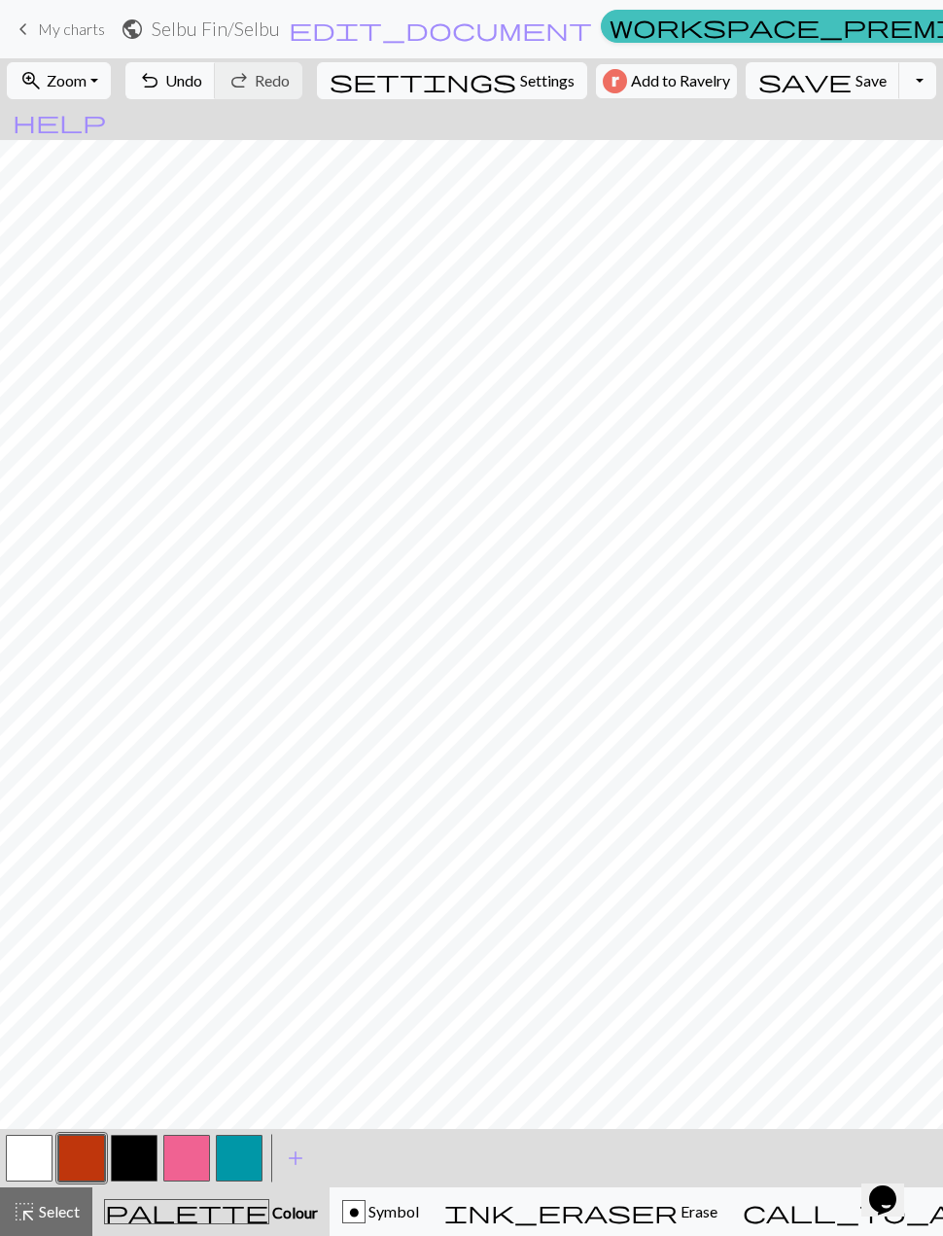
click at [202, 82] on span "Undo" at bounding box center [183, 80] width 37 height 18
click at [40, 1230] on button "highlight_alt Select Select" at bounding box center [46, 1212] width 92 height 49
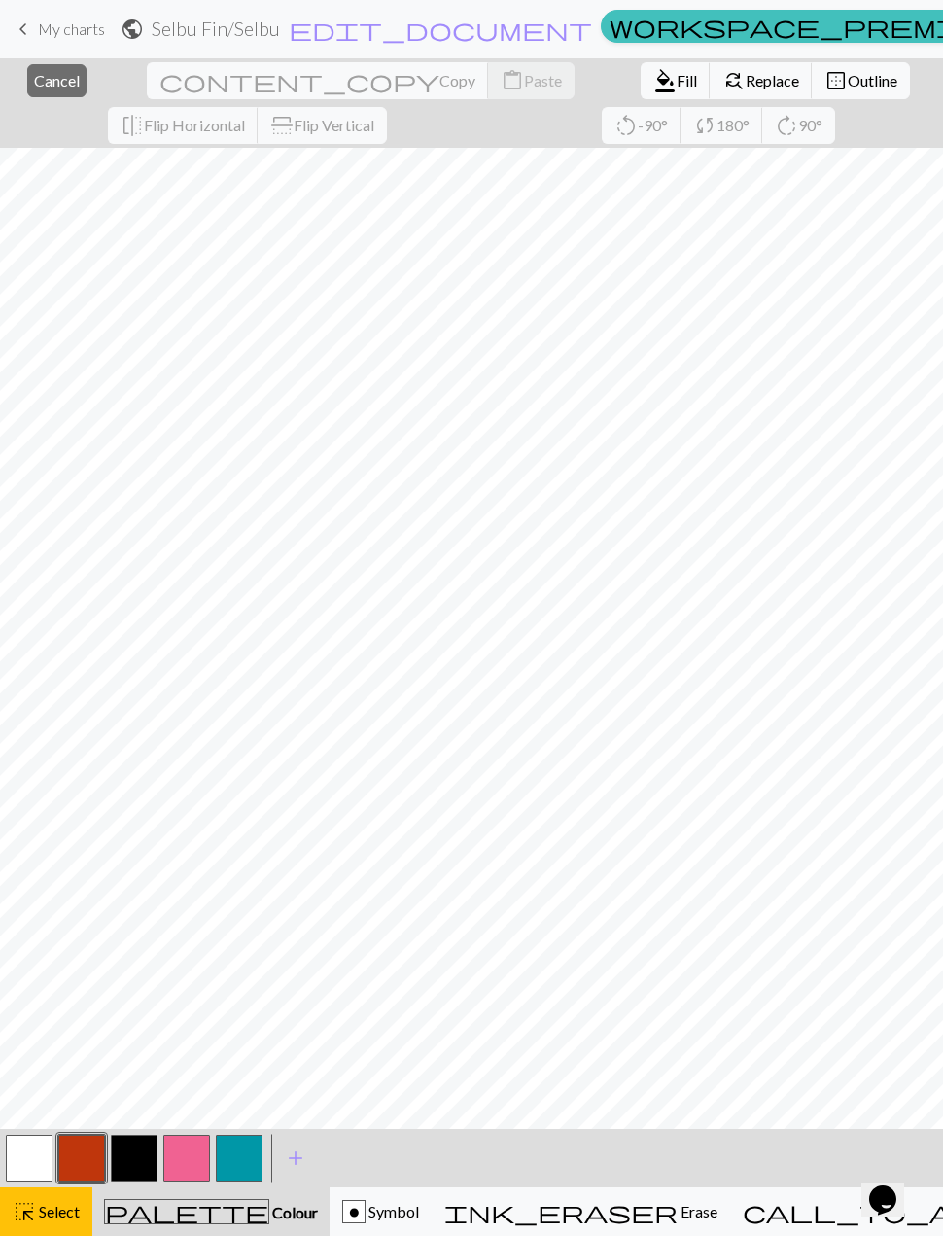
click at [440, 85] on span "Copy" at bounding box center [458, 80] width 36 height 18
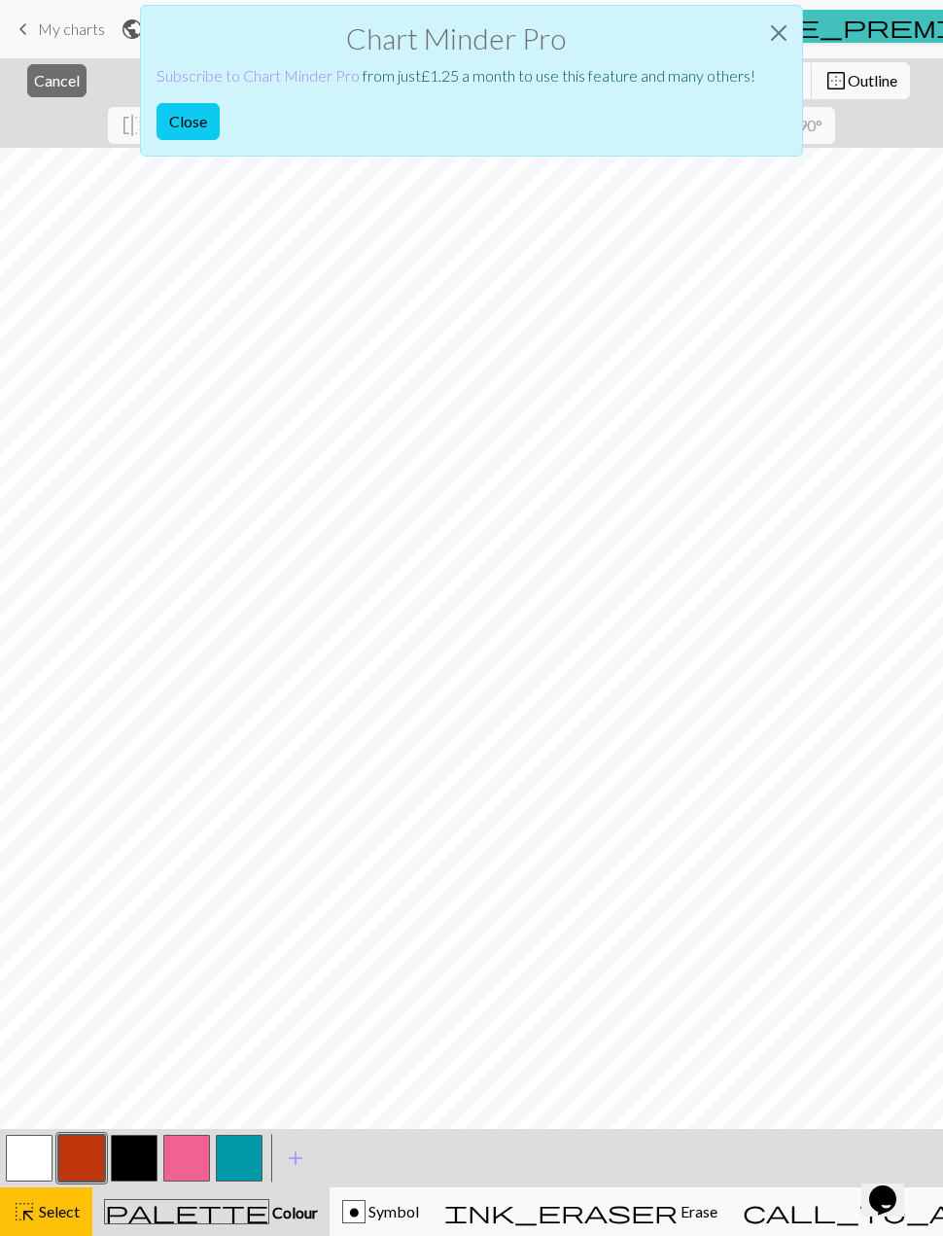
click at [194, 120] on button "Close" at bounding box center [188, 121] width 63 height 37
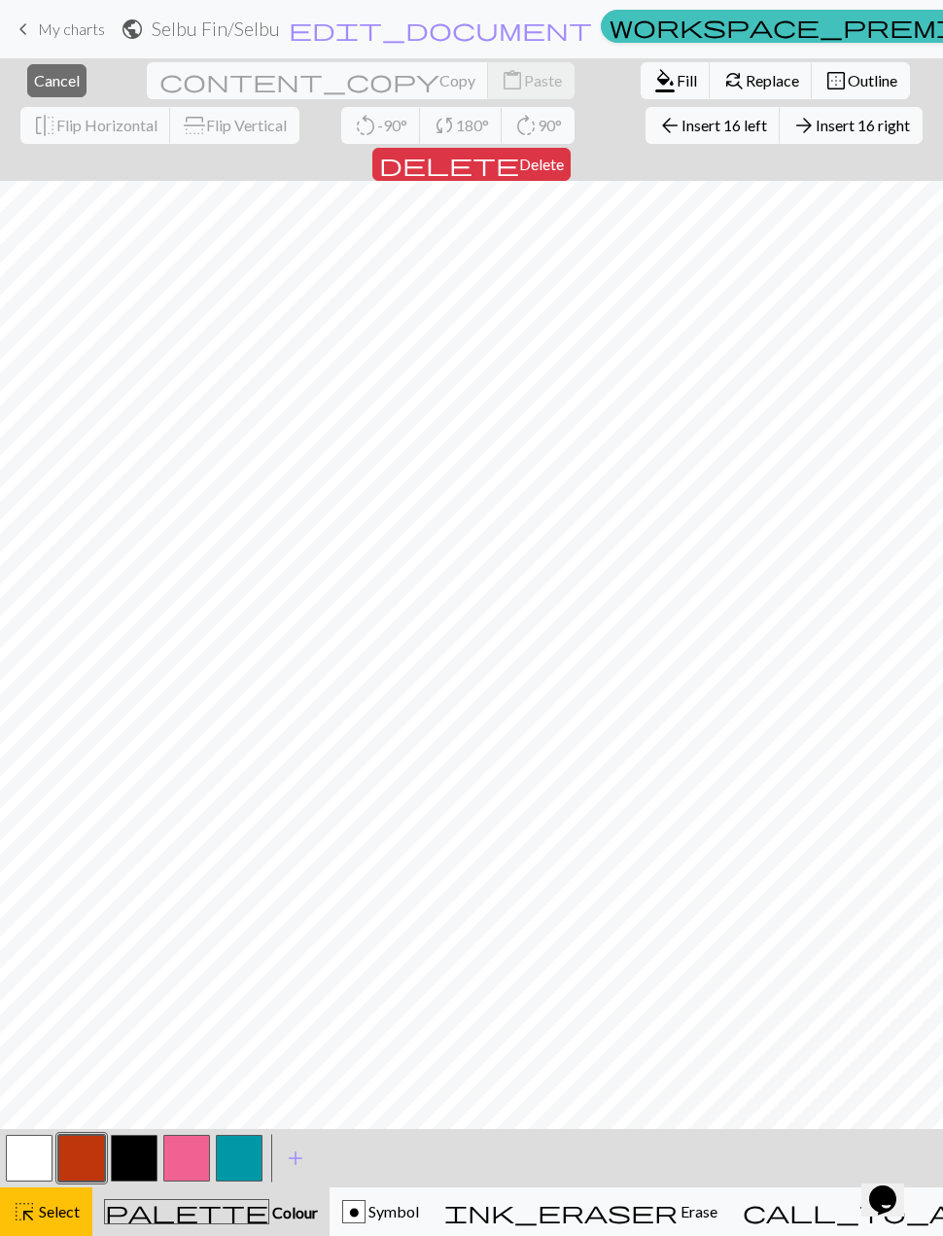
click at [54, 91] on button "close Cancel" at bounding box center [56, 80] width 59 height 33
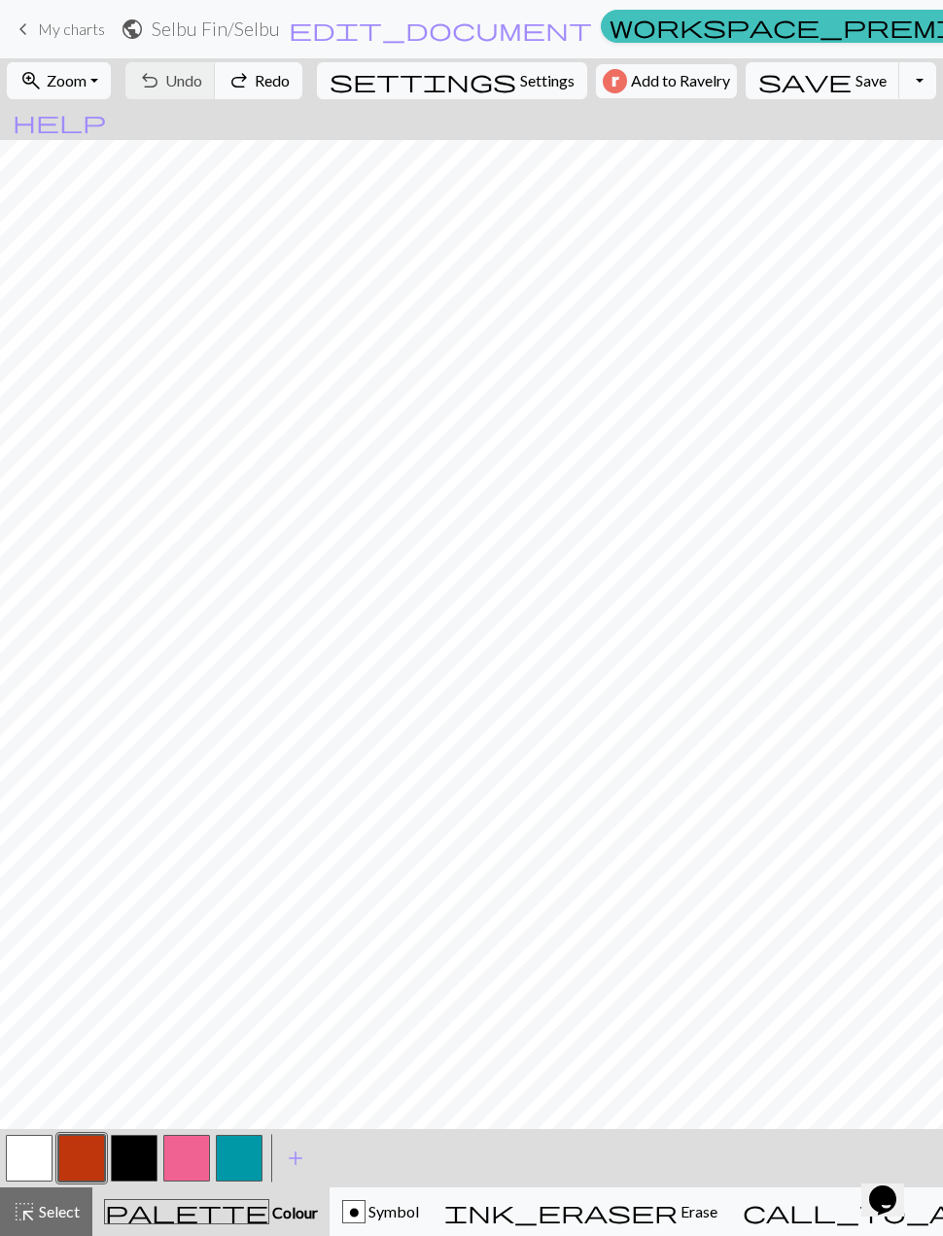
click at [51, 22] on span "My charts" at bounding box center [71, 28] width 67 height 18
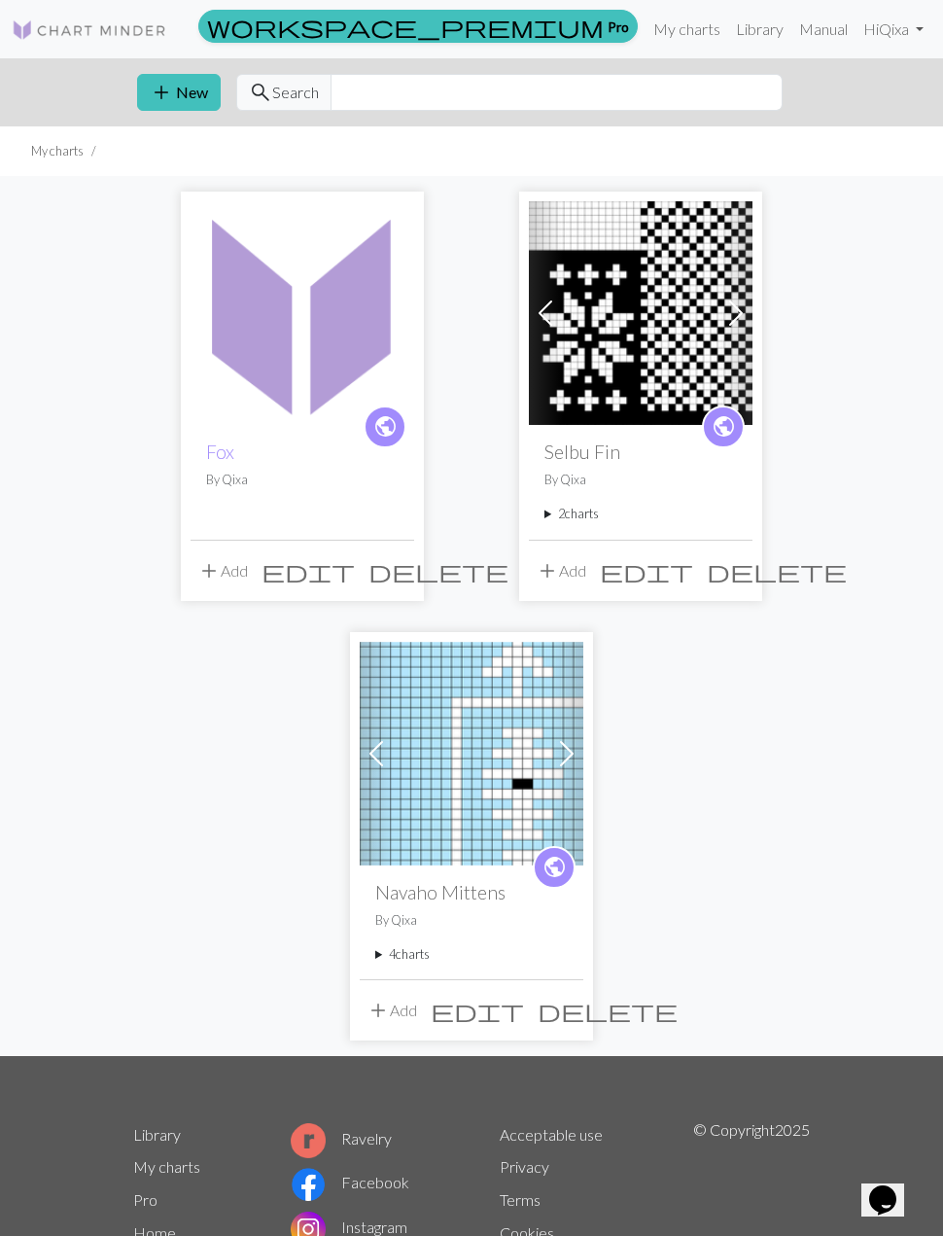
scroll to position [54, 0]
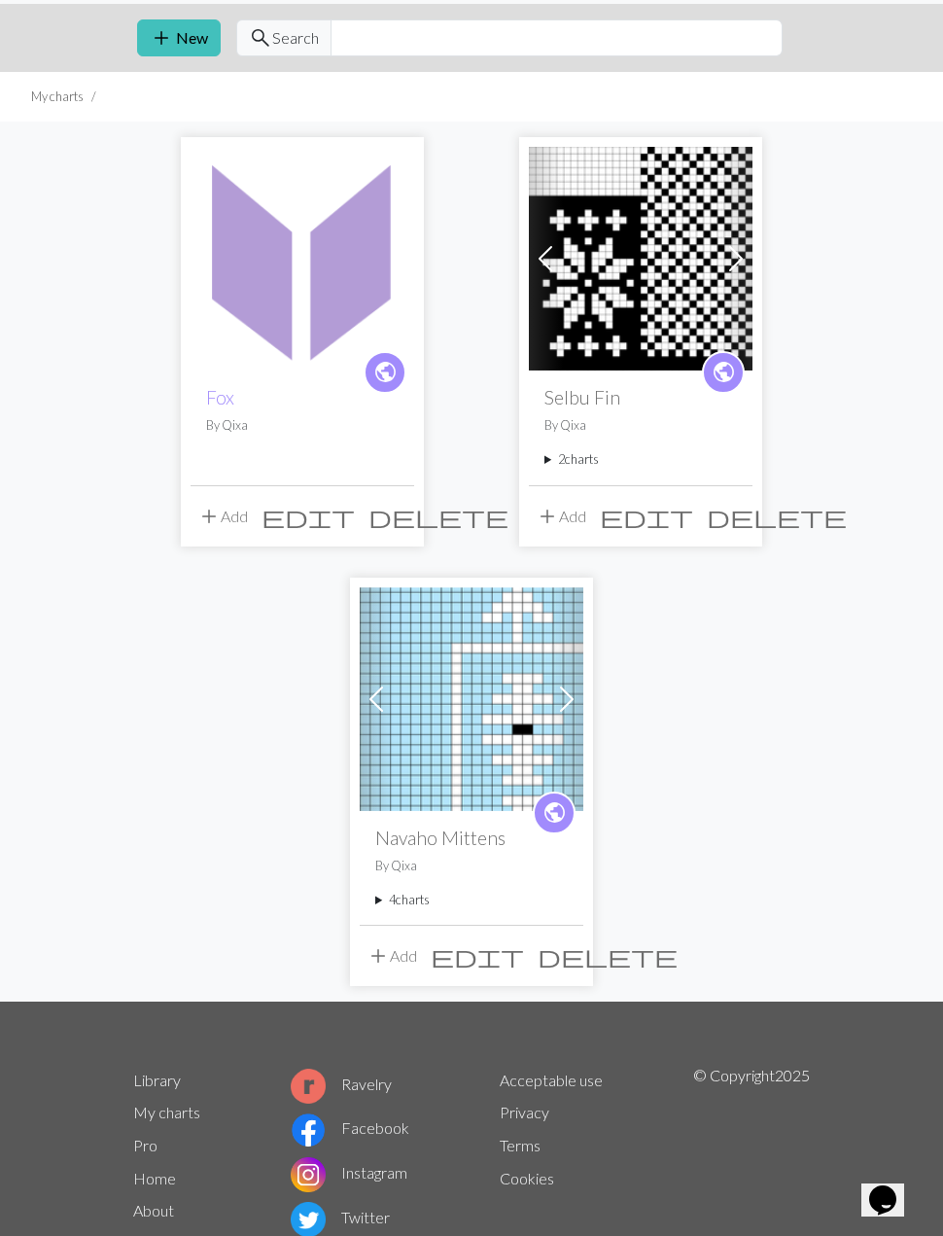
click at [314, 454] on div "public Fox By [PERSON_NAME]" at bounding box center [303, 428] width 224 height 114
click at [231, 402] on link "Fox" at bounding box center [220, 397] width 28 height 22
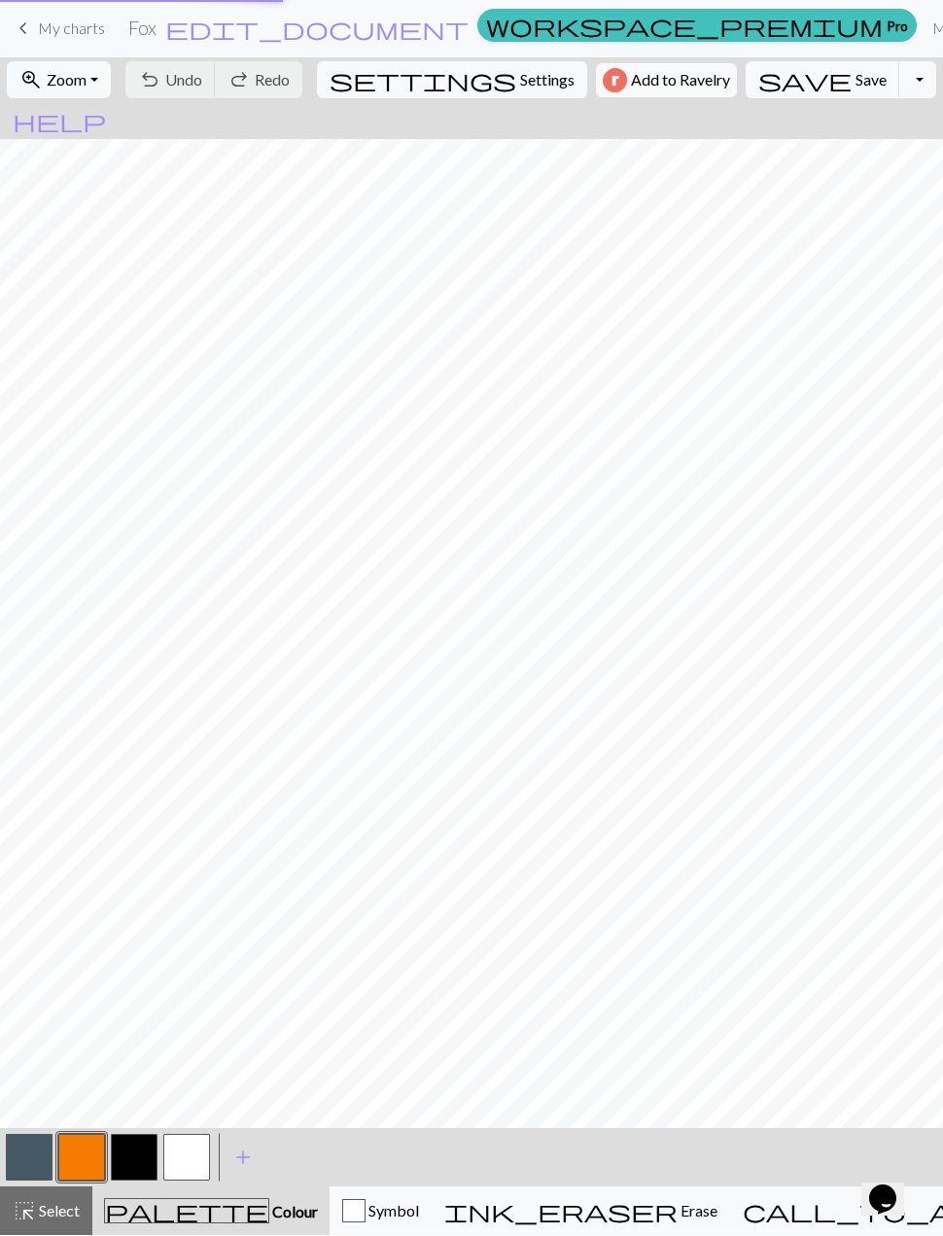
click at [320, 245] on div "Recover Delete the recovery" at bounding box center [472, 246] width 484 height 69
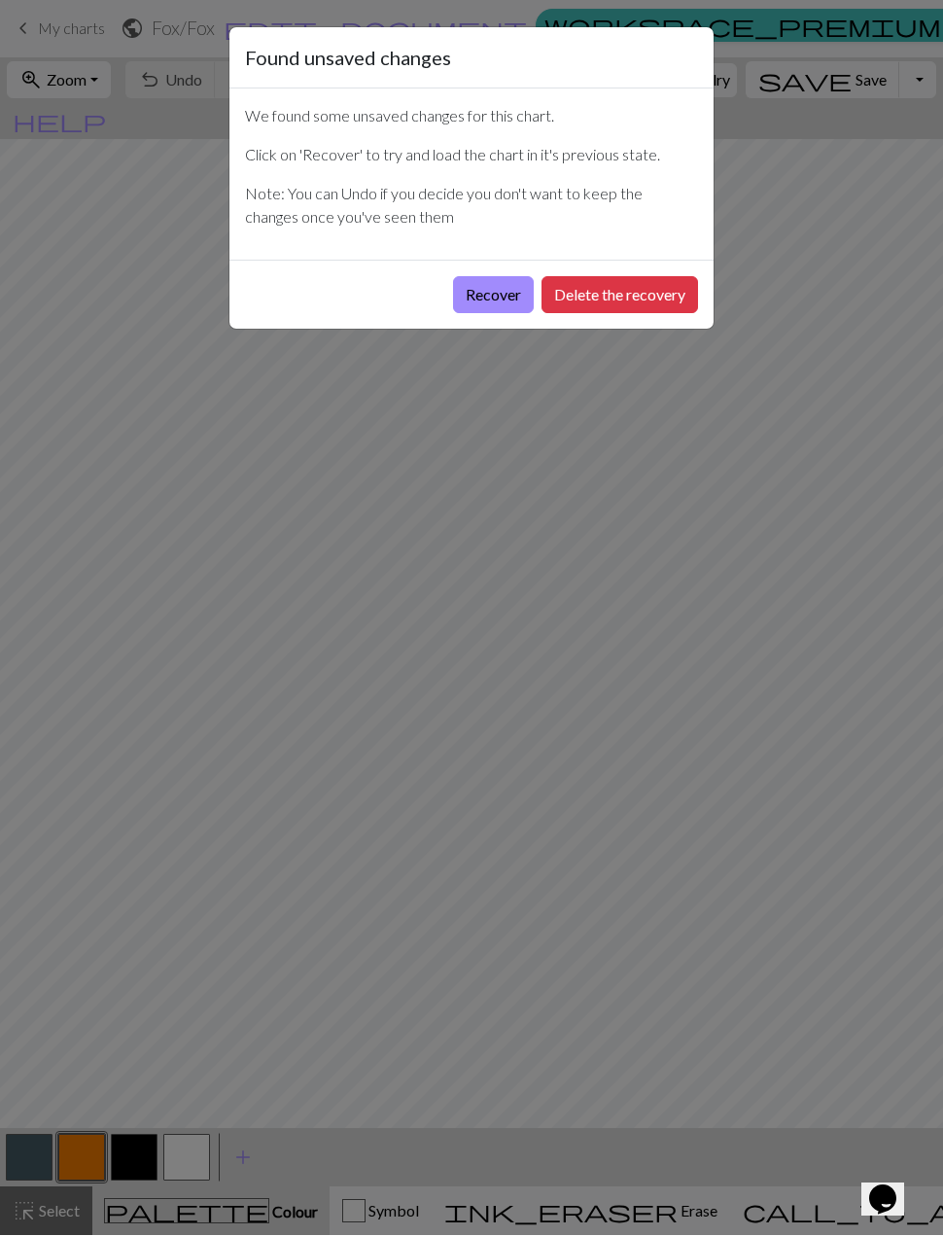
click at [834, 527] on div "Found unsaved changes We found some unsaved changes for this chart. Click on 'R…" at bounding box center [471, 618] width 943 height 1236
click at [468, 297] on button "Recover" at bounding box center [493, 295] width 81 height 37
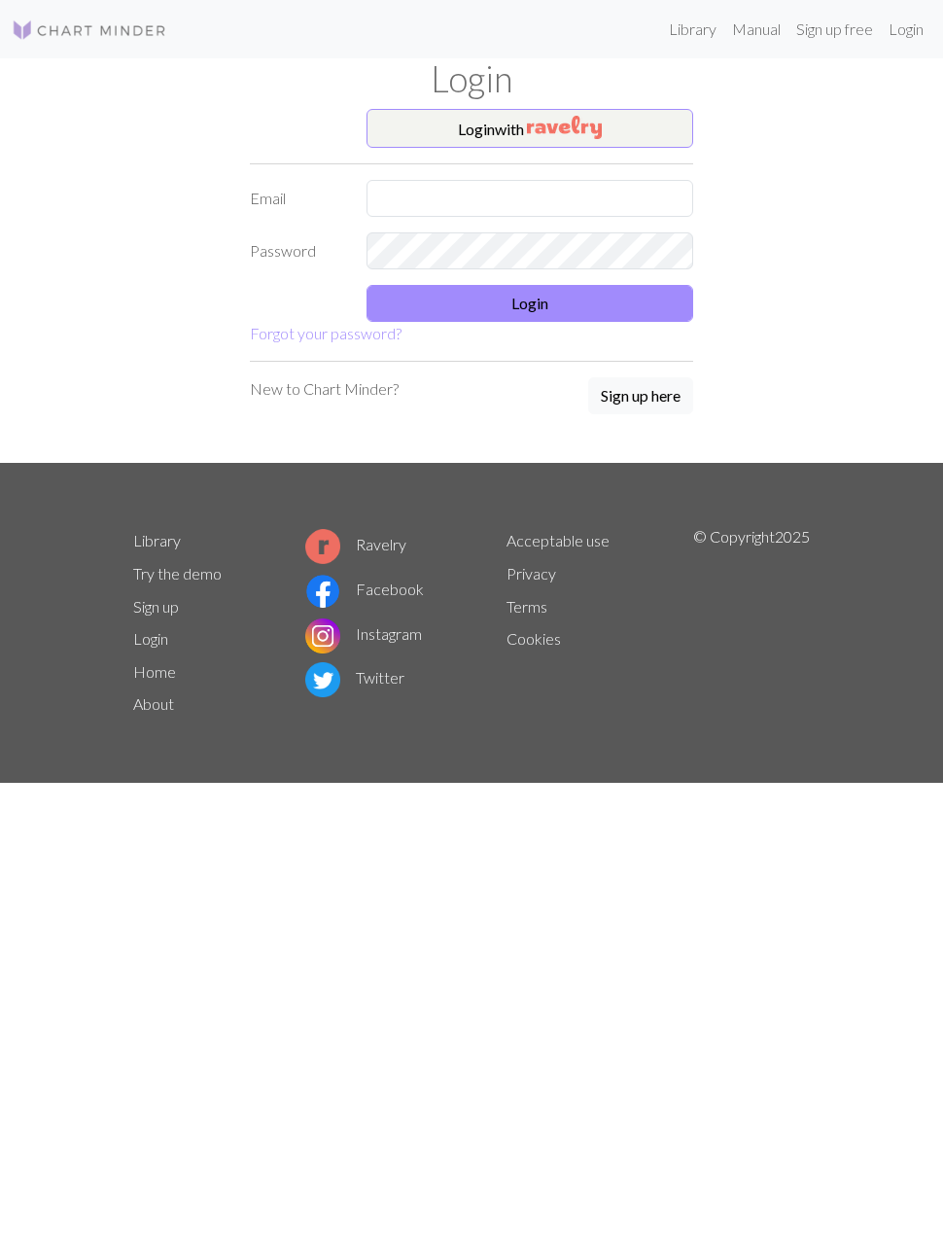
click at [579, 110] on button "Login with" at bounding box center [530, 128] width 327 height 39
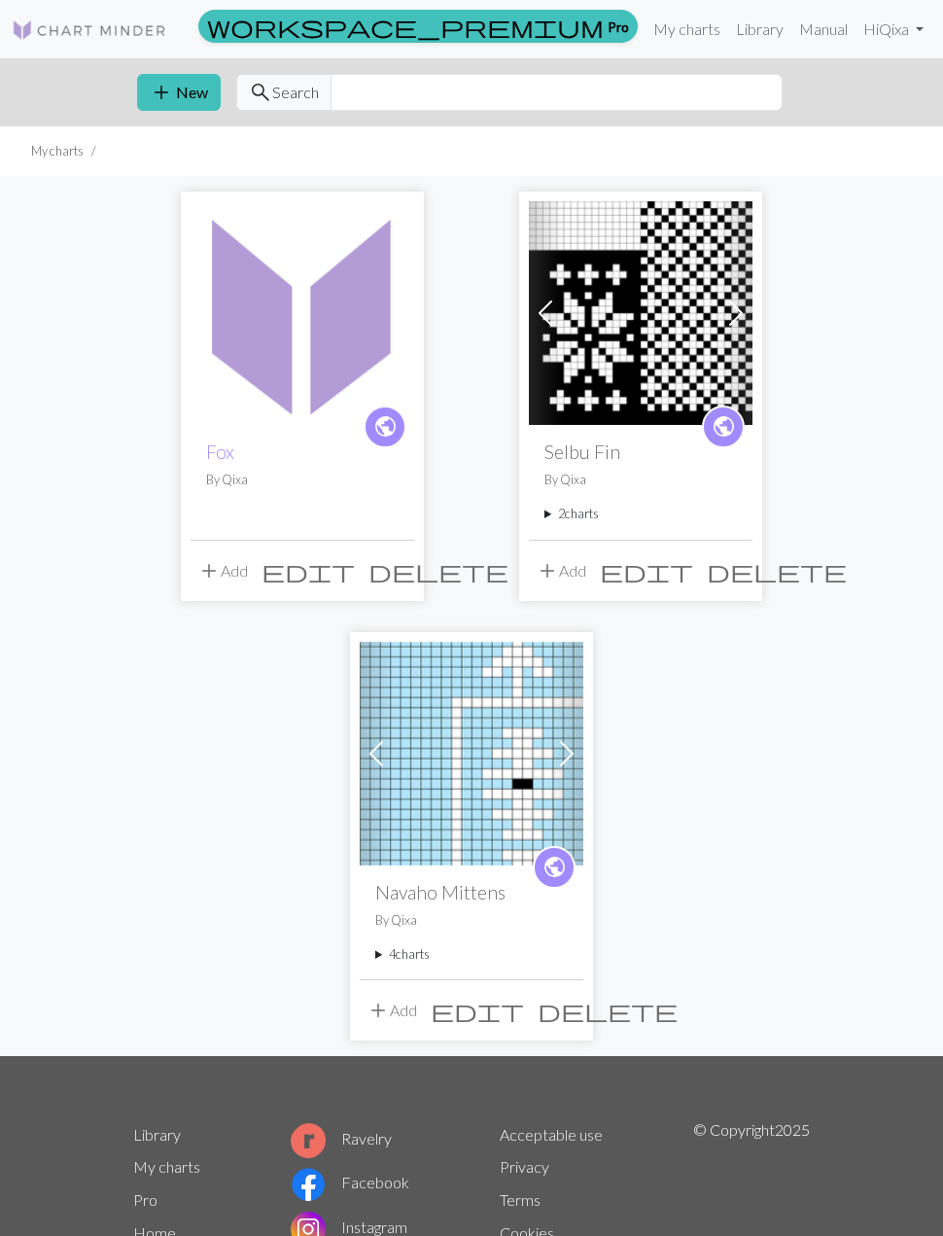
click at [177, 102] on button "add New" at bounding box center [179, 92] width 84 height 37
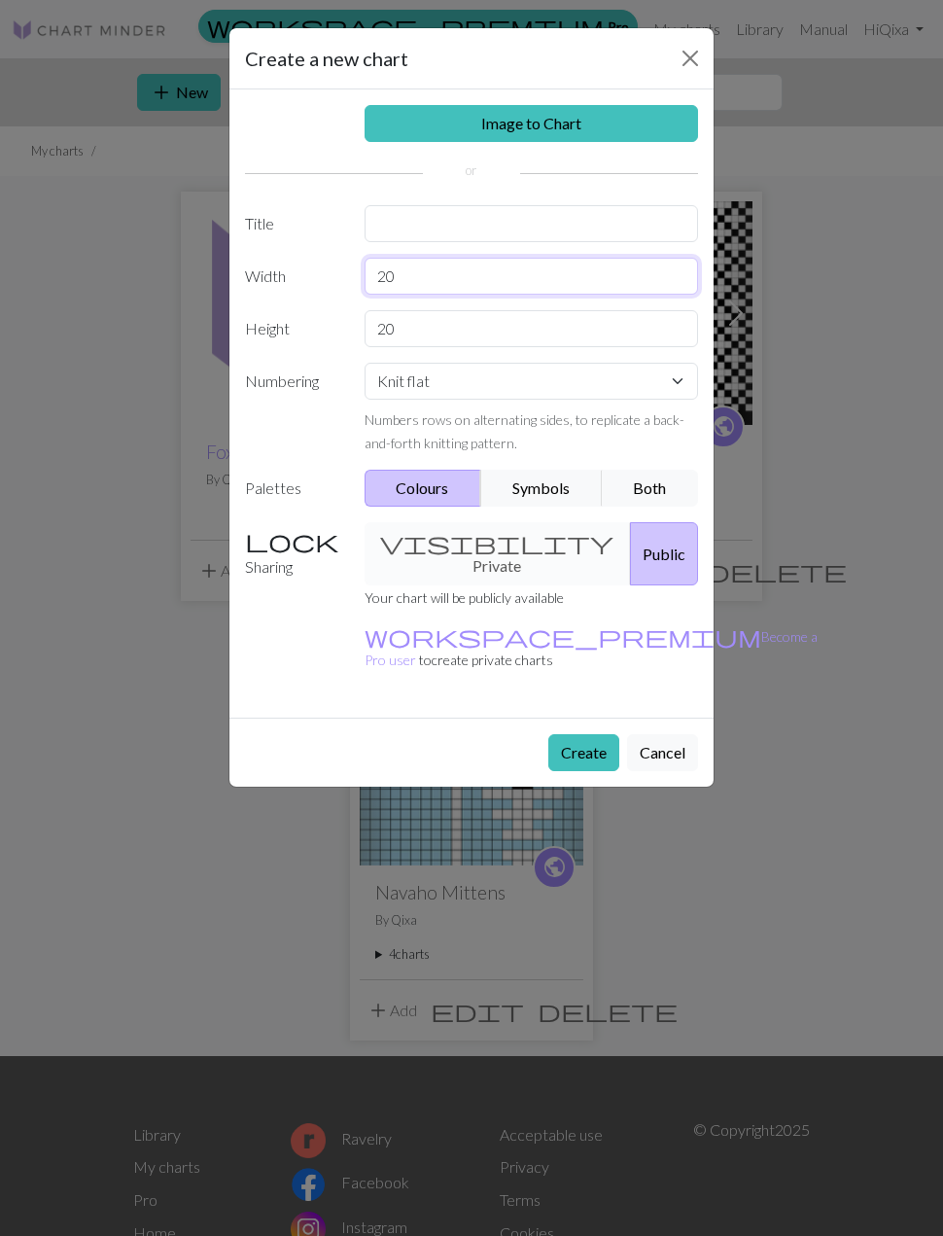
click at [404, 278] on input "20" at bounding box center [532, 276] width 335 height 37
type input "2"
type input "18"
click at [400, 336] on input "20" at bounding box center [532, 328] width 335 height 37
type input "2"
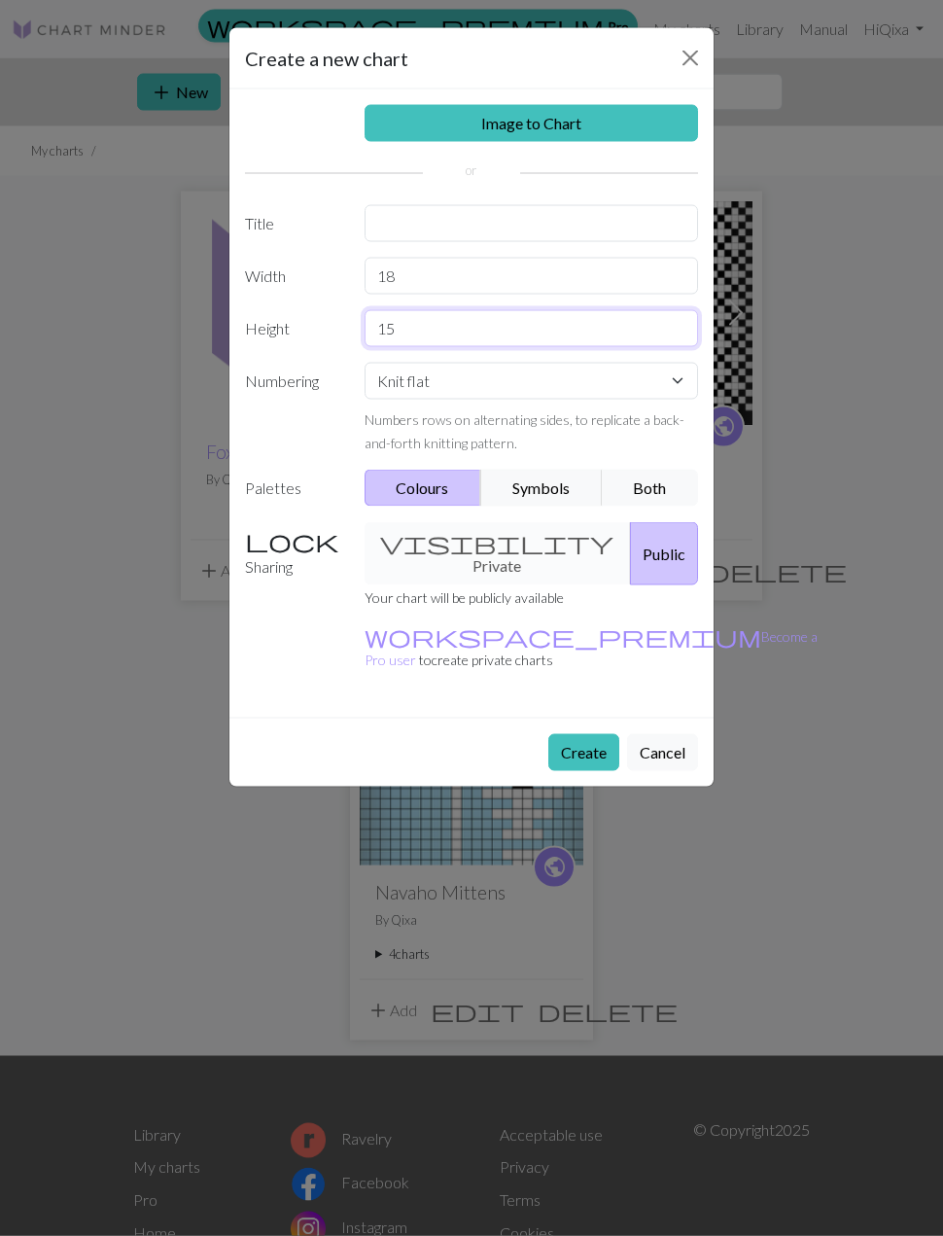
type input "15"
click at [581, 734] on button "Create" at bounding box center [584, 752] width 71 height 37
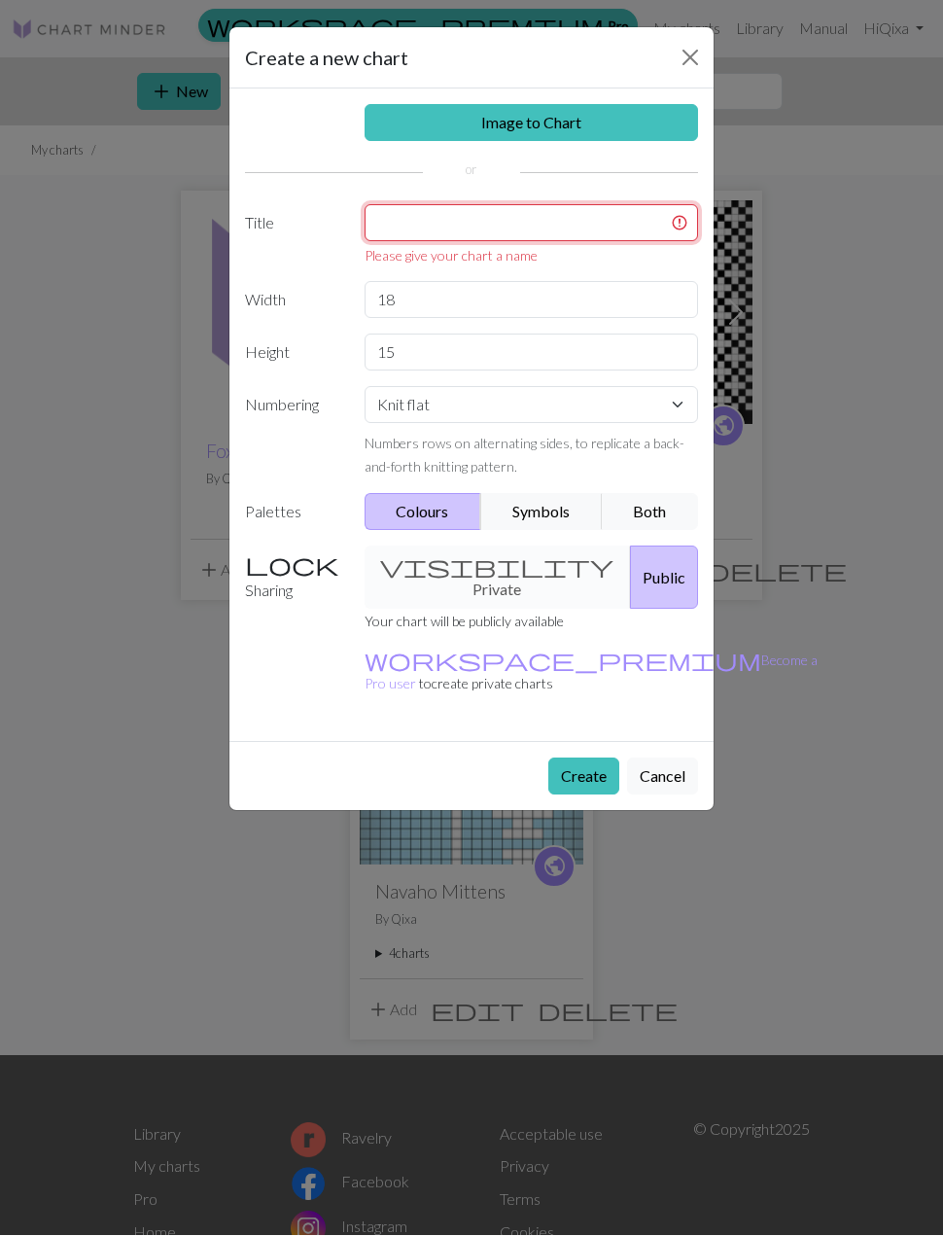
click at [421, 234] on input "text" at bounding box center [532, 223] width 335 height 37
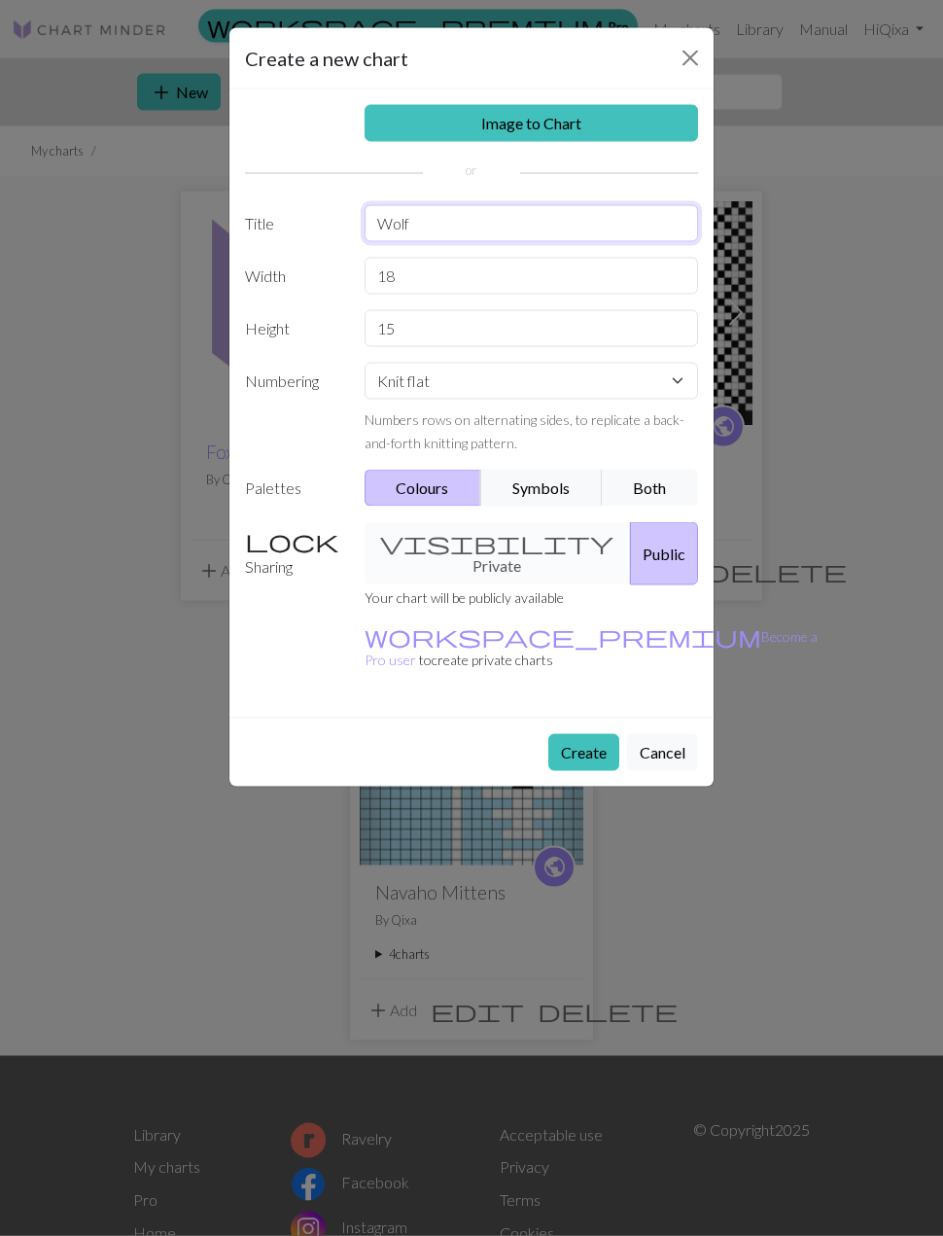
type input "Wolf"
click at [572, 138] on link "Image to Chart" at bounding box center [532, 123] width 335 height 37
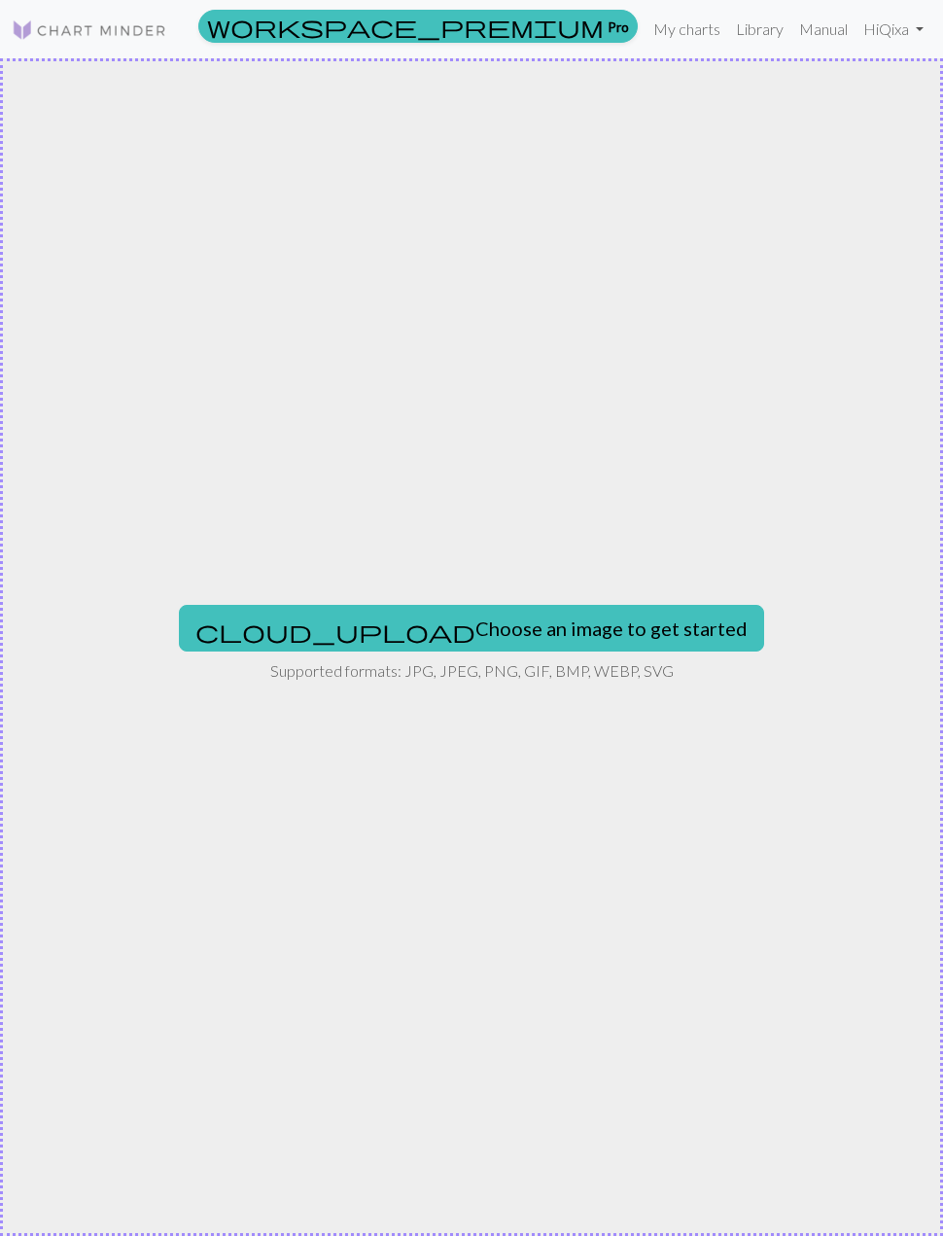
click at [517, 637] on button "cloud_upload Choose an image to get started" at bounding box center [472, 628] width 586 height 47
type input "C:\fakepath\IMG_3750.png"
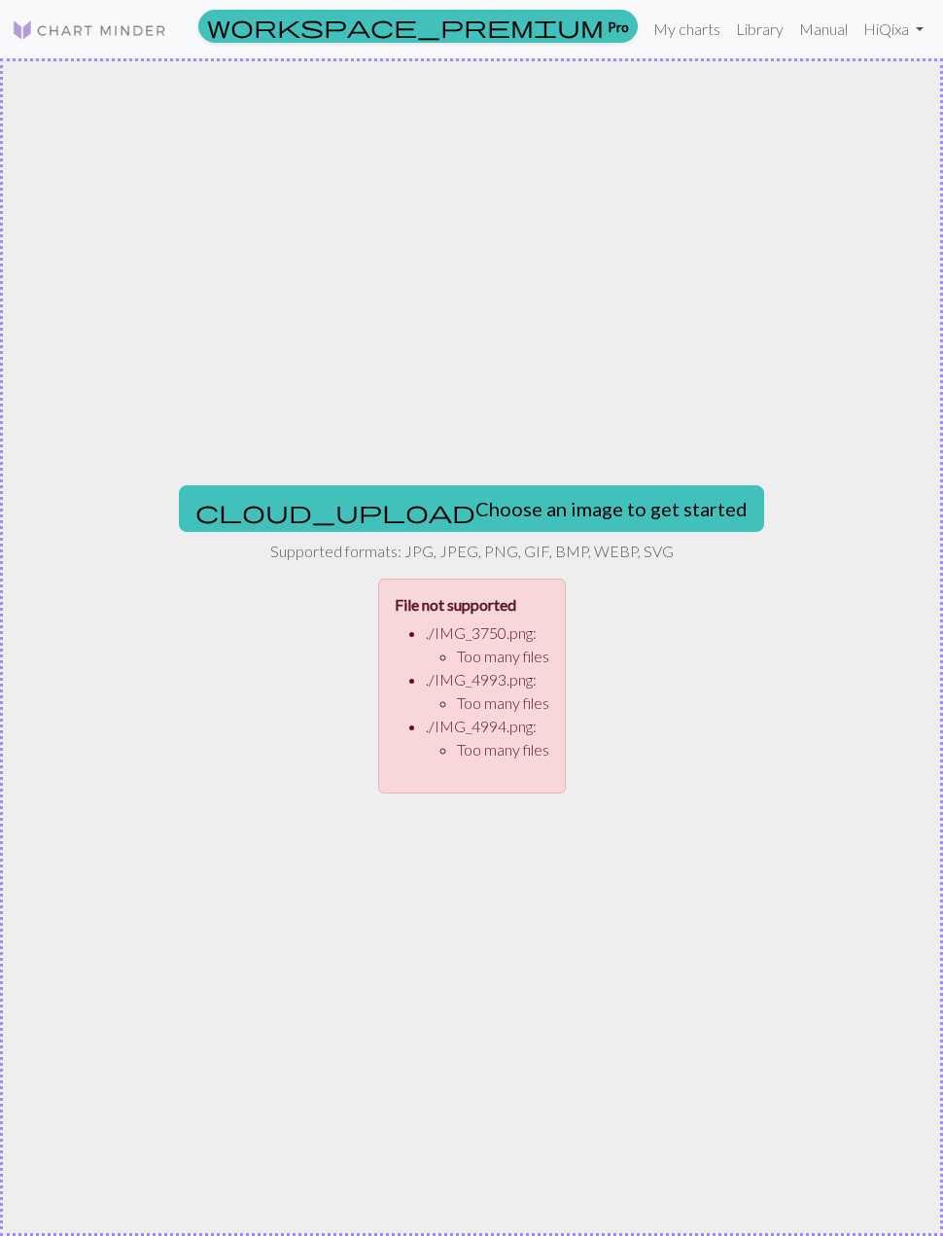
click at [544, 515] on button "cloud_upload Choose an image to get started" at bounding box center [472, 508] width 586 height 47
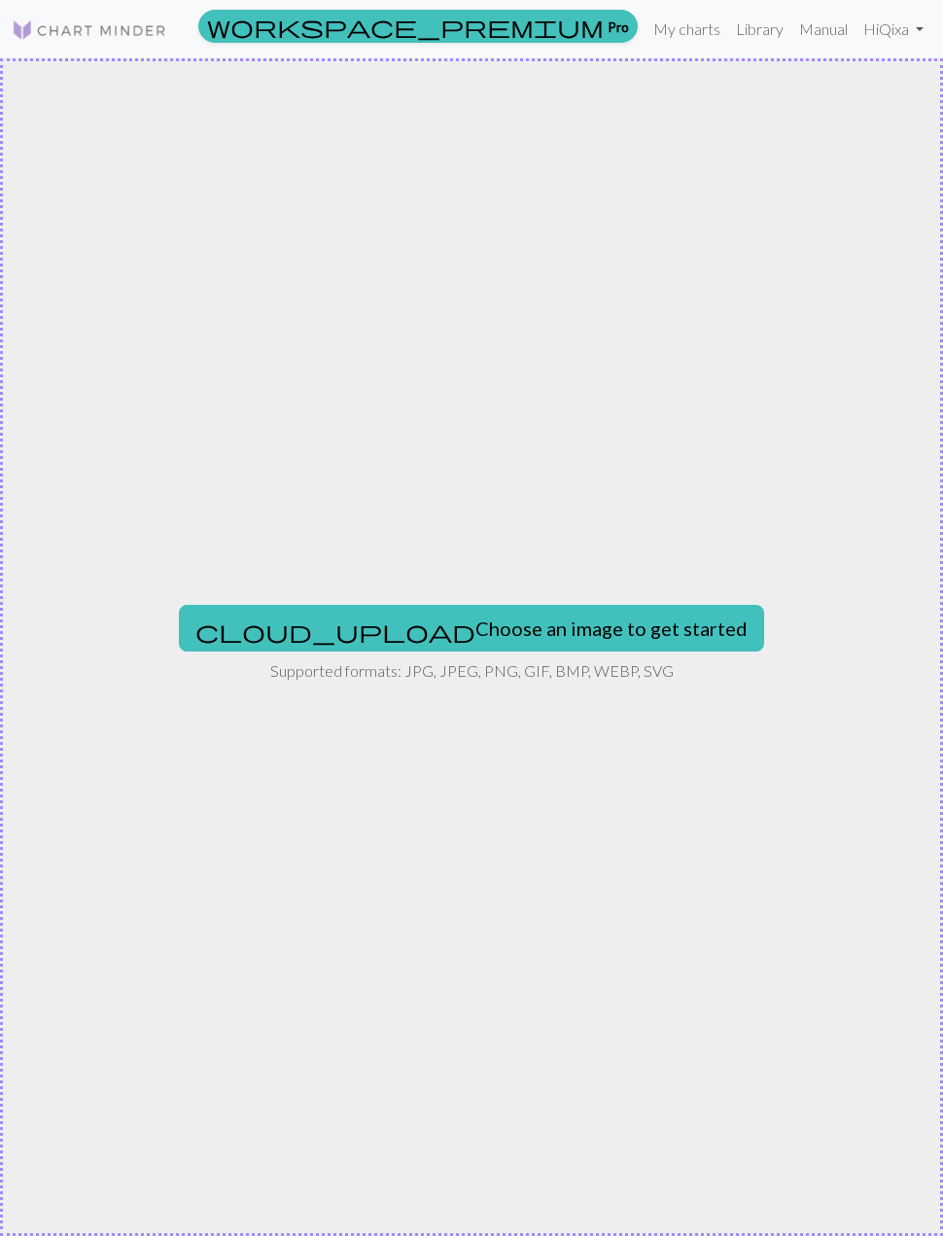
click at [552, 638] on button "cloud_upload Choose an image to get started" at bounding box center [472, 628] width 586 height 47
type input "C:\fakepath\IMG_3750.png"
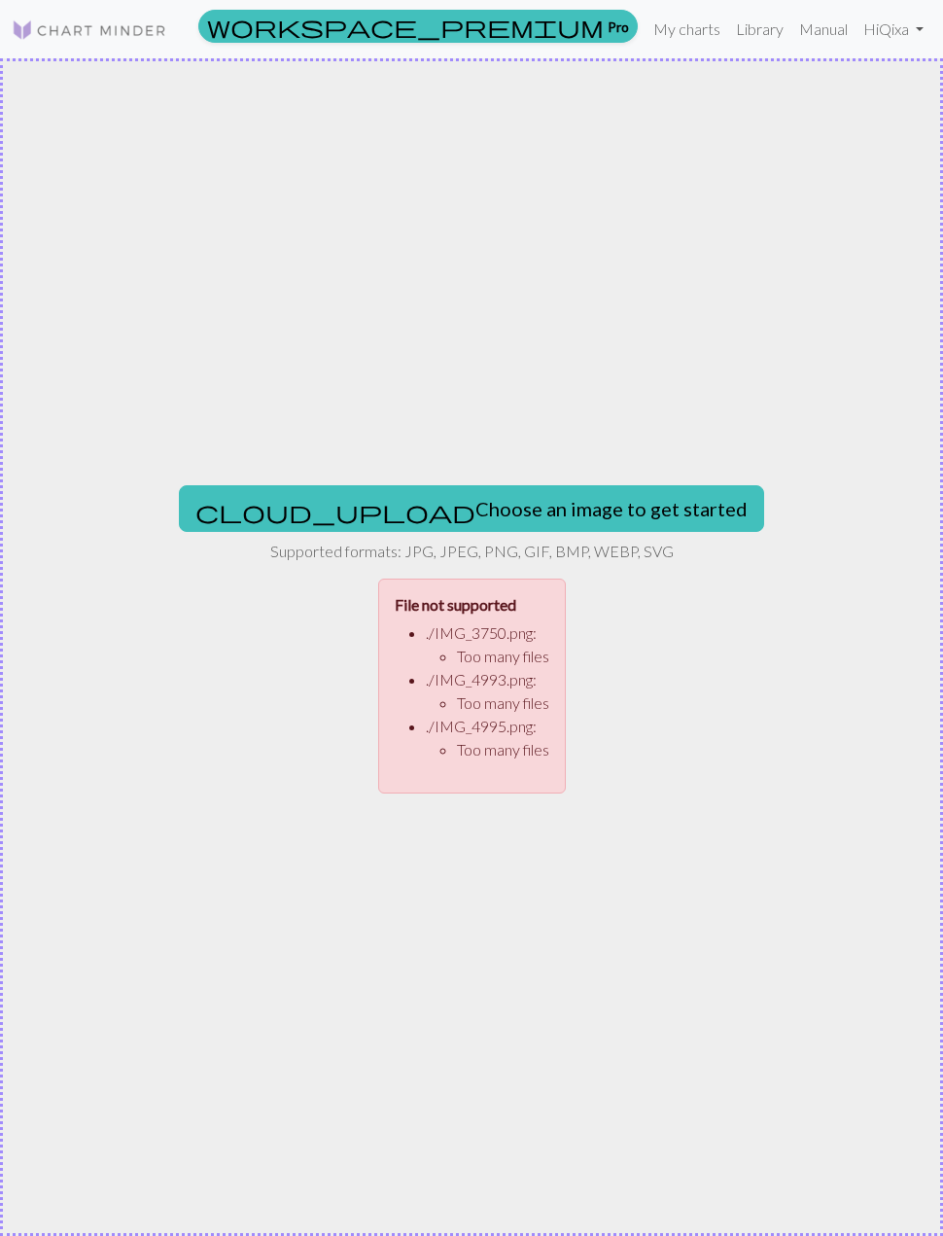
click at [585, 517] on button "cloud_upload Choose an image to get started" at bounding box center [472, 508] width 586 height 47
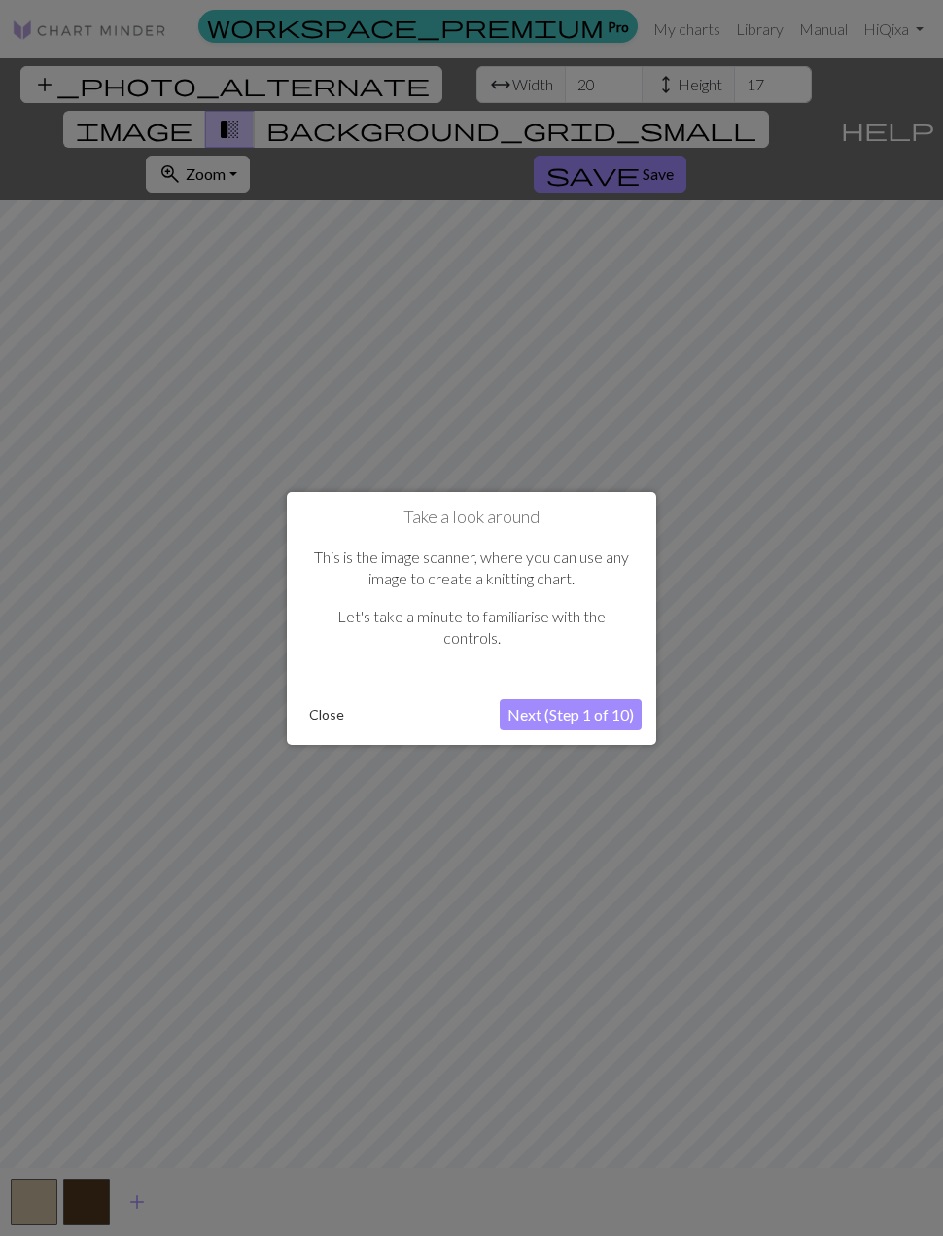
click at [334, 717] on button "Close" at bounding box center [327, 714] width 51 height 29
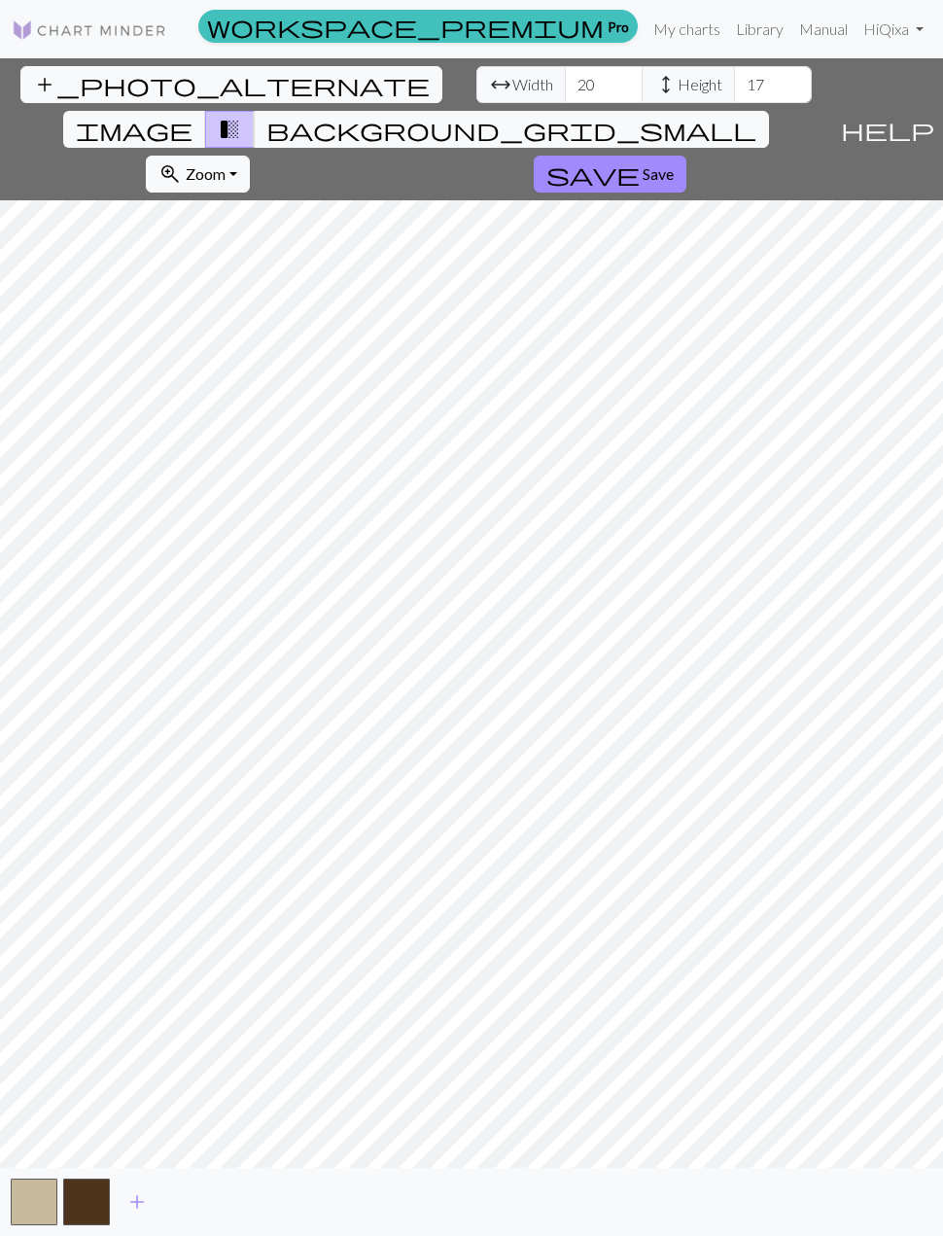
click at [640, 160] on span "save" at bounding box center [593, 173] width 93 height 27
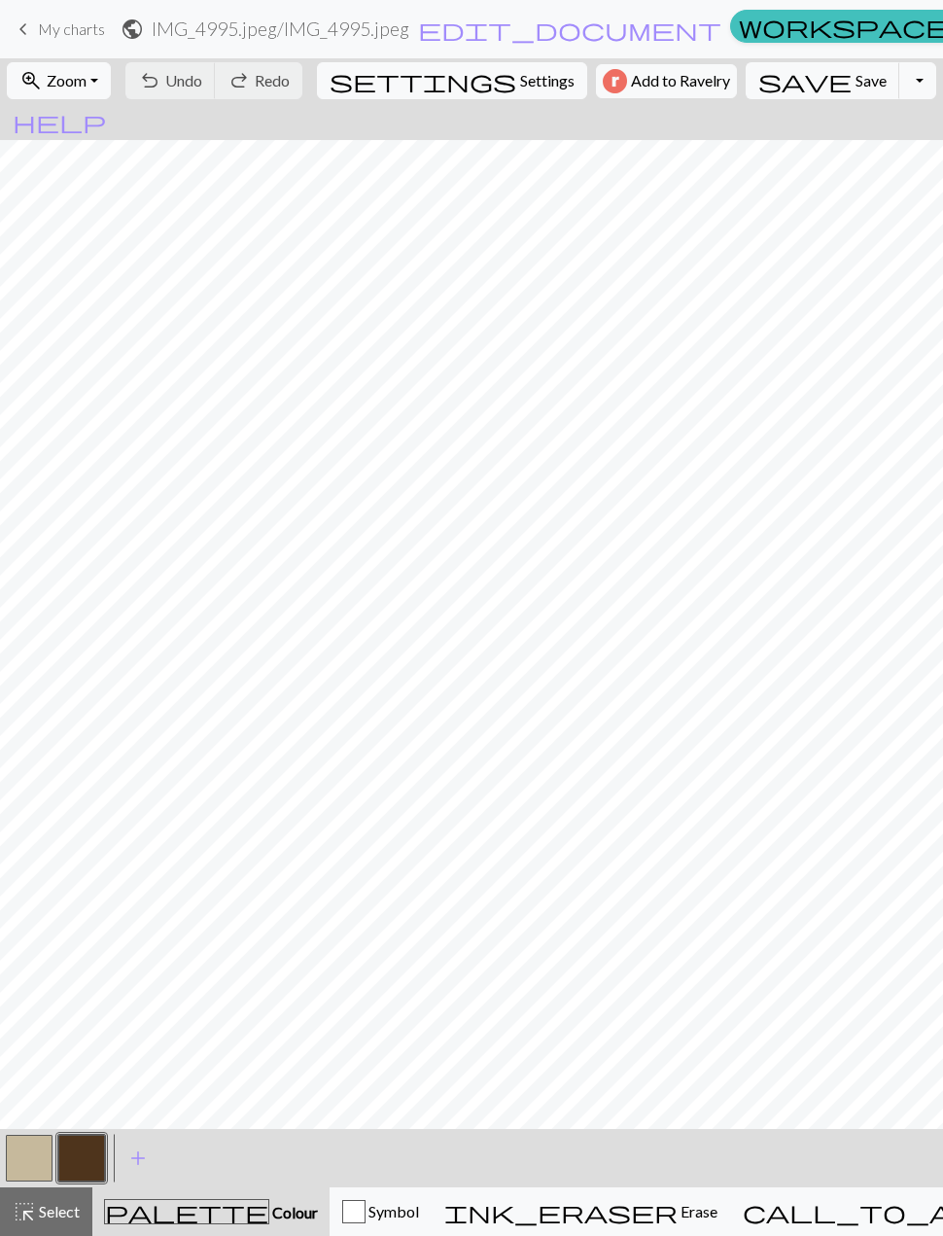
click at [32, 1157] on button "button" at bounding box center [29, 1158] width 47 height 47
click at [37, 1159] on button "button" at bounding box center [29, 1158] width 47 height 47
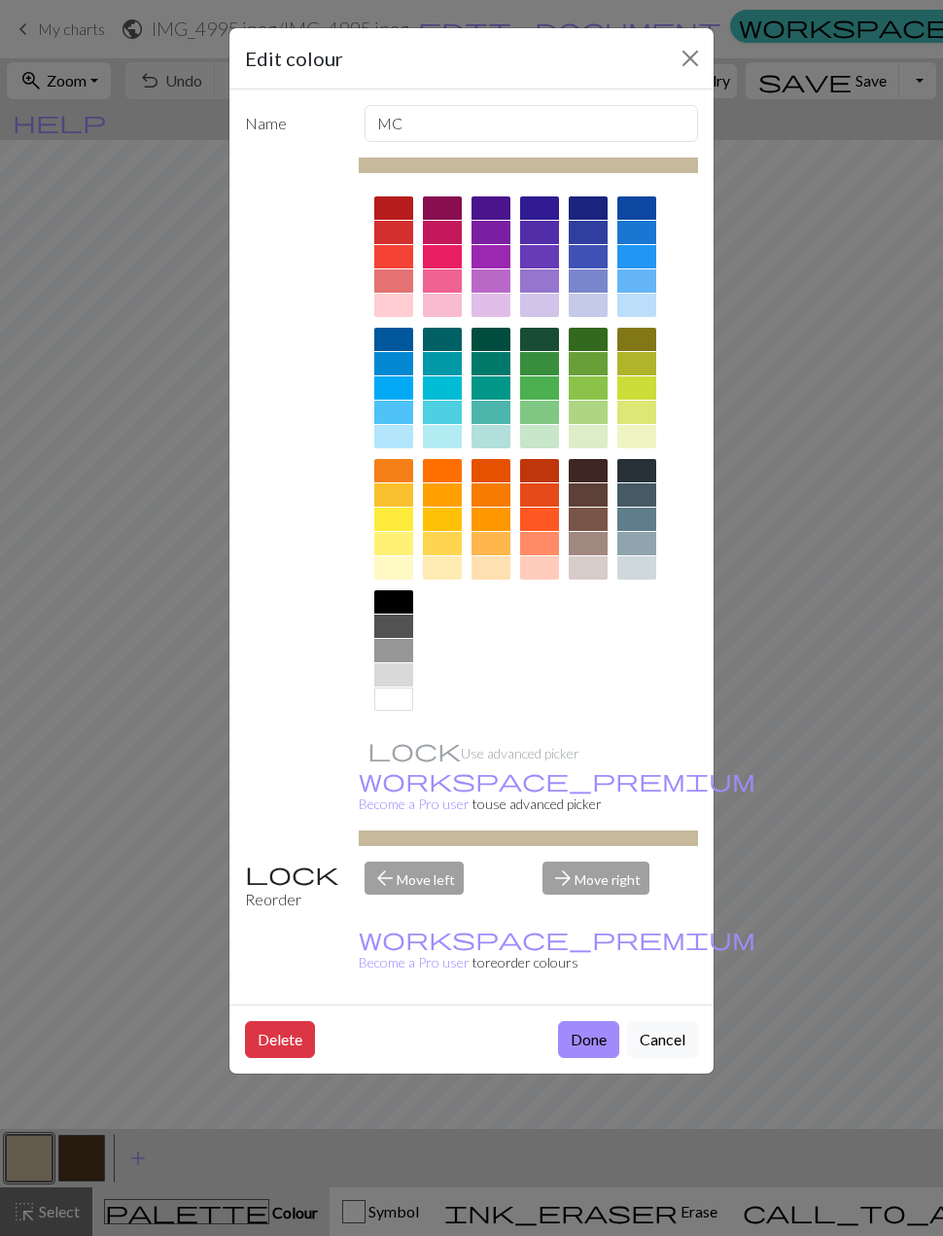
click at [395, 630] on div at bounding box center [393, 626] width 39 height 23
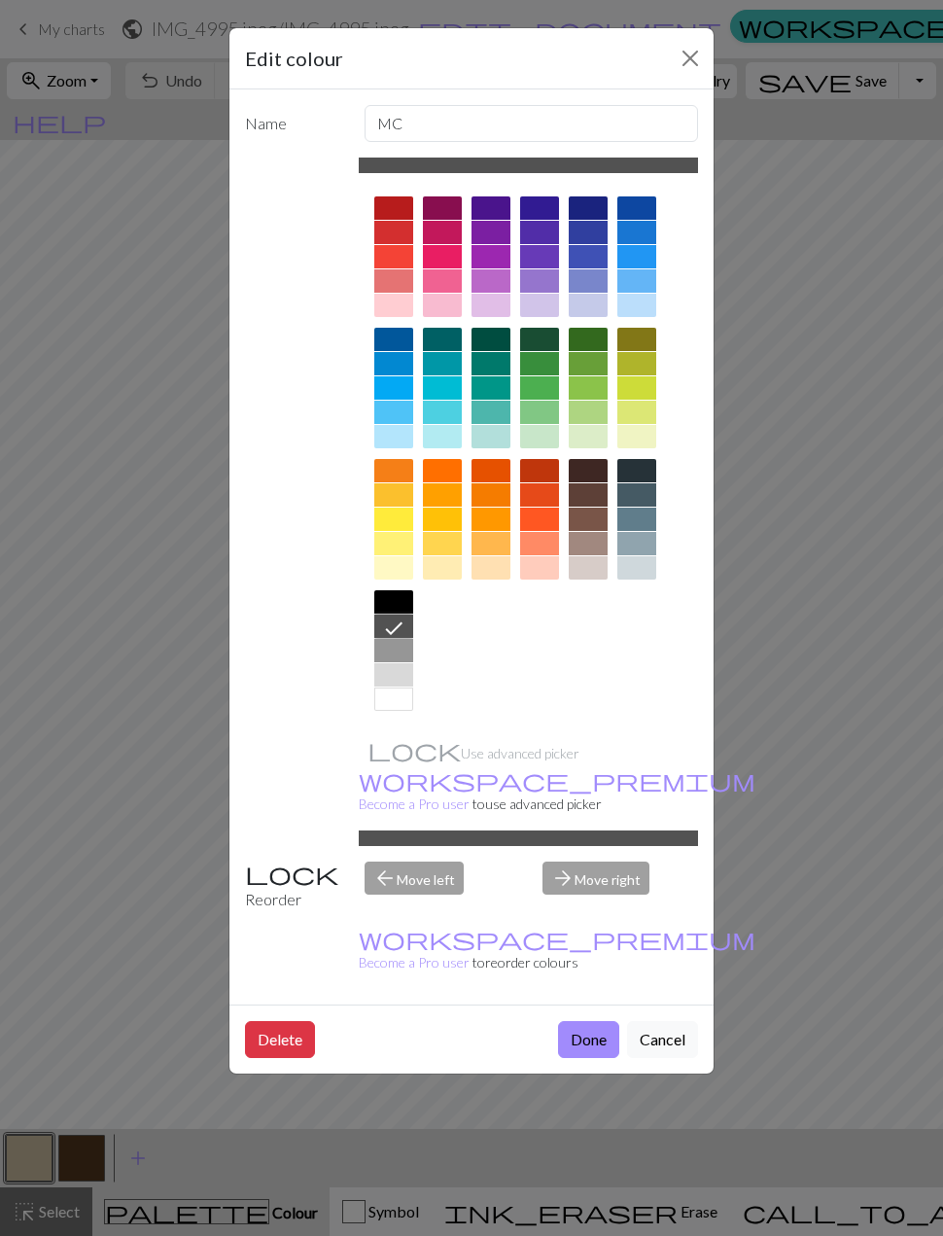
click at [595, 1021] on button "Done" at bounding box center [588, 1039] width 61 height 37
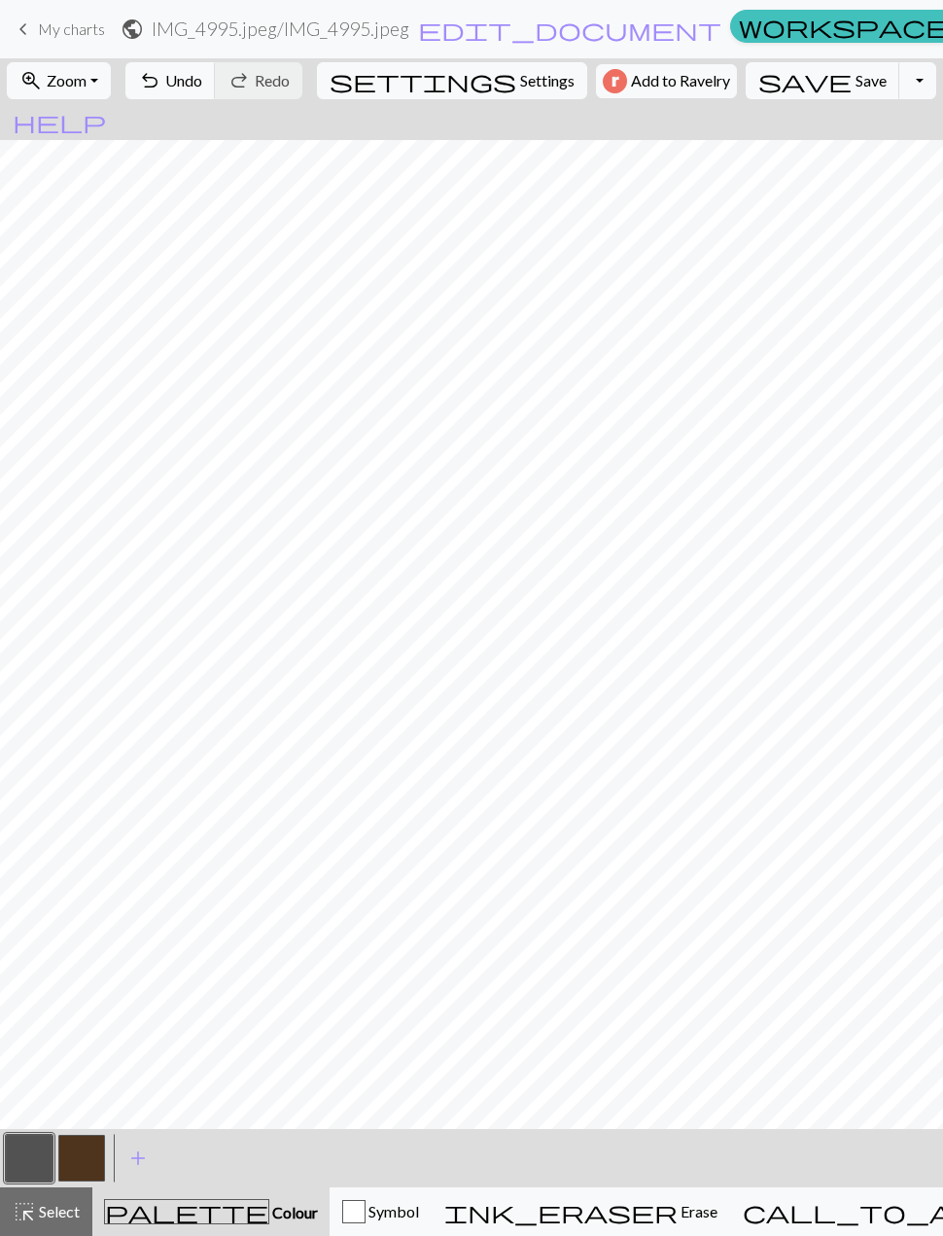
click at [85, 1162] on button "button" at bounding box center [81, 1158] width 47 height 47
click at [92, 1162] on button "button" at bounding box center [81, 1158] width 47 height 47
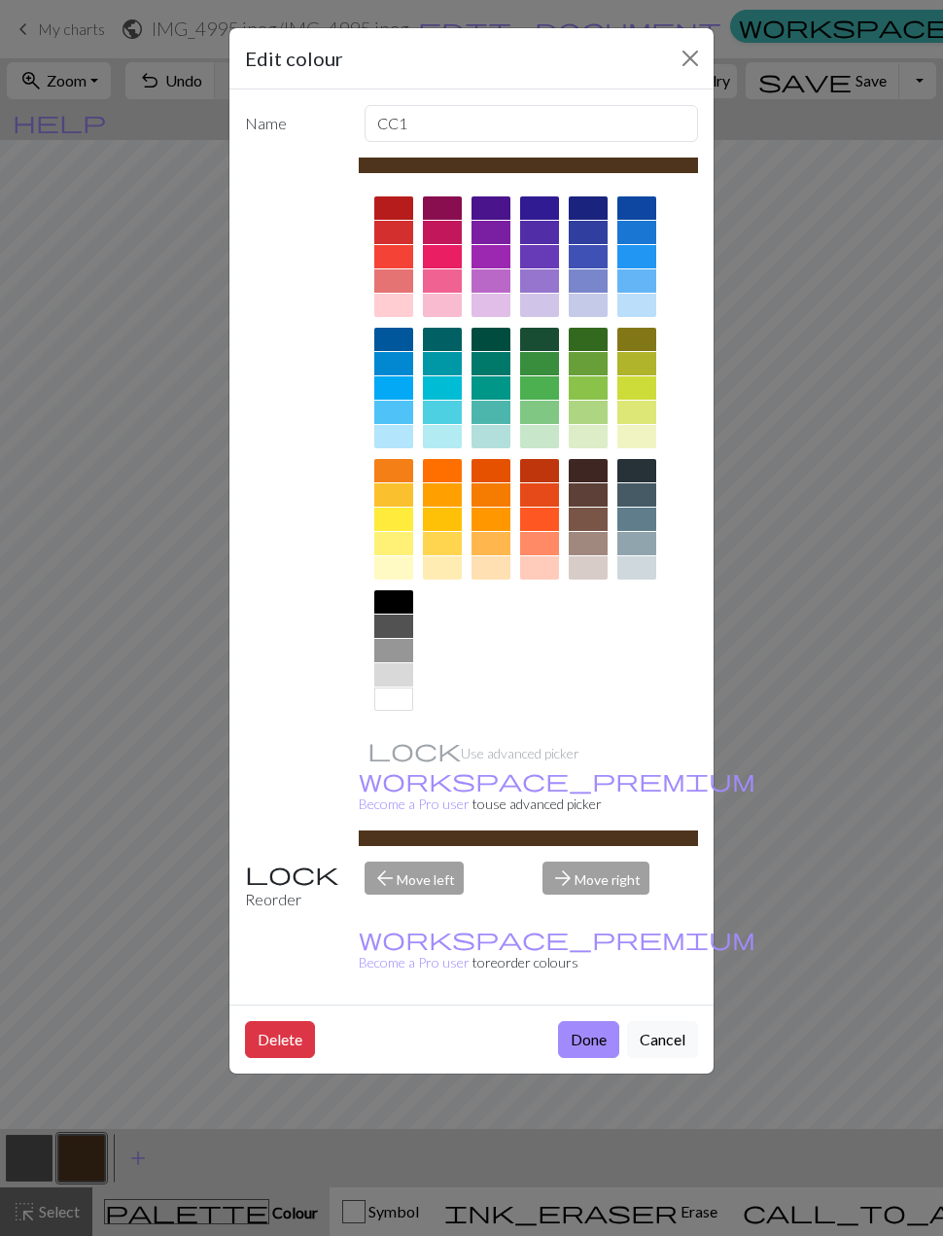
click at [397, 701] on div at bounding box center [393, 699] width 39 height 23
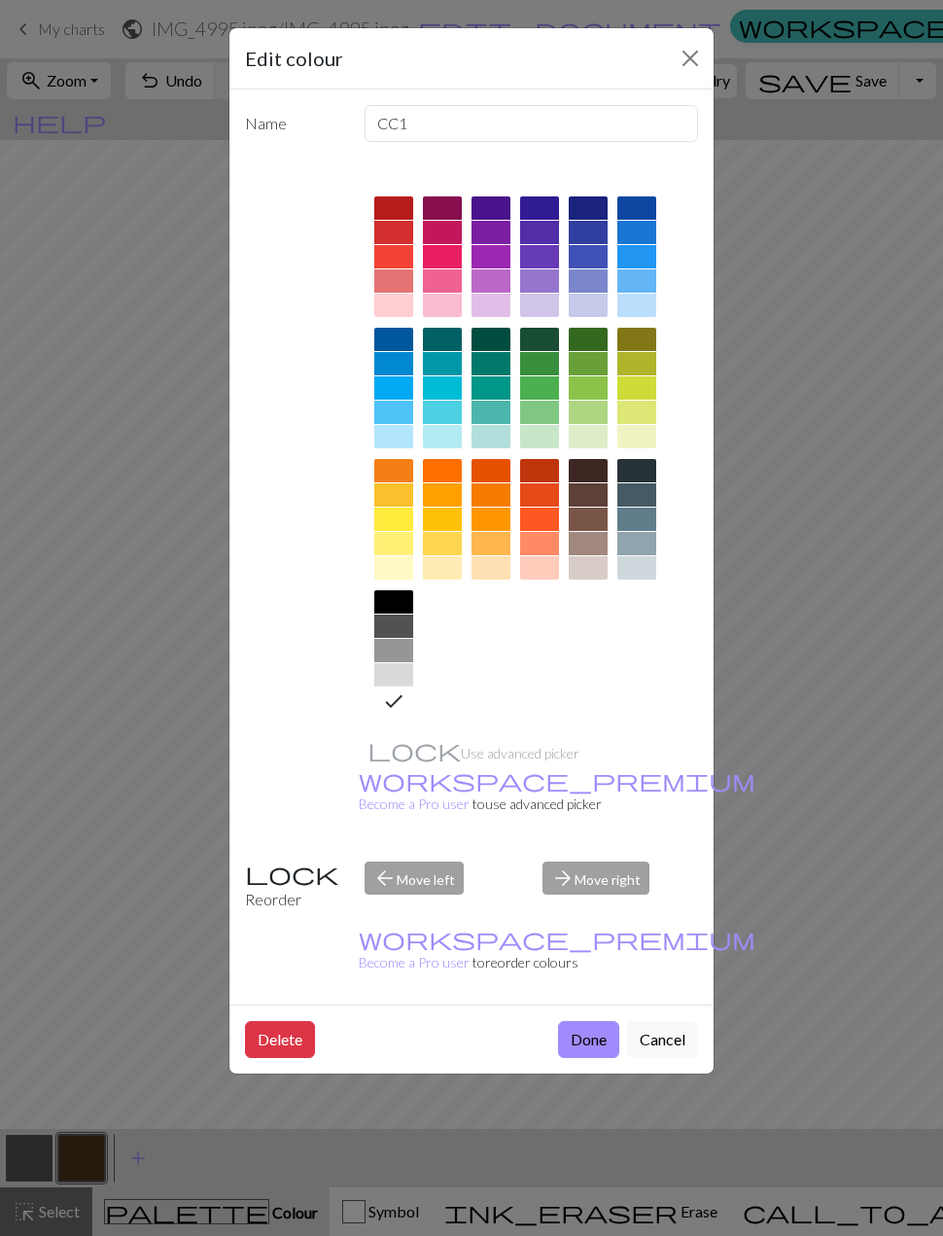
click at [594, 1021] on button "Done" at bounding box center [588, 1039] width 61 height 37
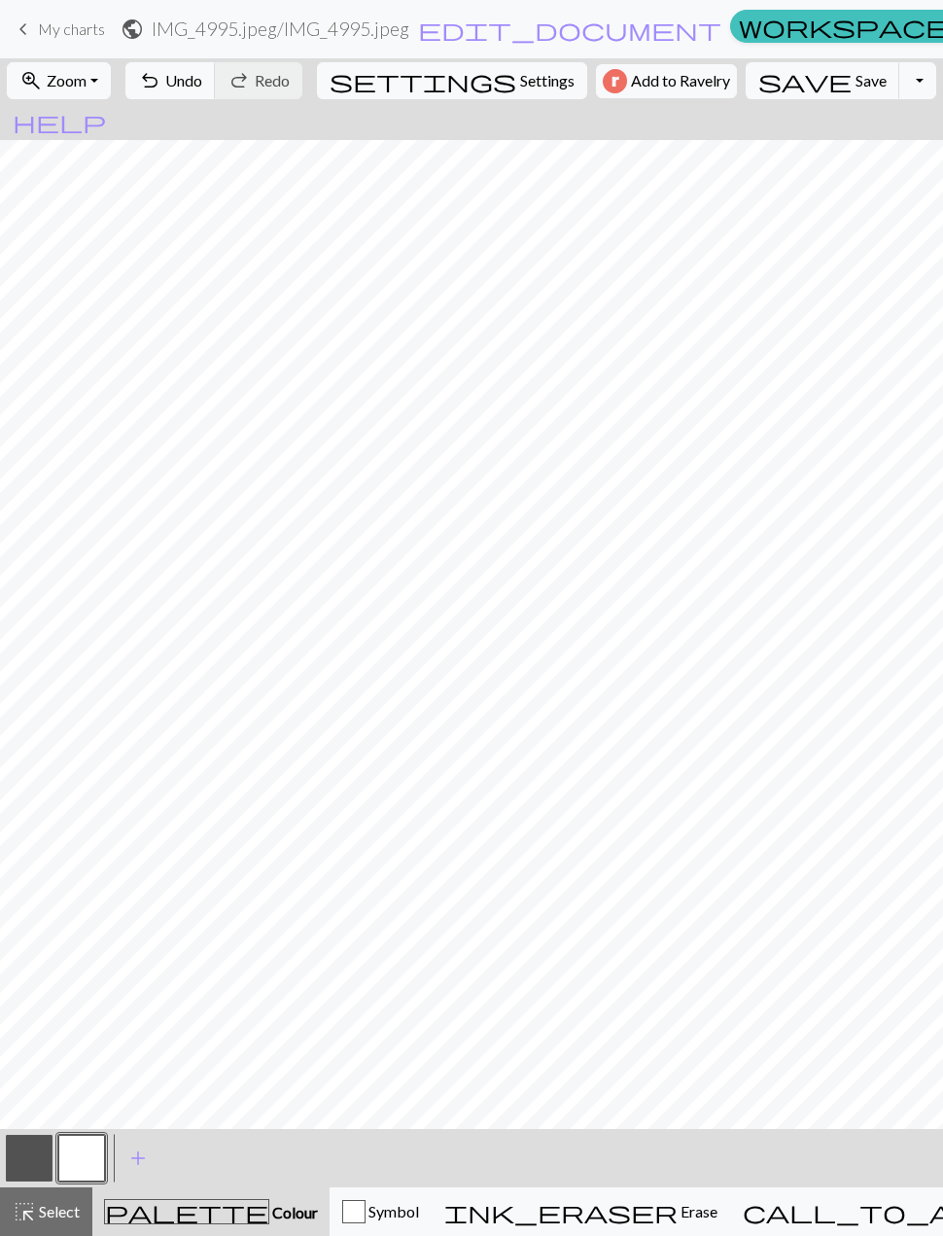
click at [27, 1152] on button "button" at bounding box center [29, 1158] width 47 height 47
click at [23, 1157] on button "button" at bounding box center [29, 1158] width 47 height 47
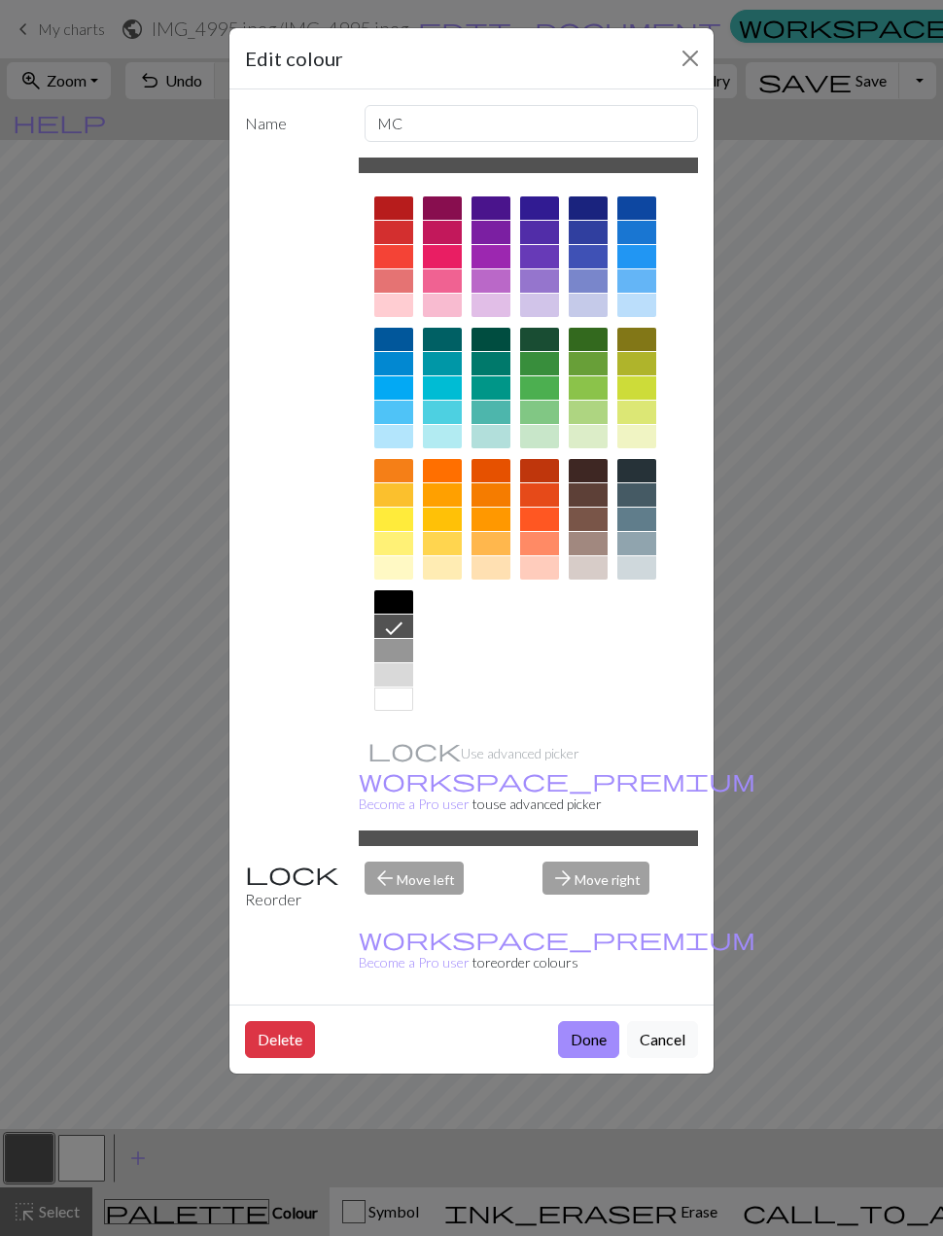
click at [693, 62] on button "Close" at bounding box center [690, 58] width 31 height 31
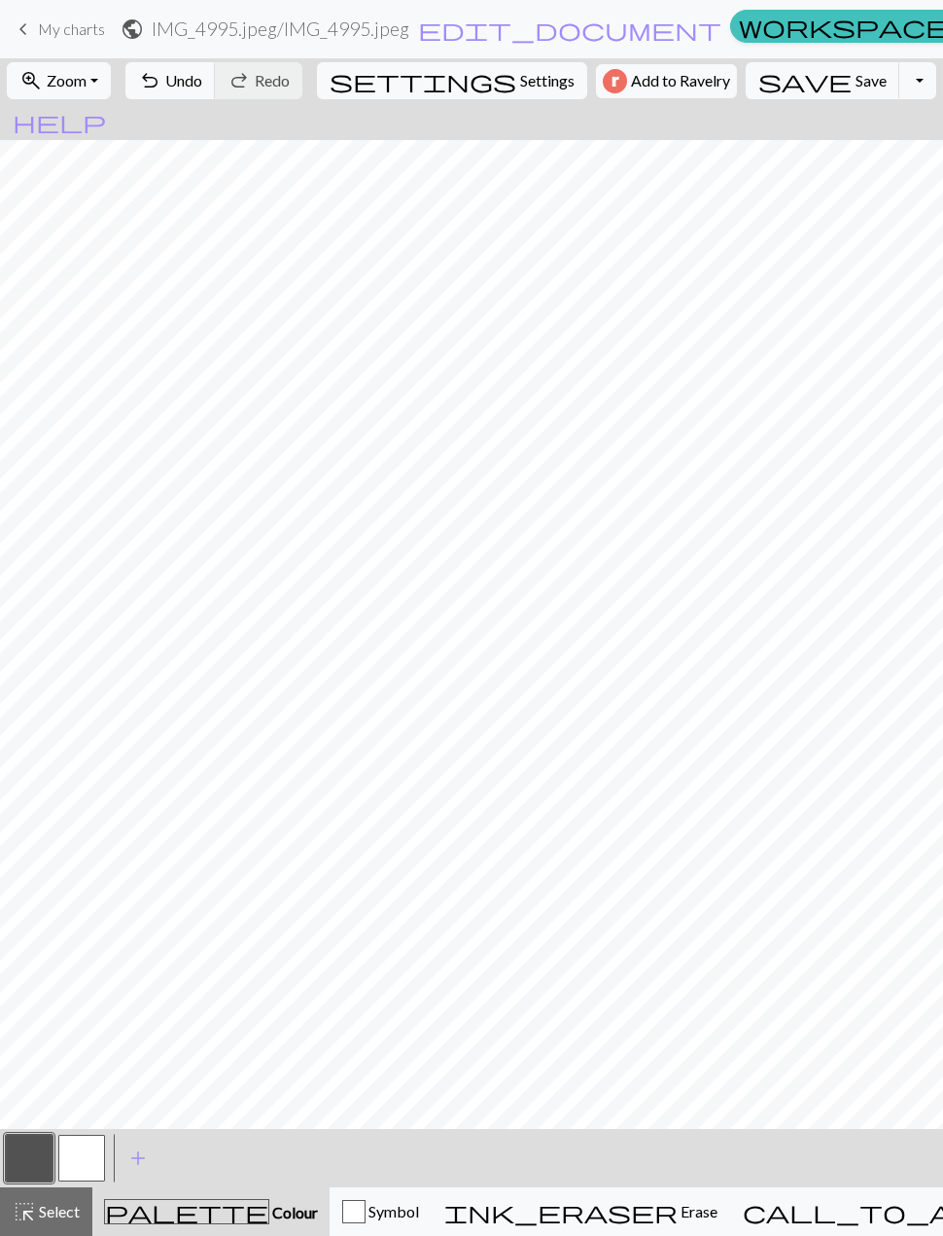
click at [83, 1145] on button "button" at bounding box center [81, 1158] width 47 height 47
click at [37, 1141] on button "button" at bounding box center [29, 1158] width 47 height 47
click at [19, 1153] on button "button" at bounding box center [29, 1158] width 47 height 47
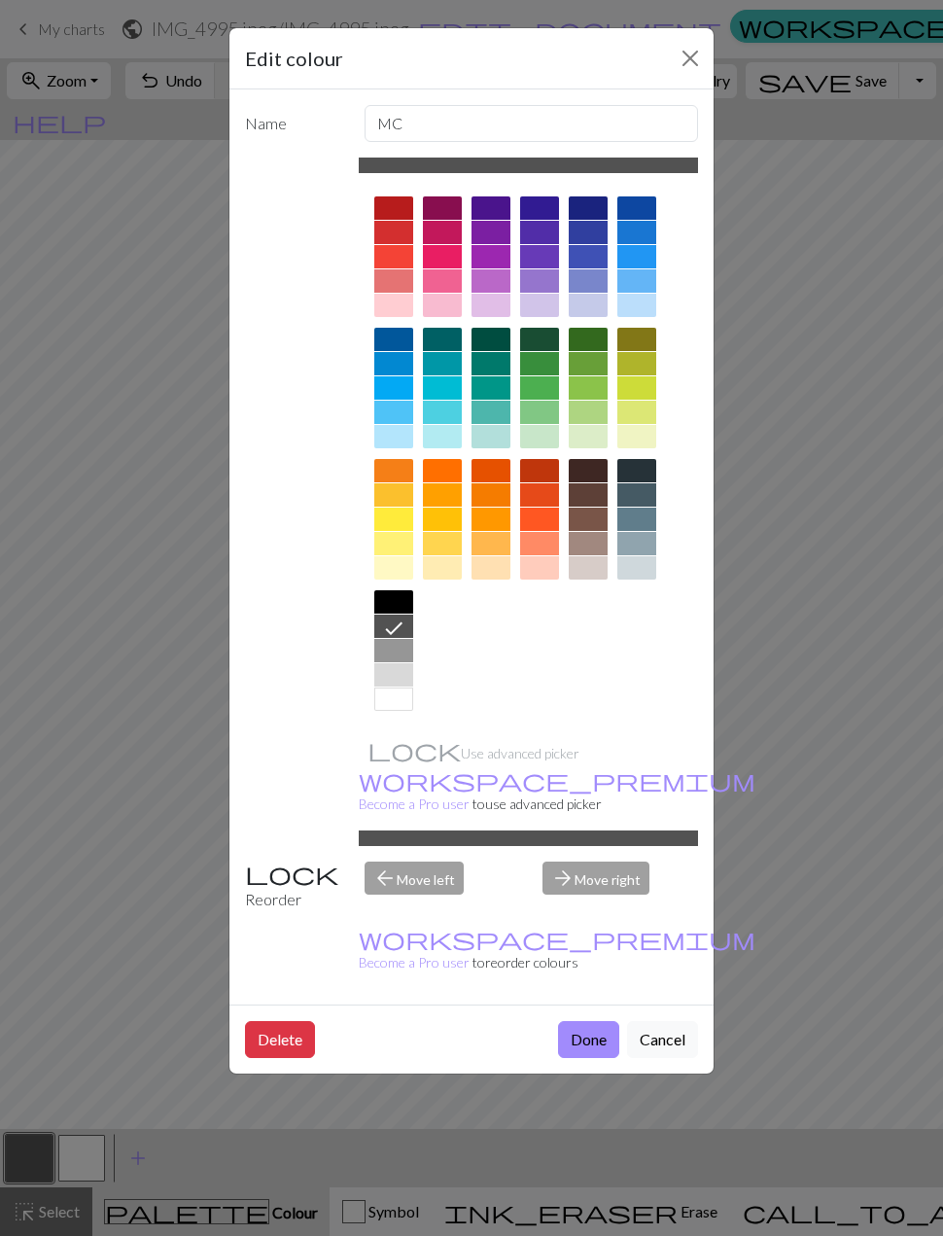
click at [693, 62] on button "Close" at bounding box center [690, 58] width 31 height 31
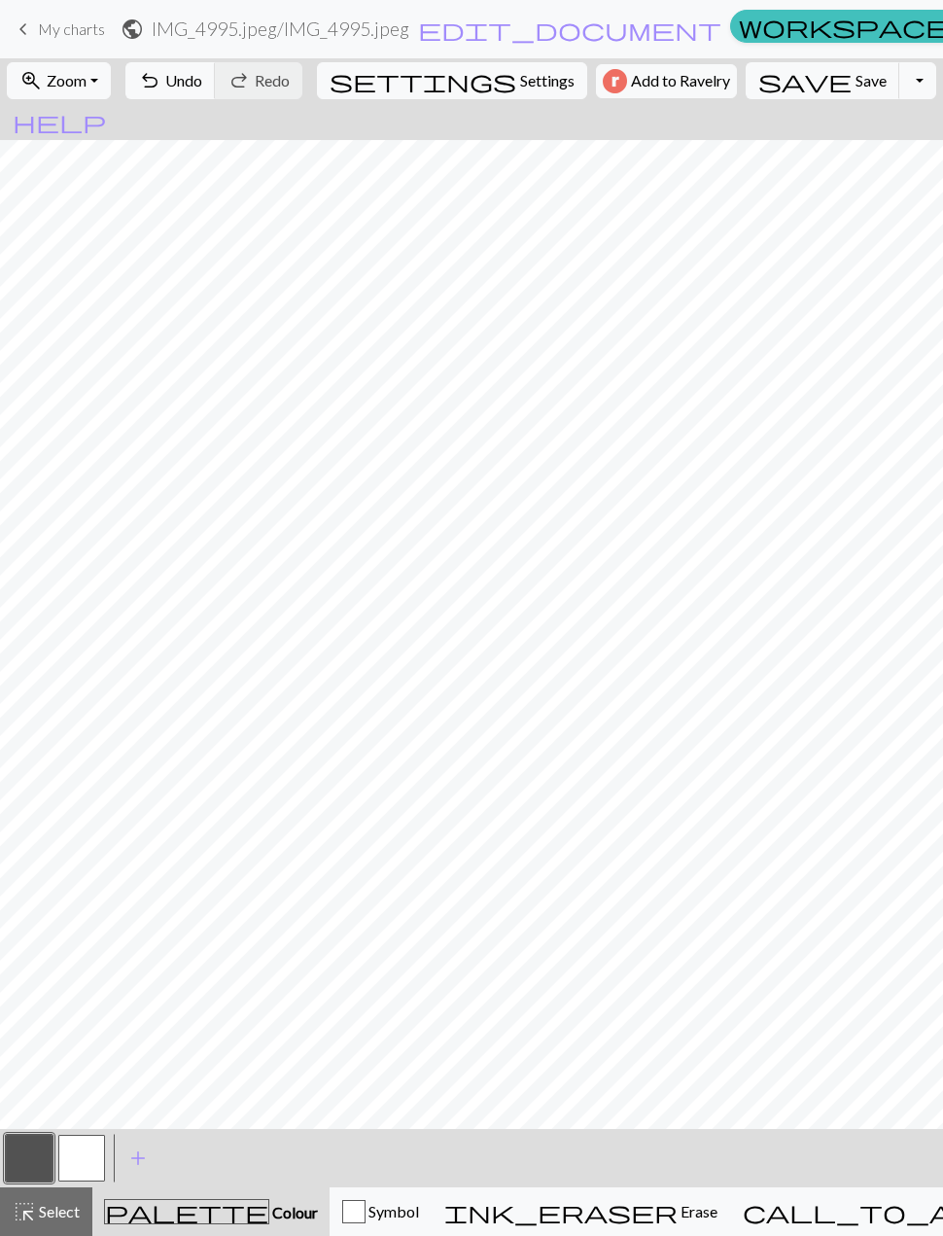
click at [28, 1155] on button "button" at bounding box center [29, 1158] width 47 height 47
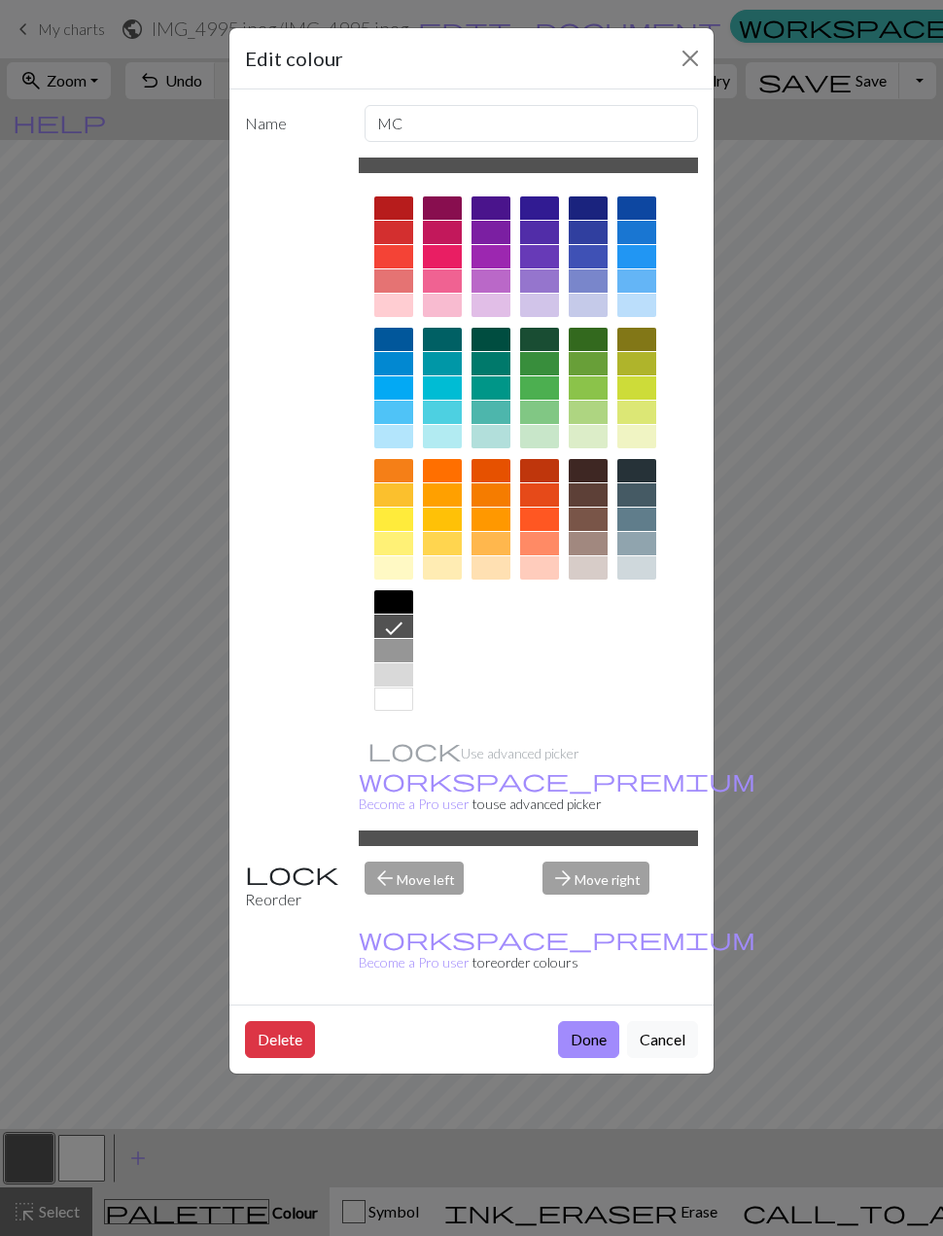
click at [700, 56] on button "Close" at bounding box center [690, 58] width 31 height 31
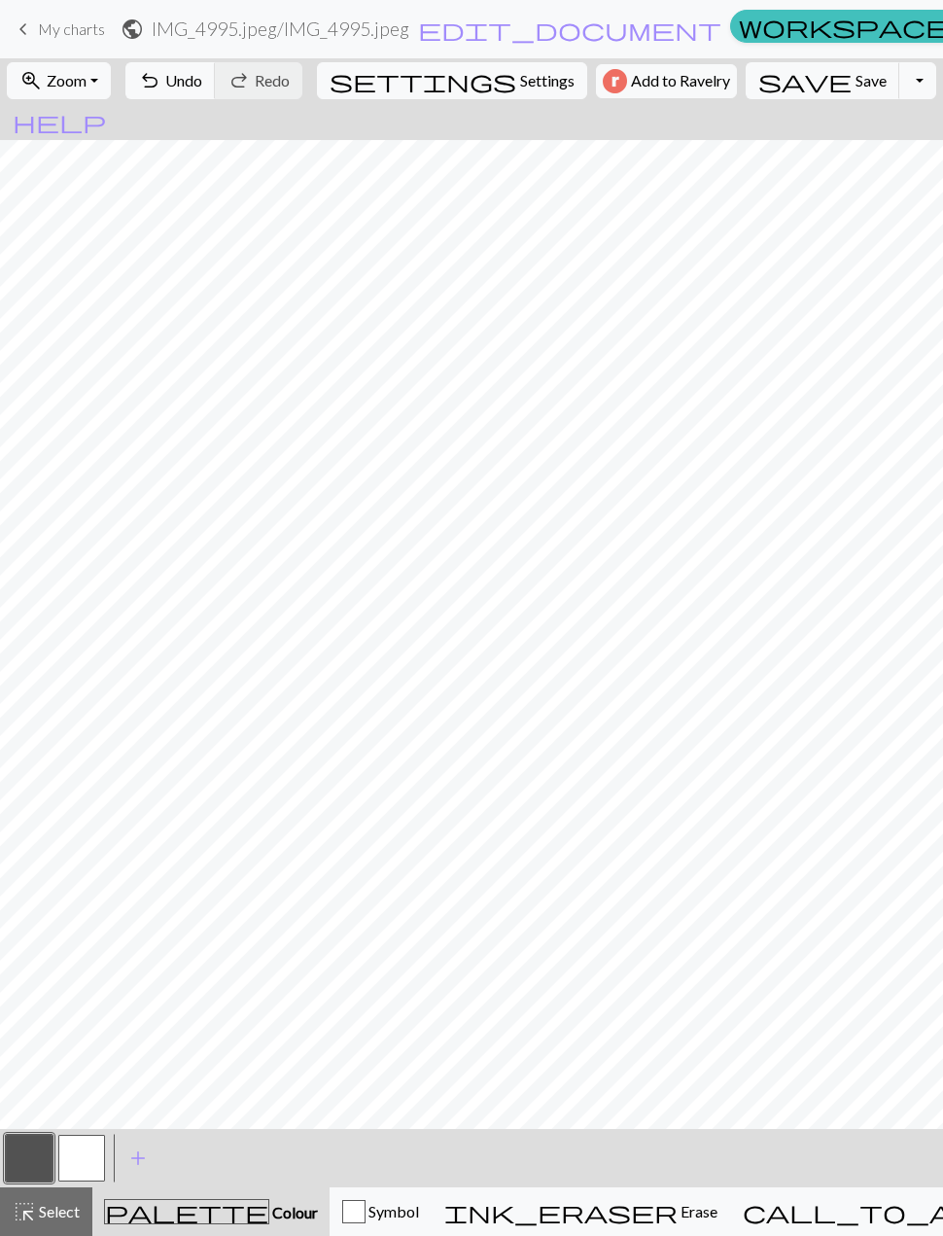
click at [84, 1178] on button "button" at bounding box center [81, 1158] width 47 height 47
click at [15, 1159] on button "button" at bounding box center [29, 1158] width 47 height 47
click at [87, 1170] on button "button" at bounding box center [81, 1158] width 47 height 47
click at [25, 1161] on button "button" at bounding box center [29, 1158] width 47 height 47
click at [52, 1165] on button "button" at bounding box center [29, 1158] width 47 height 47
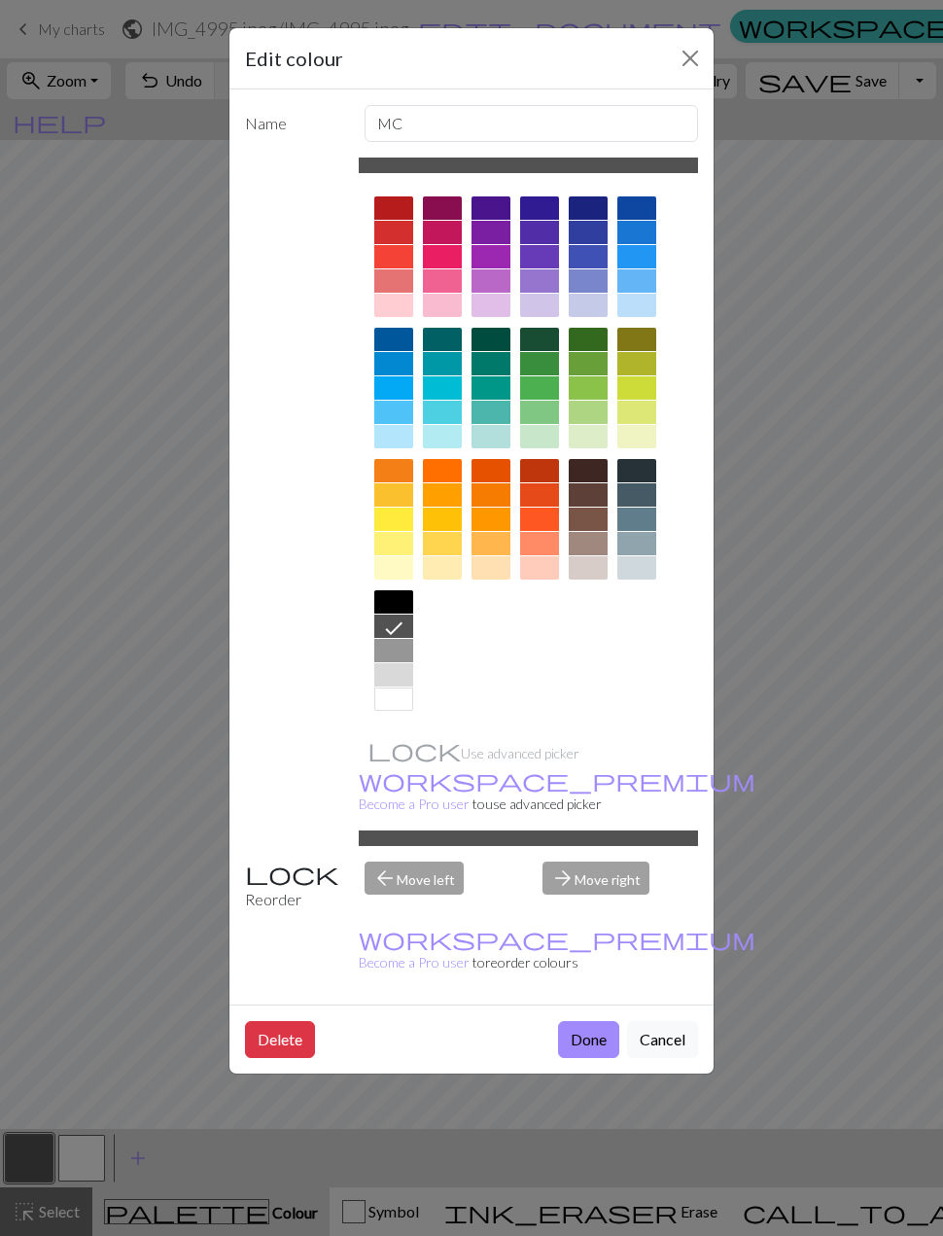
click at [691, 58] on button "Close" at bounding box center [690, 58] width 31 height 31
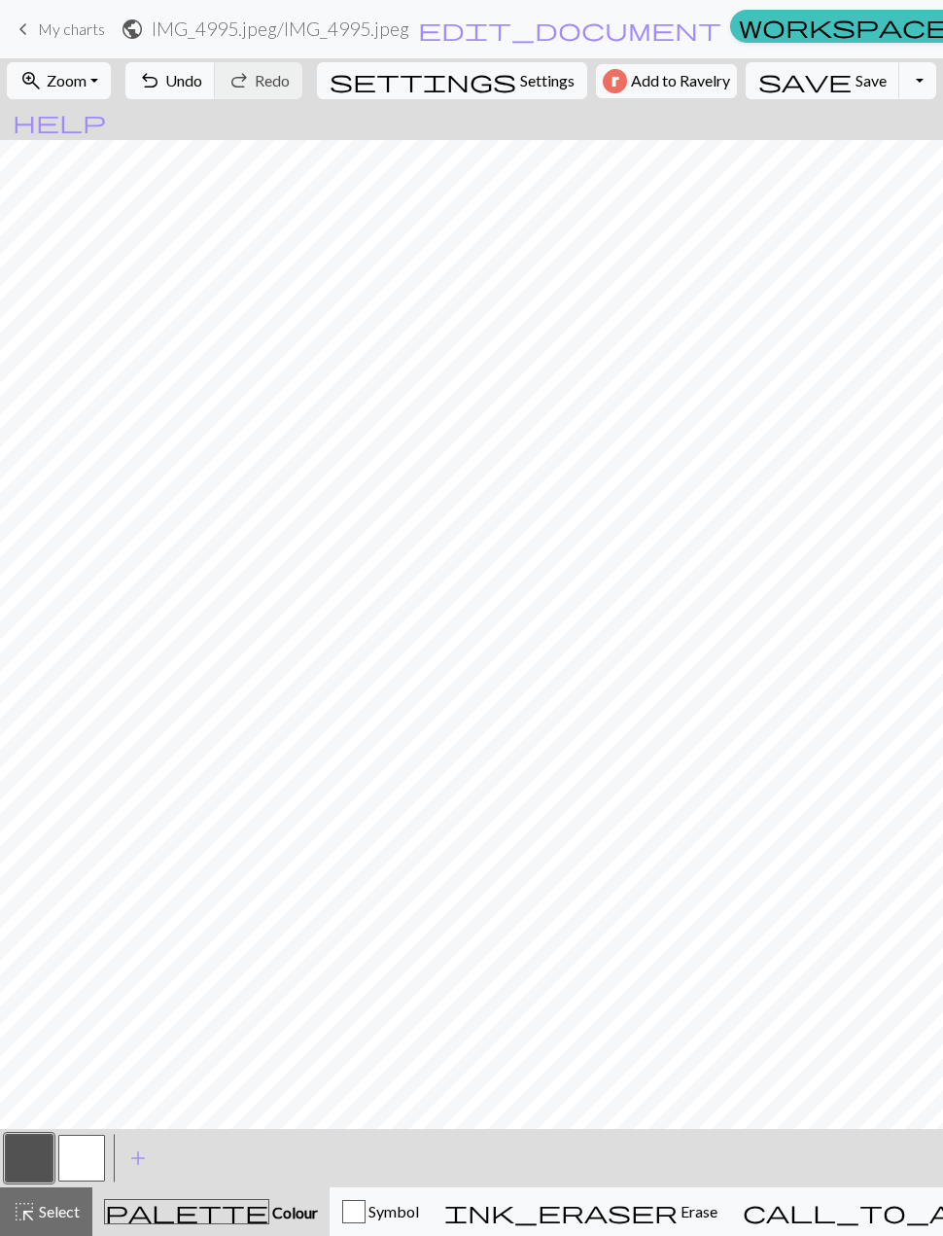
click at [85, 1165] on button "button" at bounding box center [81, 1158] width 47 height 47
click at [34, 1159] on button "button" at bounding box center [29, 1158] width 47 height 47
click at [142, 1162] on span "add" at bounding box center [137, 1158] width 23 height 27
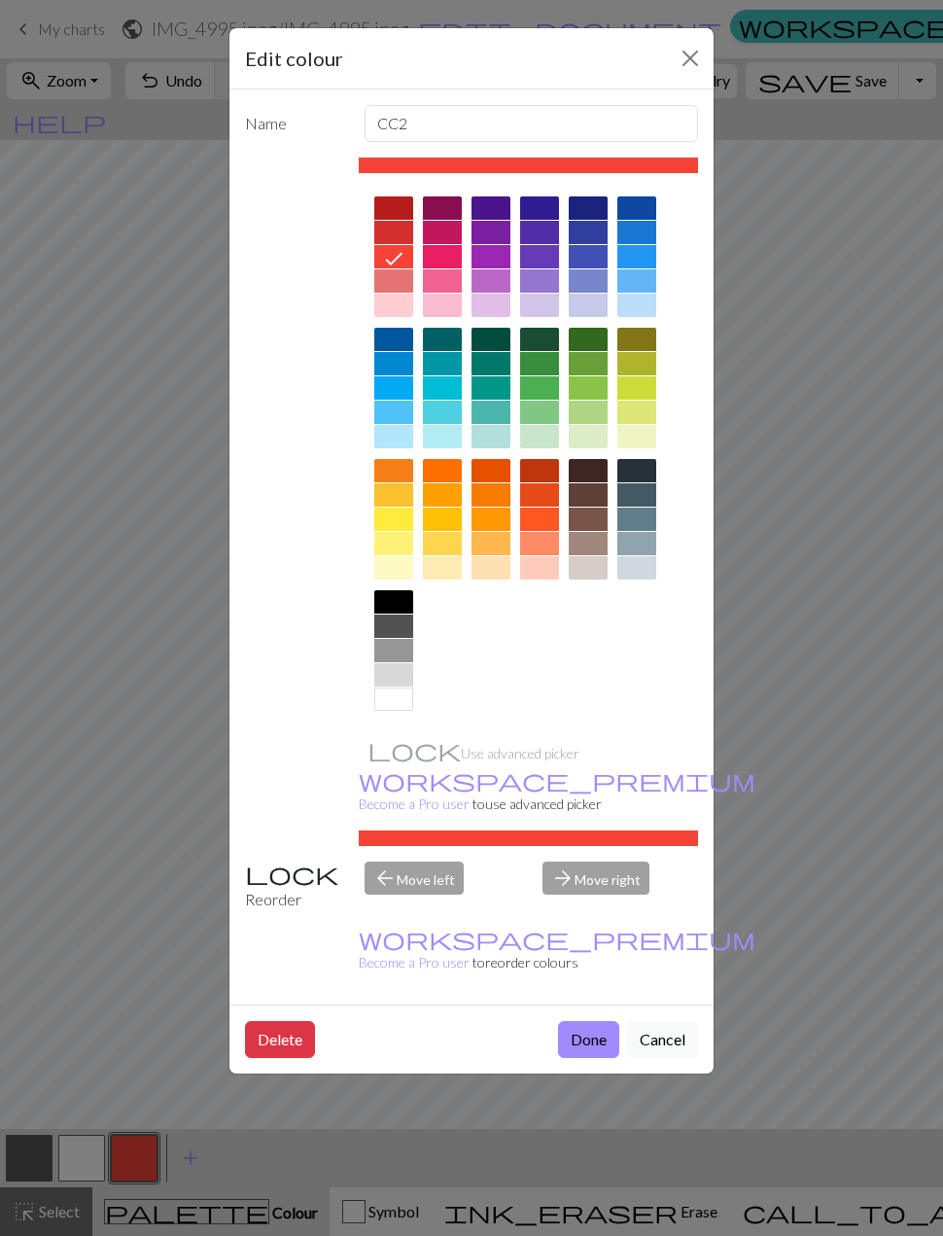
click at [396, 605] on div at bounding box center [393, 601] width 39 height 23
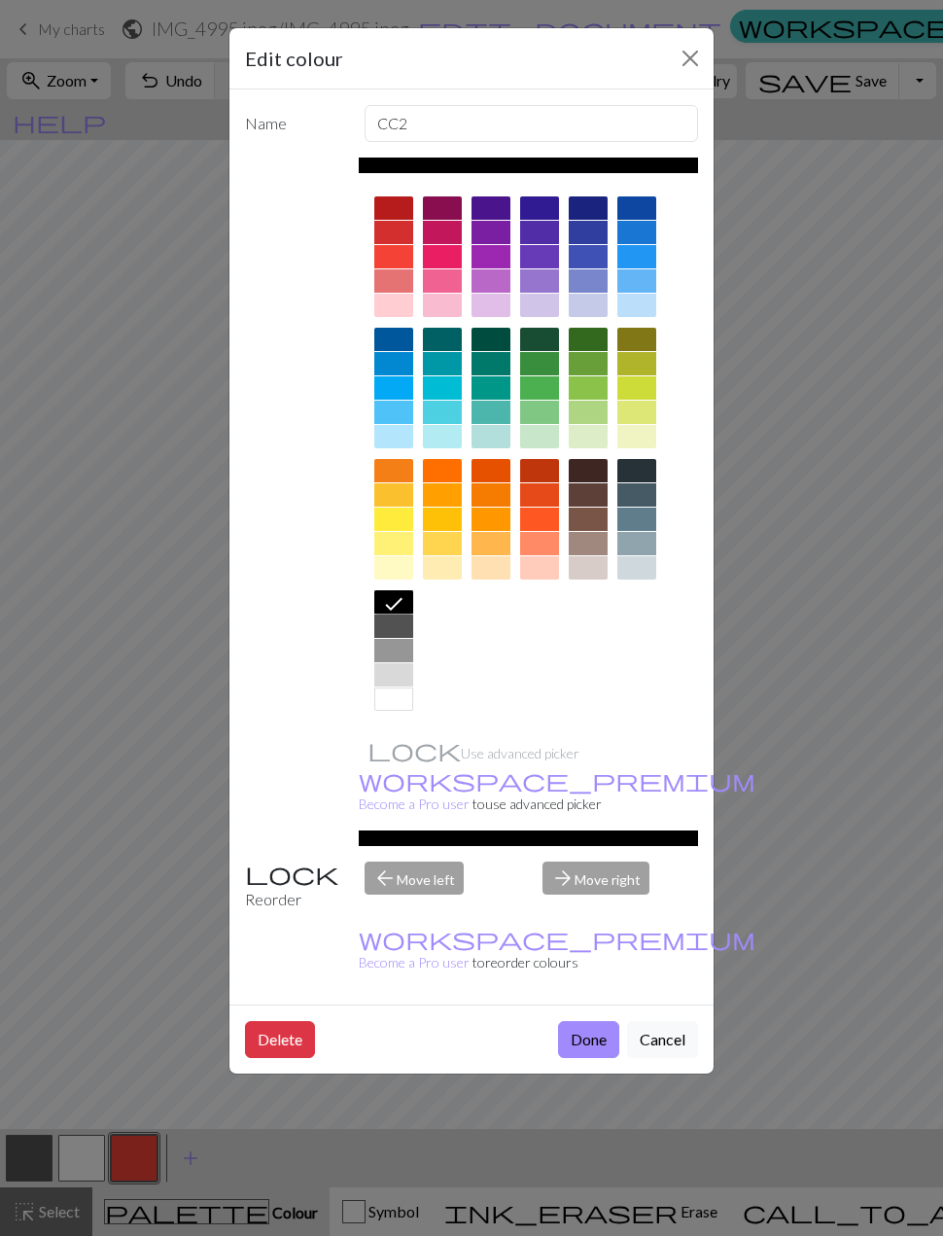
click at [680, 73] on button "Close" at bounding box center [690, 58] width 31 height 31
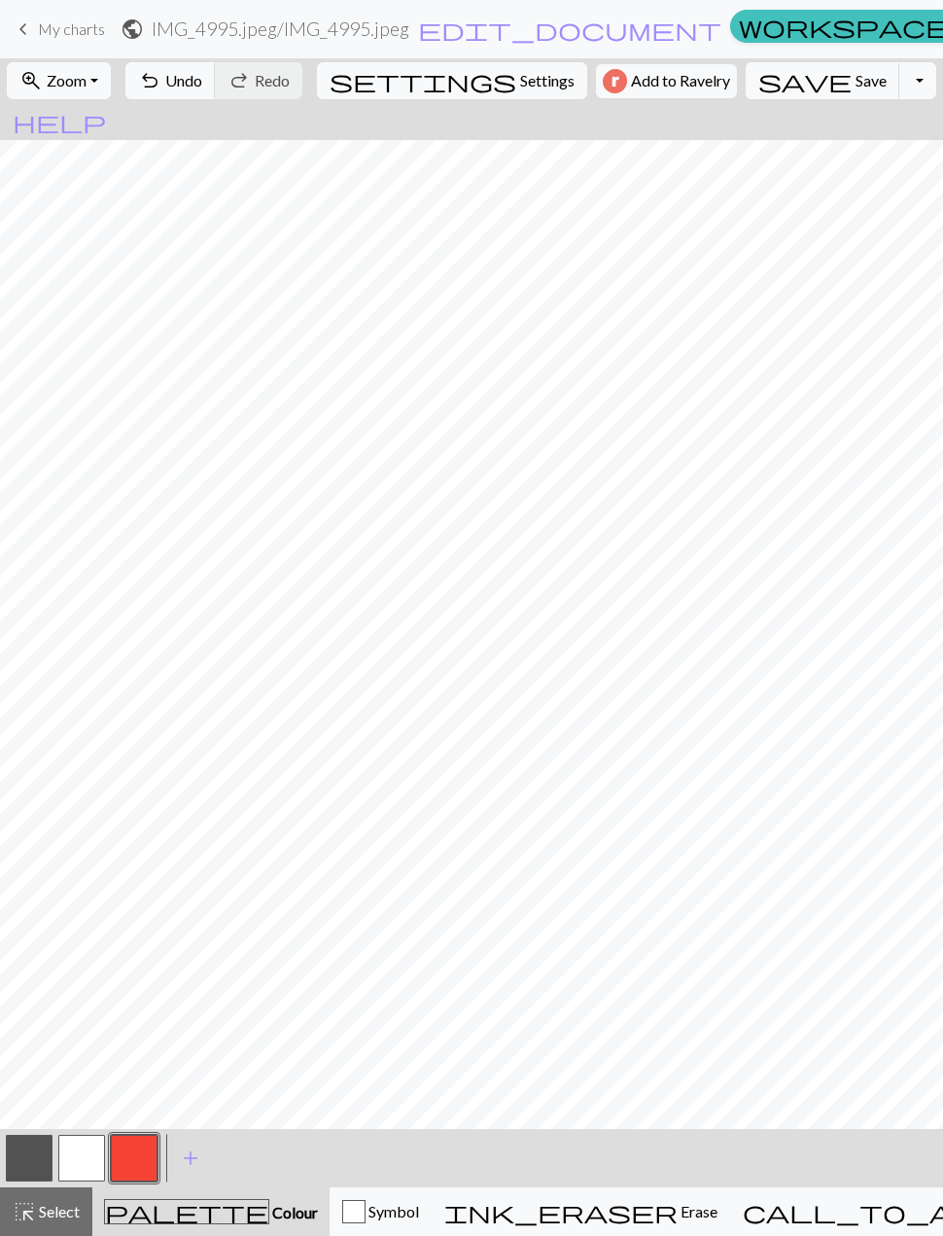
click at [134, 1169] on button "button" at bounding box center [134, 1158] width 47 height 47
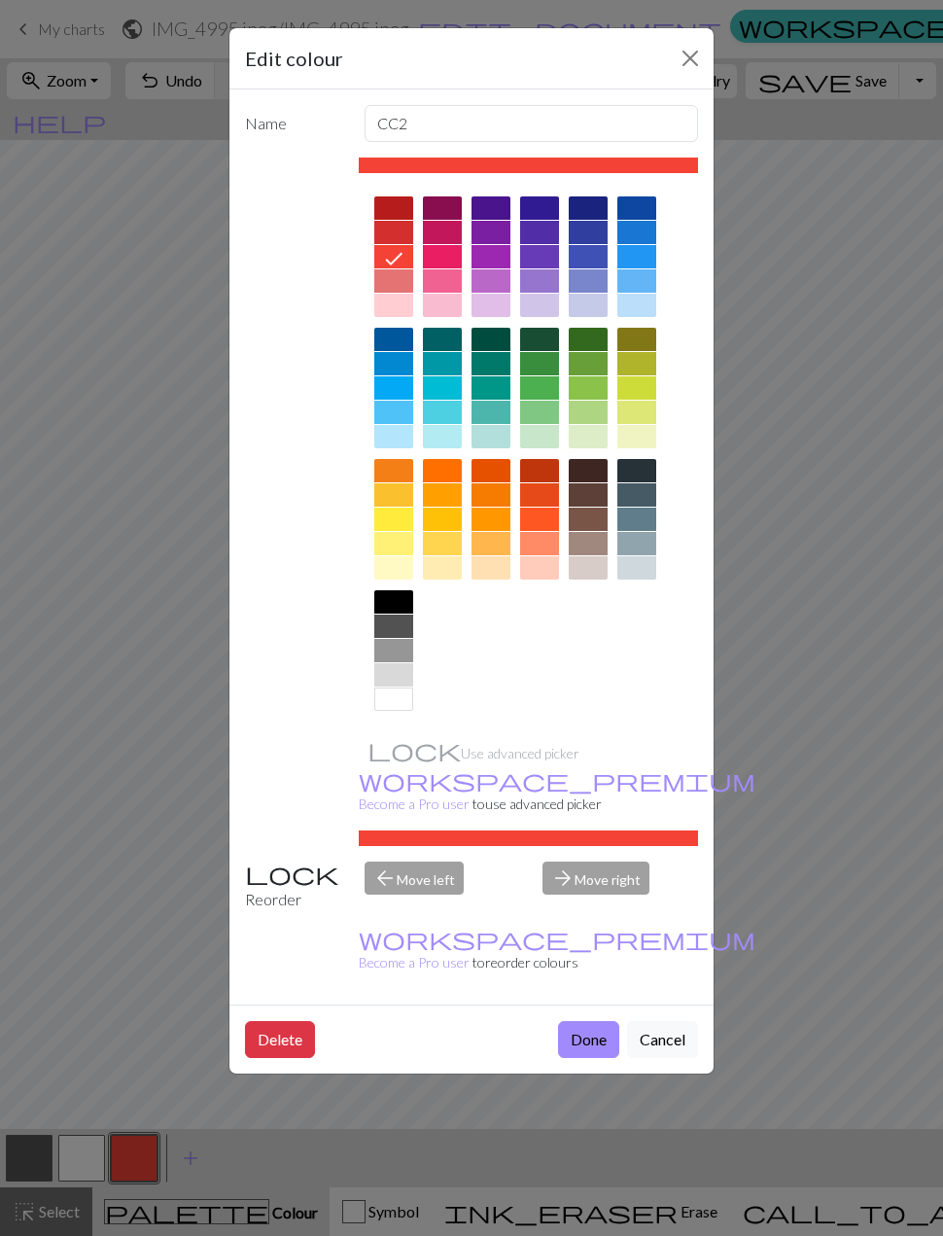
click at [395, 610] on div at bounding box center [393, 601] width 39 height 23
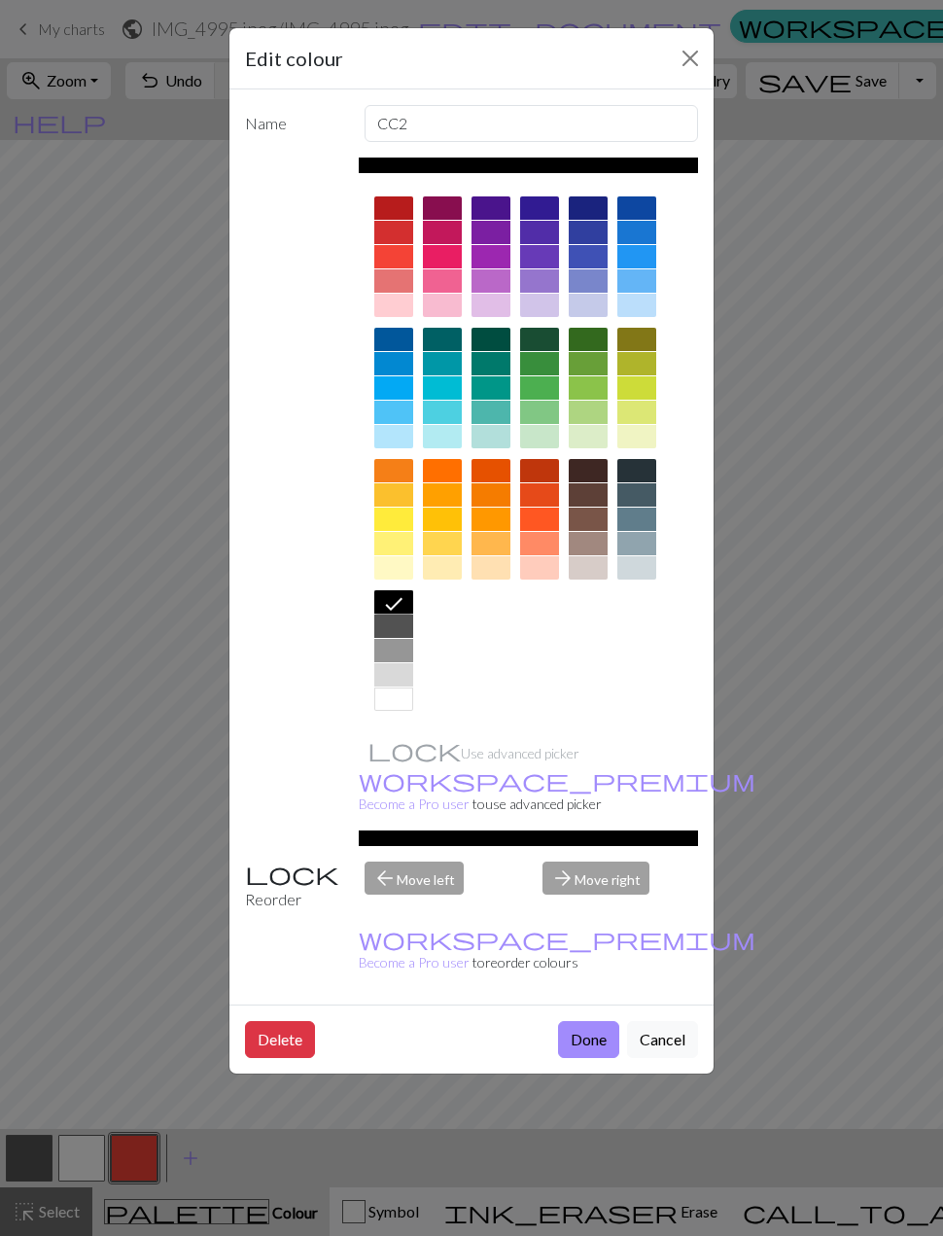
click at [593, 1021] on button "Done" at bounding box center [588, 1039] width 61 height 37
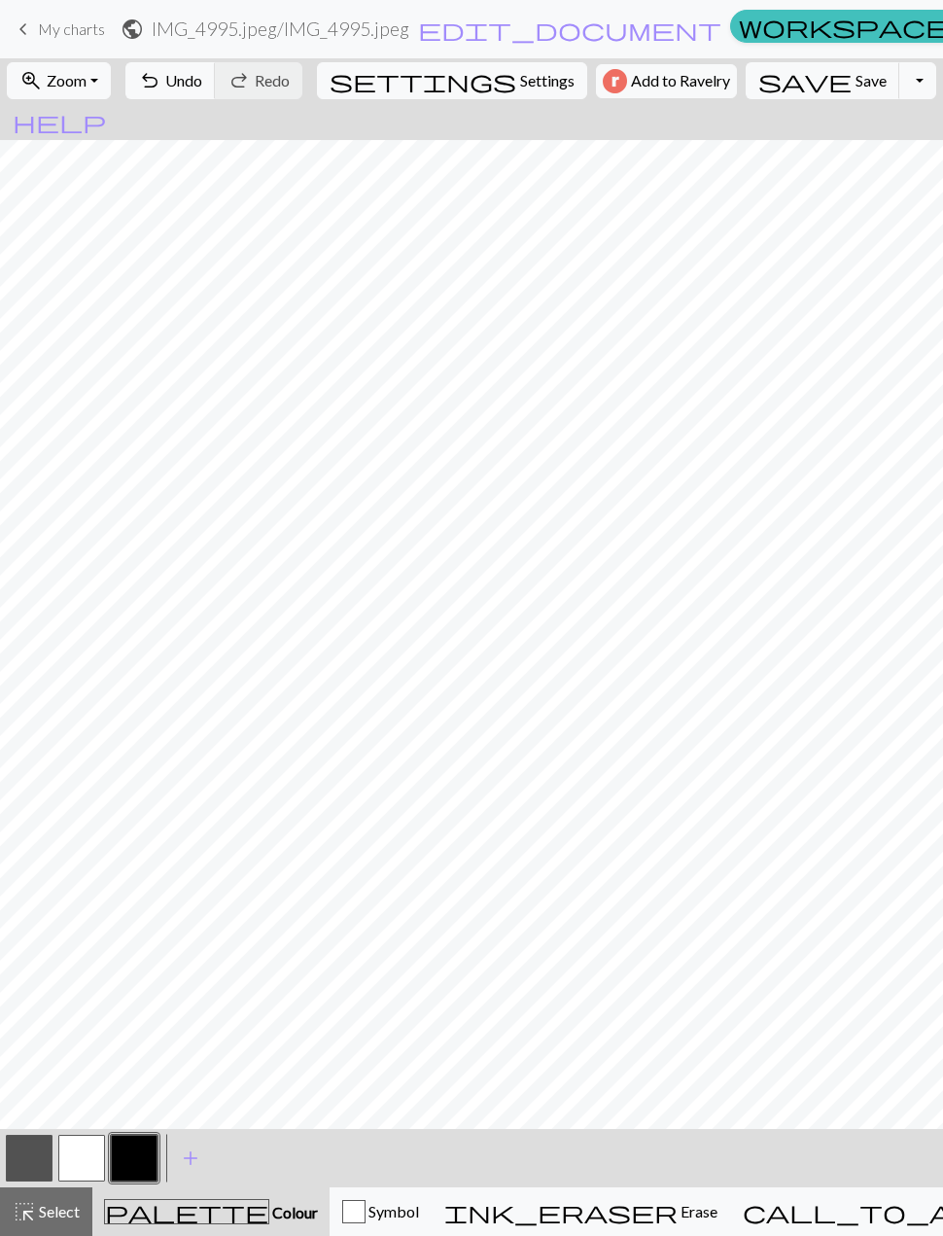
click at [142, 1158] on button "button" at bounding box center [134, 1158] width 47 height 47
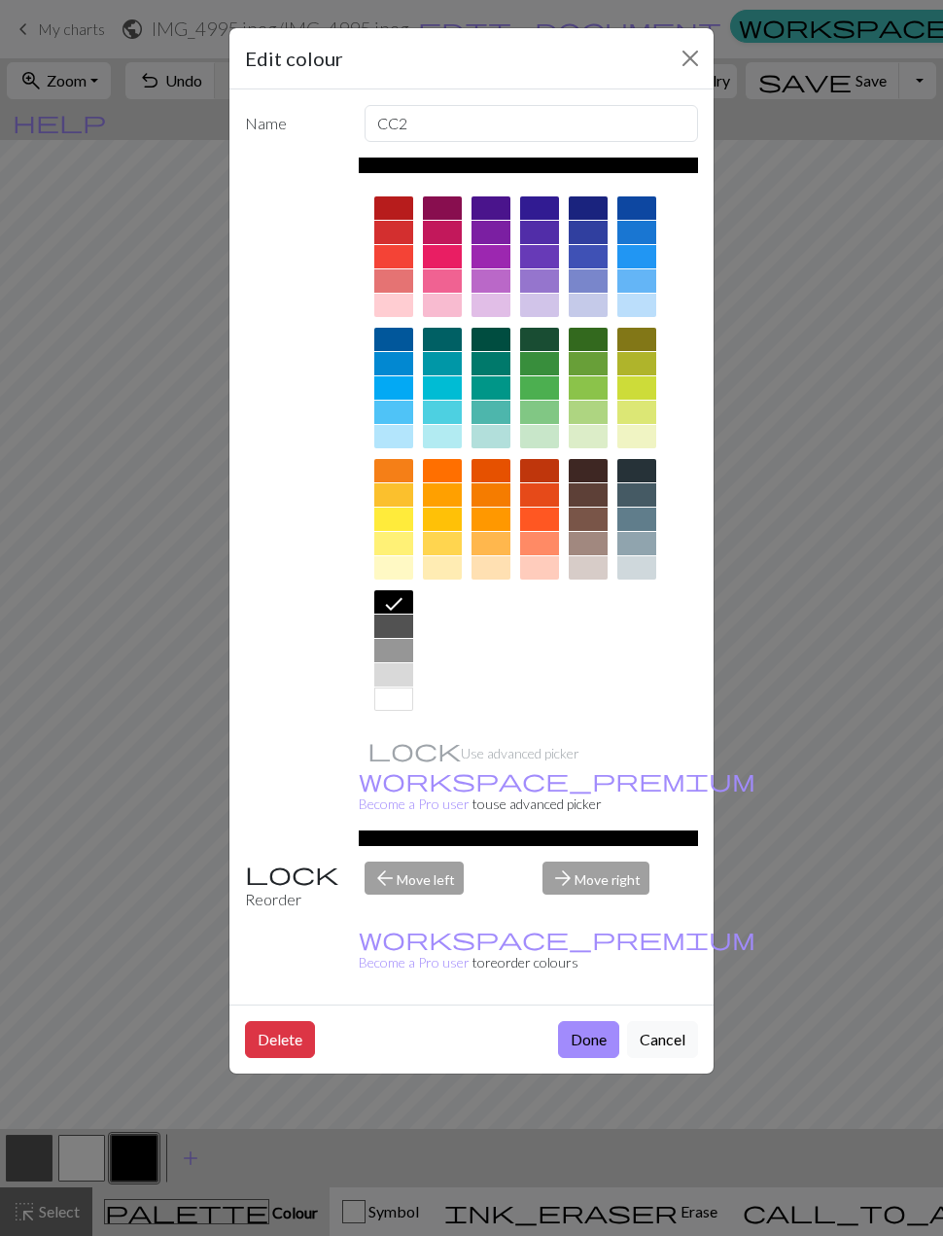
click at [675, 70] on button "Close" at bounding box center [690, 58] width 31 height 31
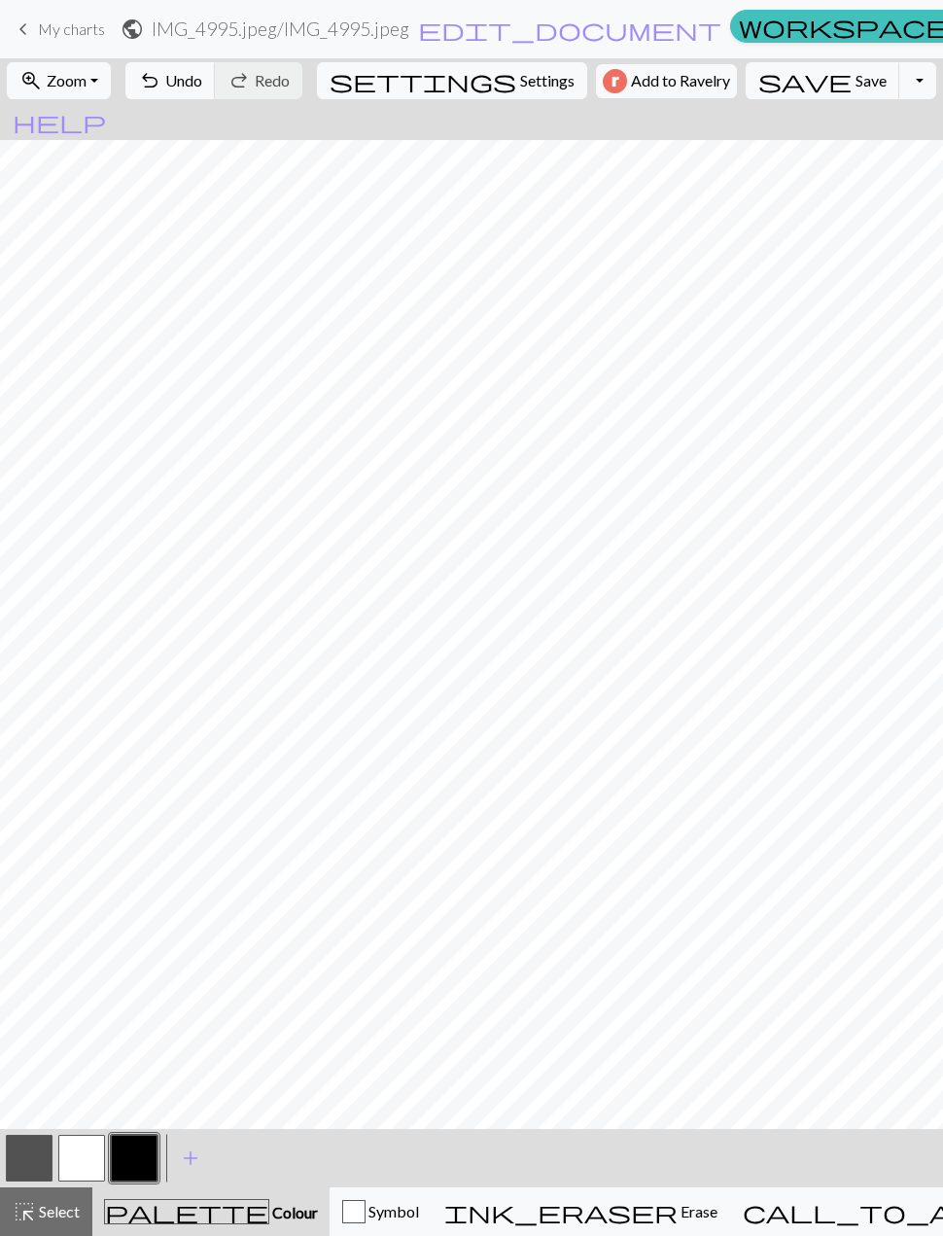
click at [216, 87] on button "undo Undo Undo" at bounding box center [170, 80] width 90 height 37
click at [216, 86] on button "undo Undo Undo" at bounding box center [170, 80] width 90 height 37
click at [161, 89] on span "undo" at bounding box center [149, 80] width 23 height 27
click at [202, 89] on span "Undo" at bounding box center [183, 80] width 37 height 18
click at [202, 83] on span "Undo" at bounding box center [183, 80] width 37 height 18
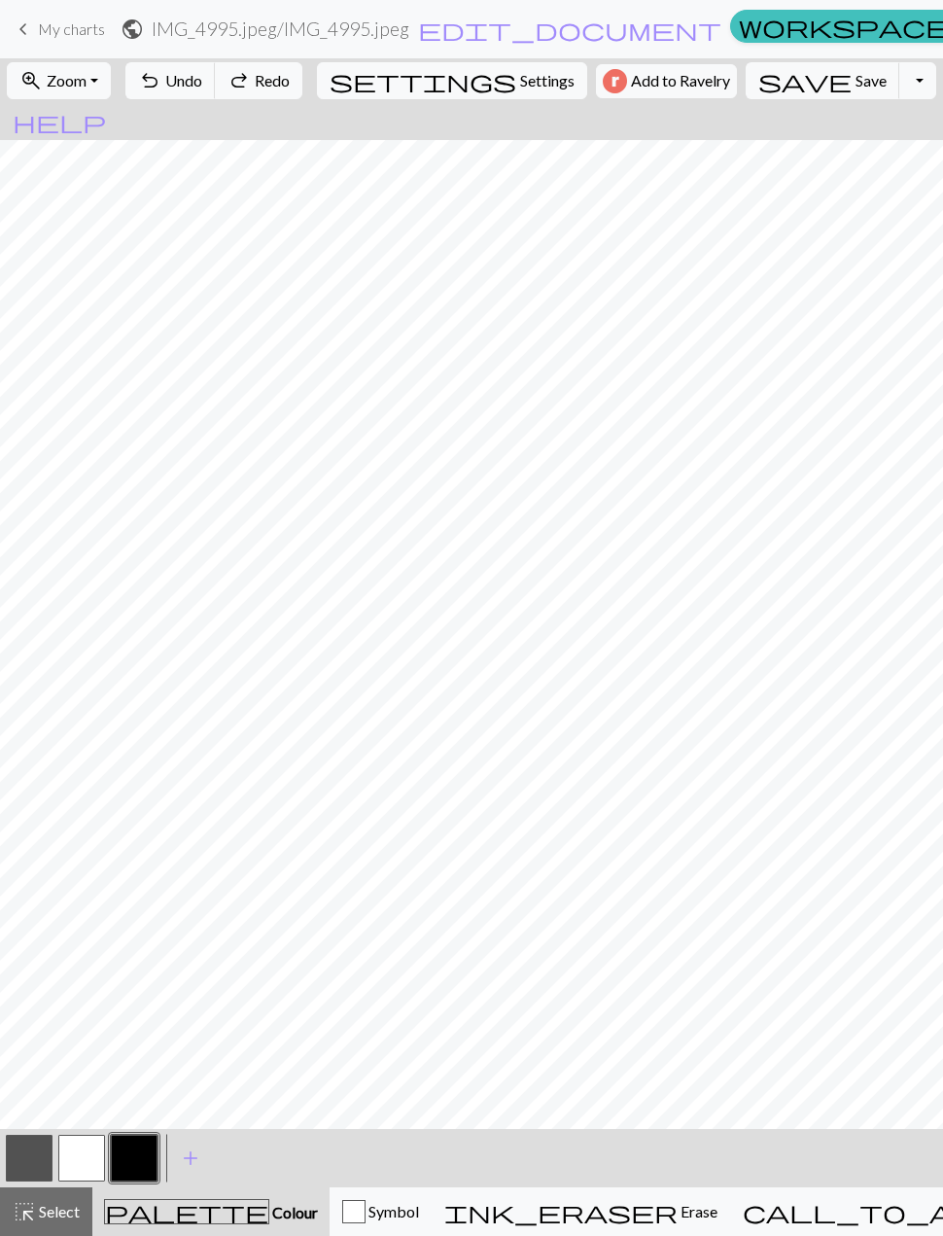
click at [202, 86] on span "Undo" at bounding box center [183, 80] width 37 height 18
click at [202, 85] on span "Undo" at bounding box center [183, 80] width 37 height 18
click at [202, 89] on span "Undo" at bounding box center [183, 80] width 37 height 18
click at [216, 96] on button "undo Undo Undo" at bounding box center [170, 80] width 90 height 37
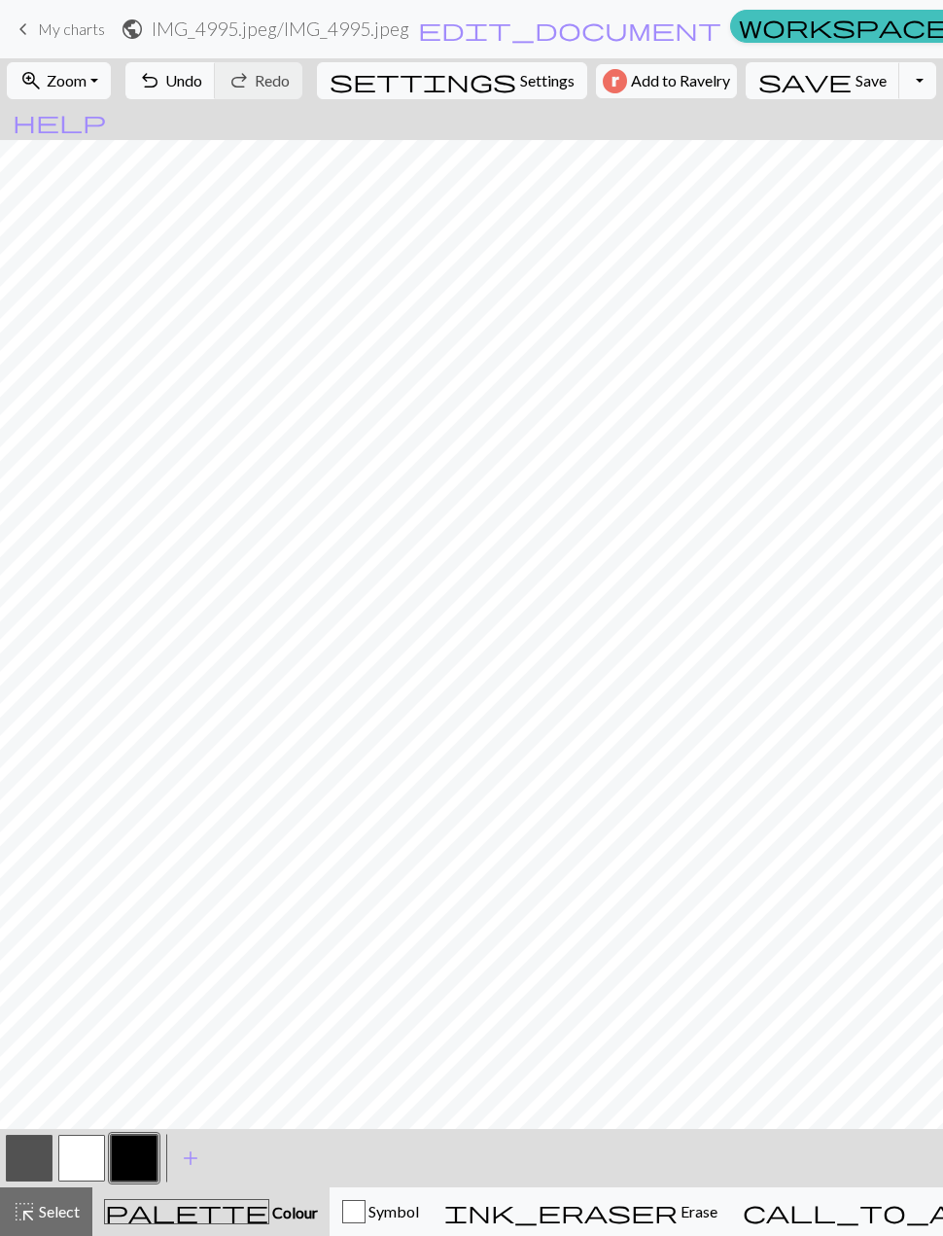
click at [785, 80] on button "save Save Save" at bounding box center [823, 80] width 155 height 37
click at [900, 89] on button "Toggle Dropdown" at bounding box center [918, 80] width 37 height 37
click at [806, 123] on button "file_copy Save a copy" at bounding box center [775, 123] width 321 height 31
